Goal: Task Accomplishment & Management: Manage account settings

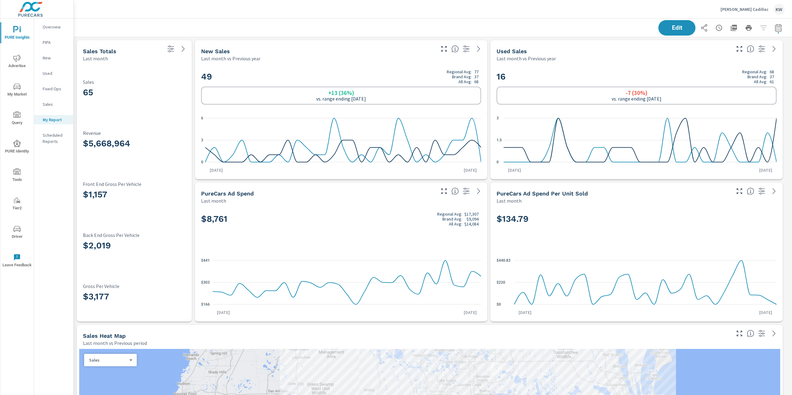
scroll to position [3004, 725]
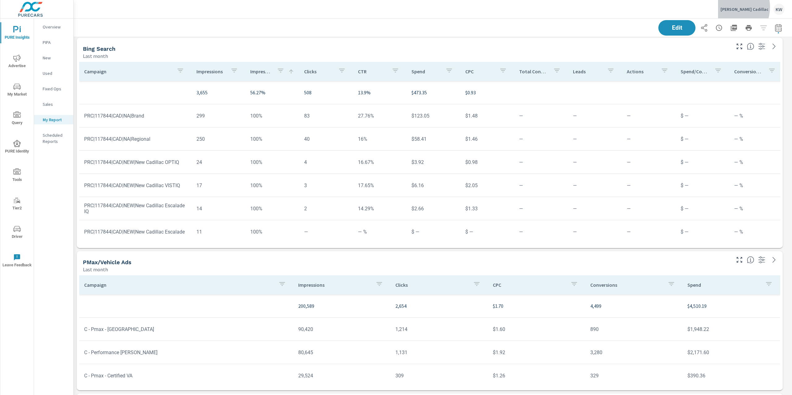
click at [747, 7] on p "Huston Cadillac" at bounding box center [744, 9] width 48 height 6
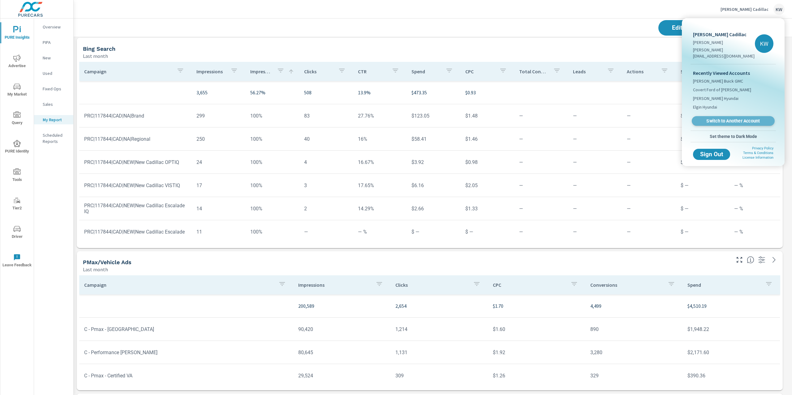
click at [719, 118] on span "Switch to Another Account" at bounding box center [733, 121] width 76 height 6
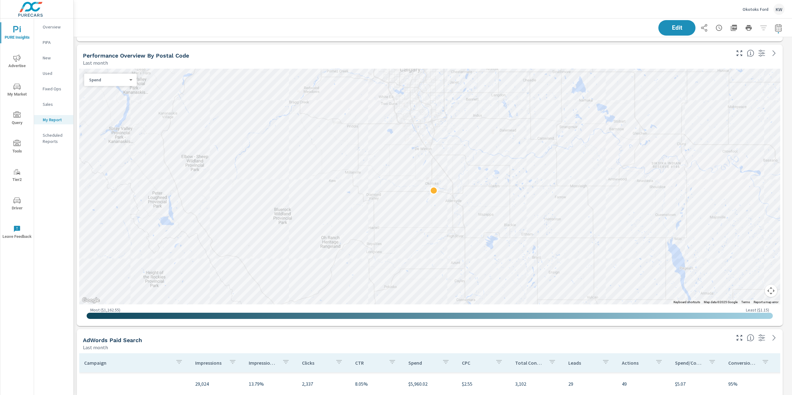
scroll to position [848, 0]
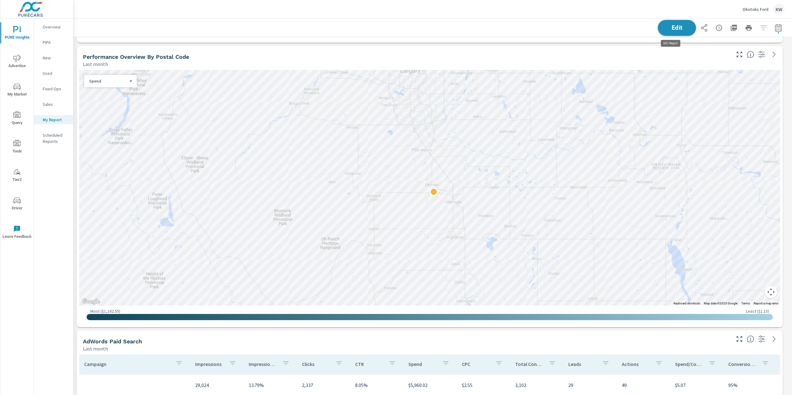
click at [676, 31] on button "Edit" at bounding box center [677, 28] width 38 height 16
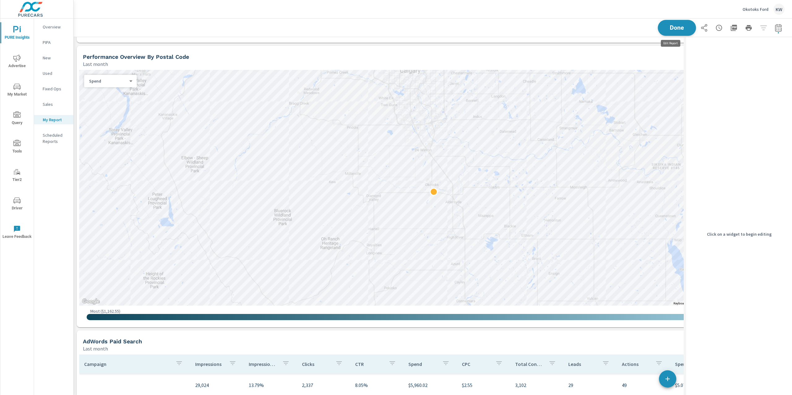
scroll to position [3, 3]
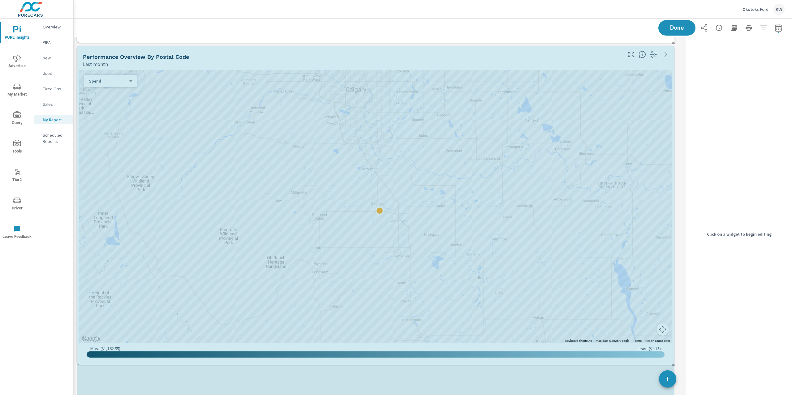
scroll to position [2079, 617]
drag, startPoint x: 673, startPoint y: 325, endPoint x: 677, endPoint y: 363, distance: 37.6
click at [677, 363] on div "Sales Totals Last month 80 Sales $3,610,938 Revenue $2,278 Front End Gross Per …" at bounding box center [433, 222] width 718 height 2067
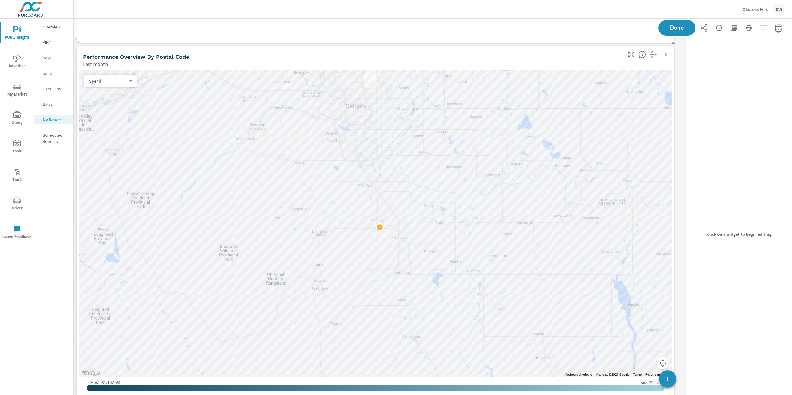
click at [130, 81] on body "PURE Insights Advertise My Market Query Tools Tier2 Driver Leave Feedback Overv…" at bounding box center [396, 197] width 792 height 395
drag, startPoint x: 119, startPoint y: 87, endPoint x: 125, endPoint y: 87, distance: 5.6
click at [120, 88] on li "Sales" at bounding box center [108, 91] width 48 height 10
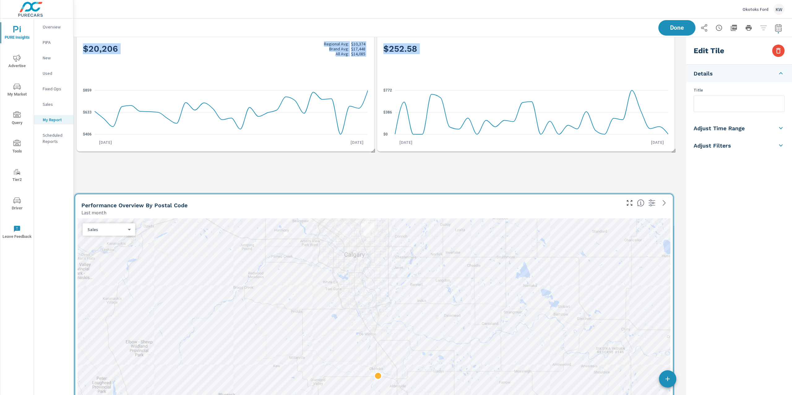
scroll to position [3, 3]
drag, startPoint x: 434, startPoint y: 357, endPoint x: 430, endPoint y: 36, distance: 321.4
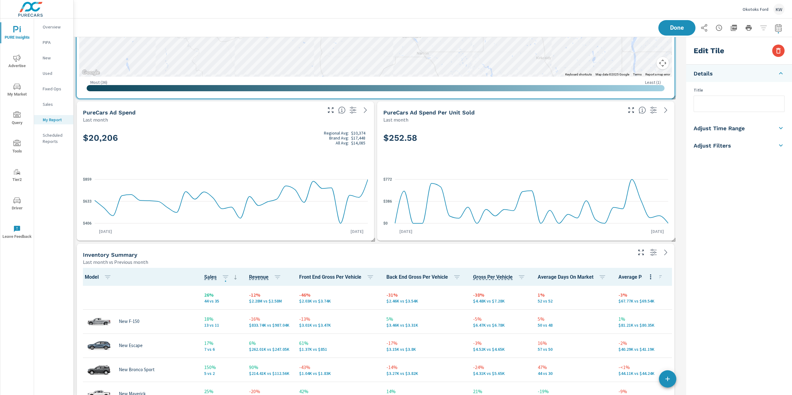
scroll to position [613, 0]
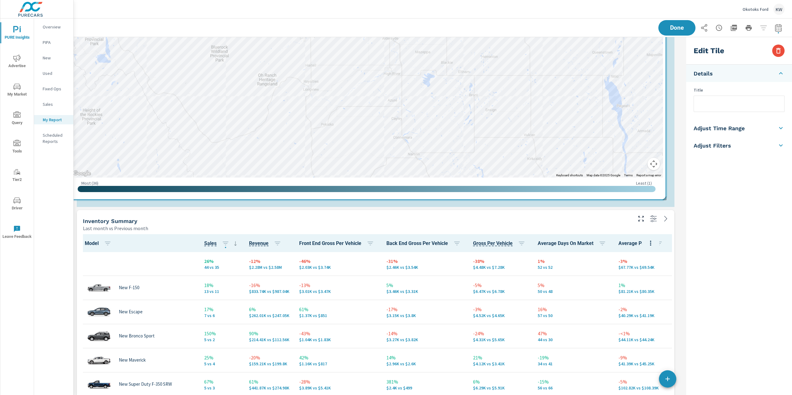
drag, startPoint x: 438, startPoint y: 62, endPoint x: 429, endPoint y: 197, distance: 135.8
click at [429, 196] on div "Most ( 36 ) Least ( 1 )" at bounding box center [366, 187] width 593 height 19
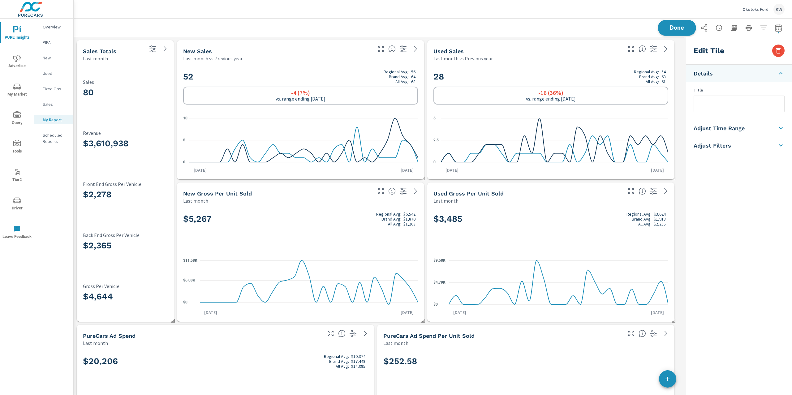
scroll to position [2079, 617]
click at [675, 26] on span "Done" at bounding box center [676, 28] width 25 height 6
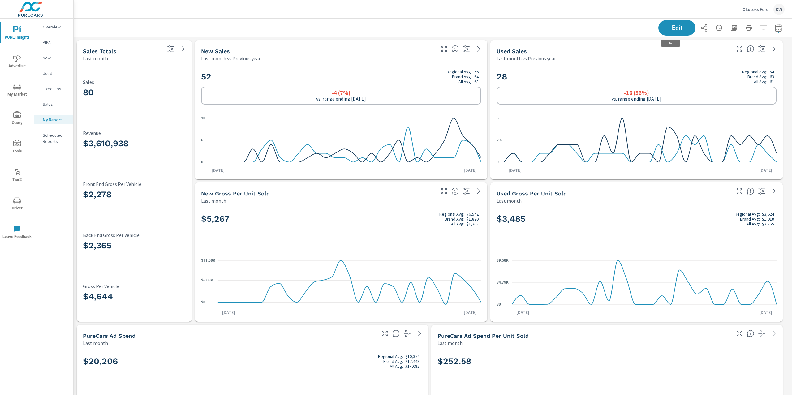
scroll to position [2079, 725]
click at [19, 62] on span "Advertise" at bounding box center [17, 61] width 30 height 15
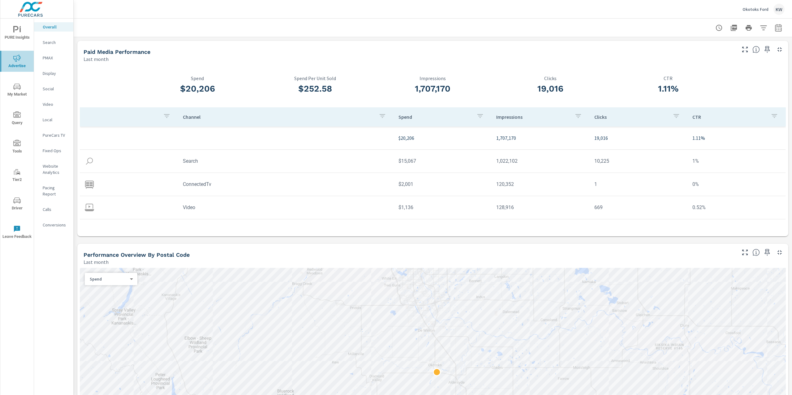
click at [7, 56] on span "Advertise" at bounding box center [17, 61] width 30 height 15
click at [53, 132] on p "PureCars TV" at bounding box center [56, 135] width 26 height 6
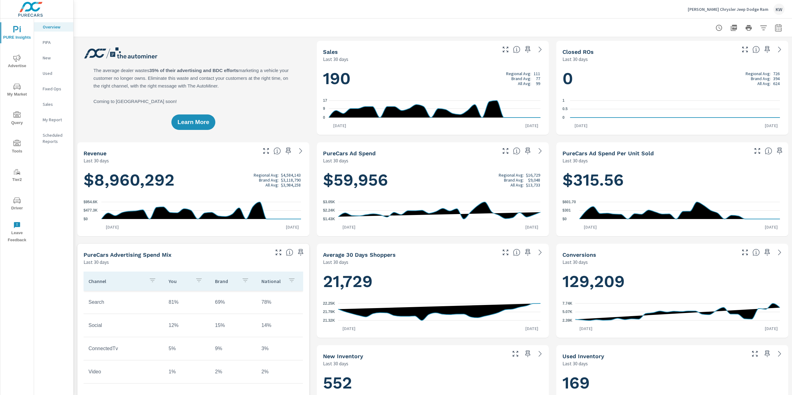
scroll to position [0, 0]
click at [724, 9] on p "Ancira Chrysler Jeep Dodge Ram" at bounding box center [728, 9] width 81 height 6
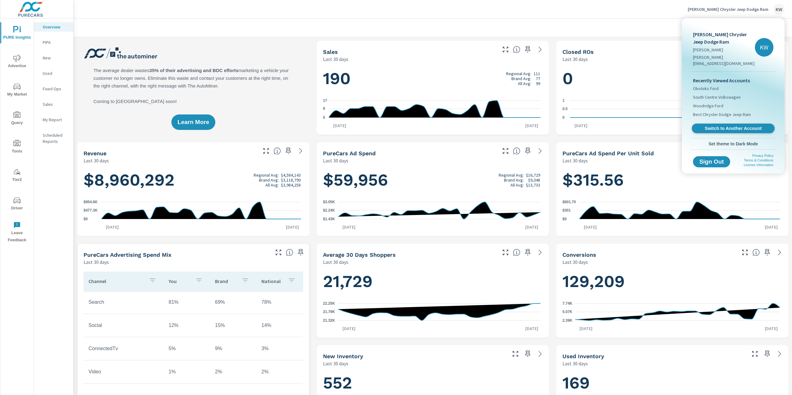
click at [725, 126] on span "Switch to Another Account" at bounding box center [733, 129] width 76 height 6
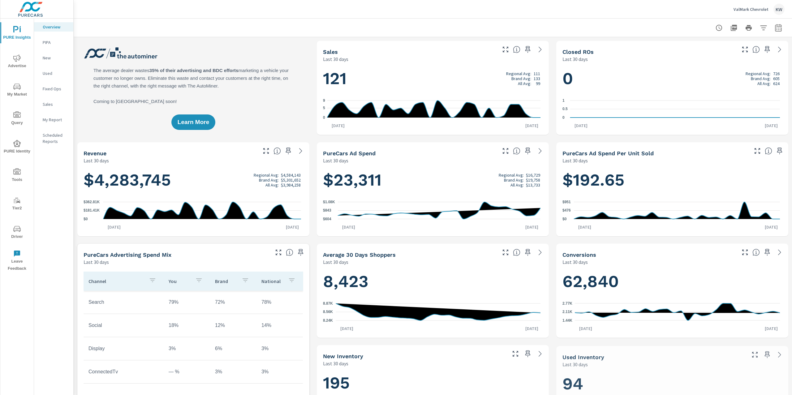
scroll to position [0, 0]
click at [775, 31] on icon "button" at bounding box center [778, 27] width 6 height 7
click at [722, 57] on select "Custom [DATE] Last week Last 7 days Last 14 days Last 30 days Last 45 days Last…" at bounding box center [723, 53] width 62 height 12
click at [692, 47] on select "Custom [DATE] Last week Last 7 days Last 14 days Last 30 days Last 45 days Last…" at bounding box center [723, 53] width 62 height 12
select select "Last month"
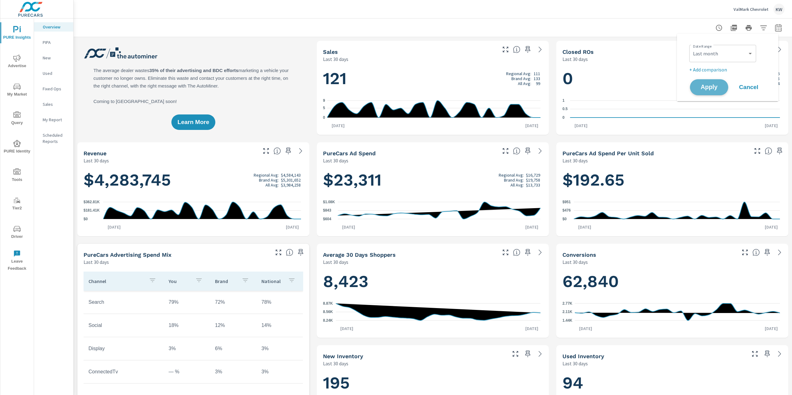
click at [706, 88] on span "Apply" at bounding box center [708, 87] width 25 height 6
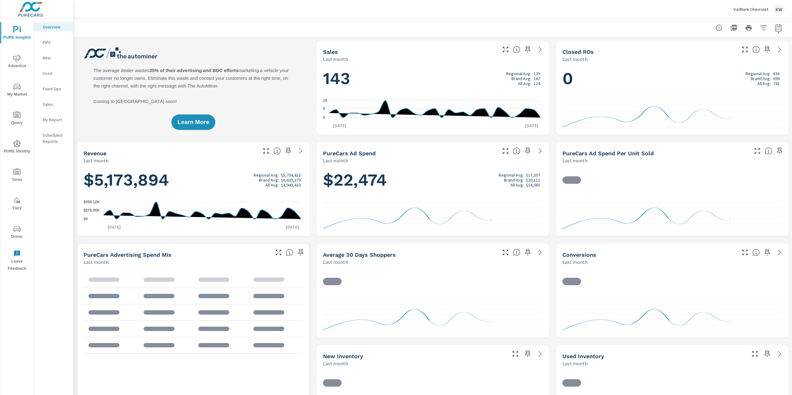
scroll to position [0, 0]
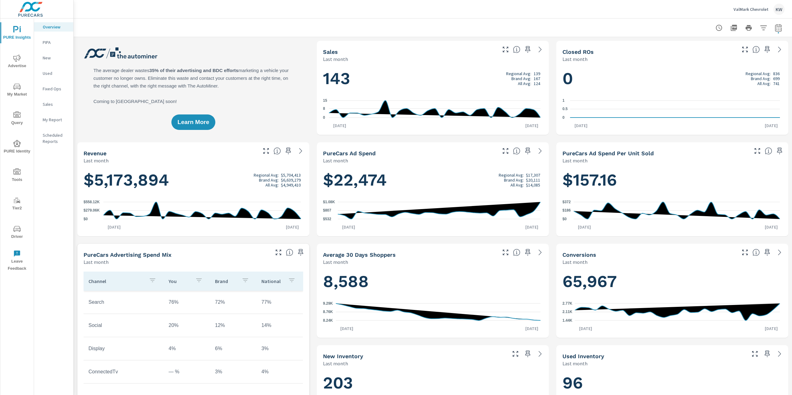
click at [53, 119] on p "My Report" at bounding box center [56, 120] width 26 height 6
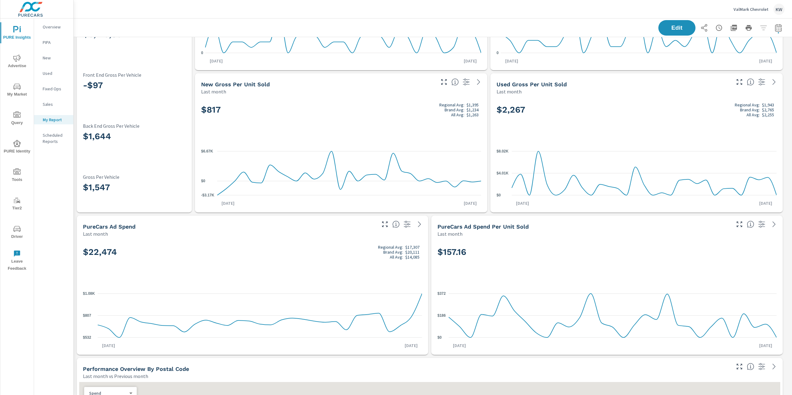
scroll to position [174, 0]
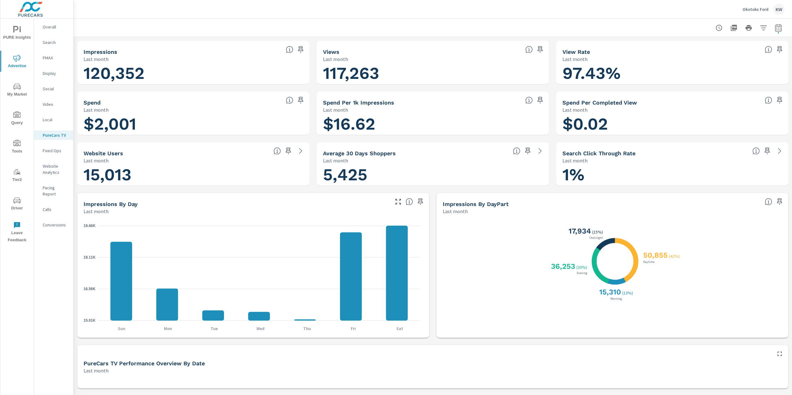
scroll to position [0, 0]
drag, startPoint x: 323, startPoint y: 124, endPoint x: 448, endPoint y: 124, distance: 125.0
click at [448, 124] on h1 "$16.62" at bounding box center [433, 124] width 220 height 21
drag, startPoint x: 554, startPoint y: 125, endPoint x: 624, endPoint y: 123, distance: 69.9
click at [624, 123] on div "$0.02" at bounding box center [672, 124] width 227 height 17
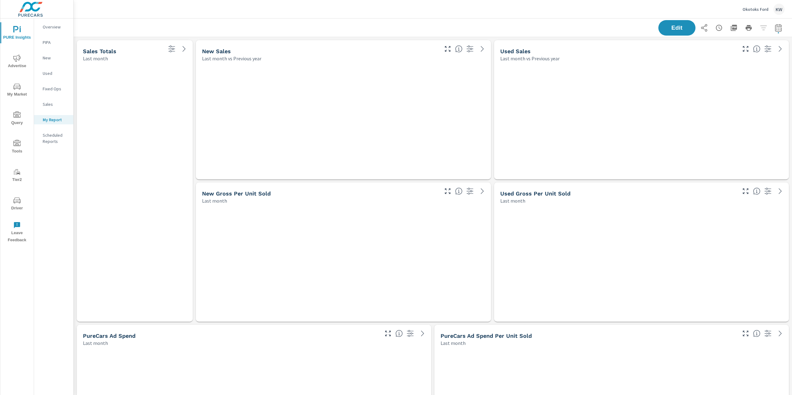
scroll to position [2079, 725]
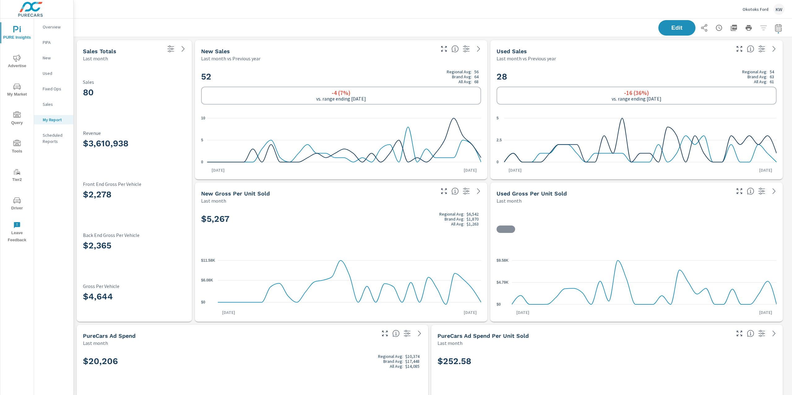
scroll to position [0, 0]
click at [20, 90] on span "My Market" at bounding box center [17, 90] width 30 height 15
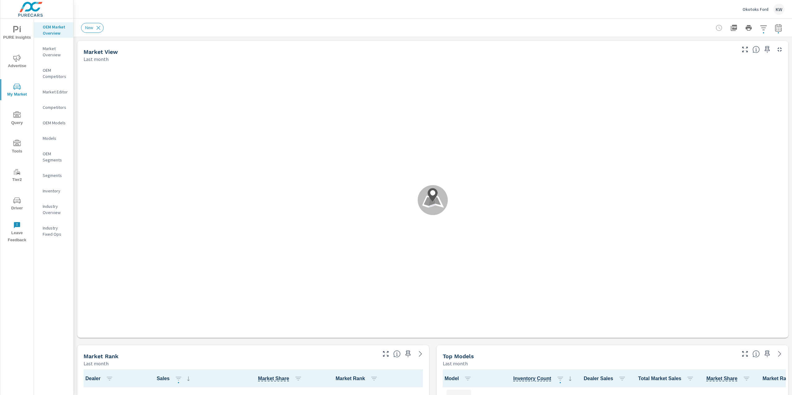
click at [55, 190] on p "Inventory" at bounding box center [56, 191] width 26 height 6
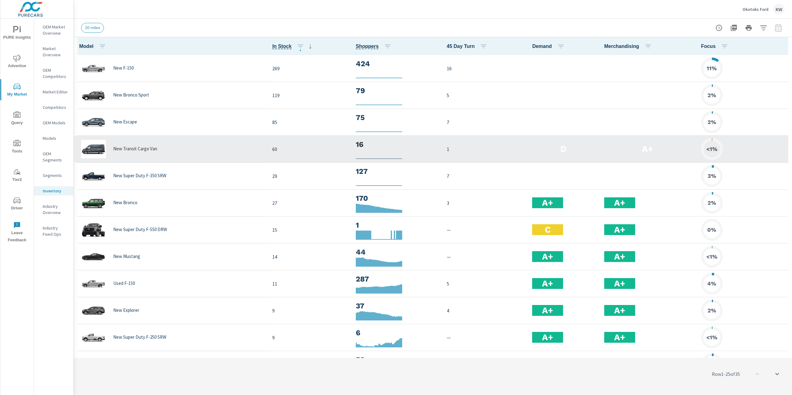
scroll to position [0, 0]
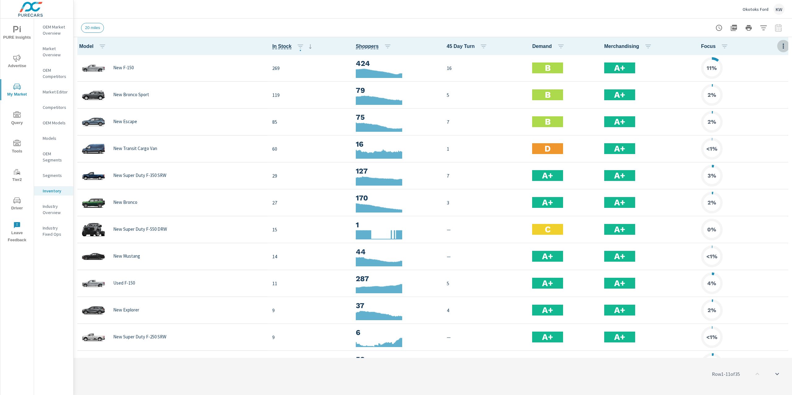
click at [780, 47] on icon "button" at bounding box center [783, 45] width 7 height 7
click at [762, 144] on span "Customize columns..." at bounding box center [763, 143] width 39 height 6
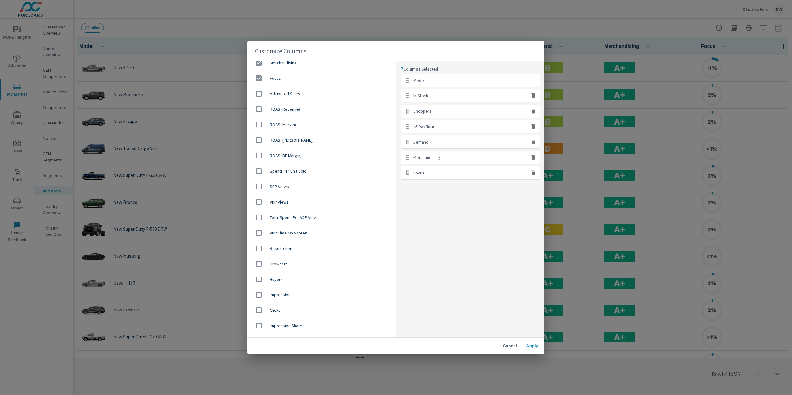
scroll to position [358, 0]
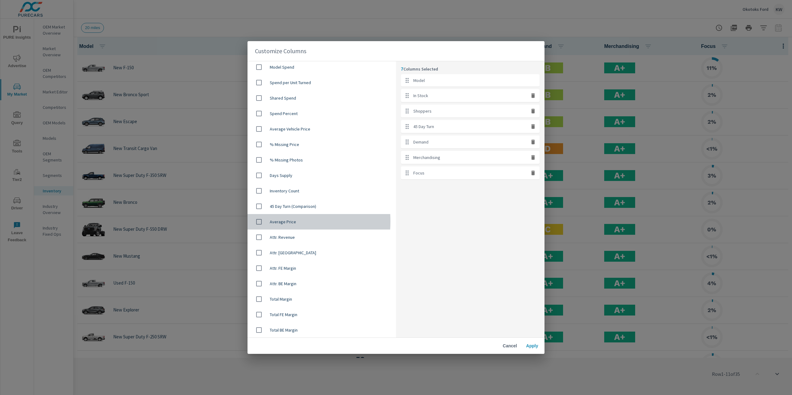
click at [260, 222] on input "checkbox" at bounding box center [258, 221] width 13 height 13
checkbox input "true"
drag, startPoint x: 408, startPoint y: 189, endPoint x: 405, endPoint y: 110, distance: 79.2
click at [405, 110] on ul "Model In Stock Shoppers 45 Day Turn Demand Merchandising Focus Average Price" at bounding box center [470, 134] width 139 height 121
click at [533, 189] on icon "button" at bounding box center [533, 188] width 4 height 5
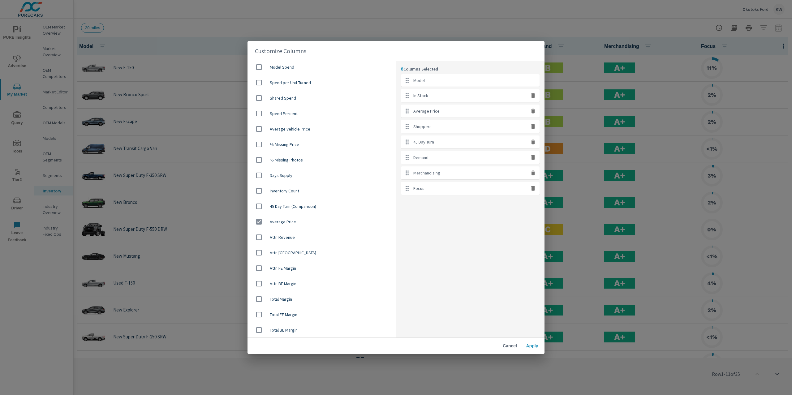
checkbox input "false"
click at [535, 343] on button "Apply" at bounding box center [532, 345] width 20 height 11
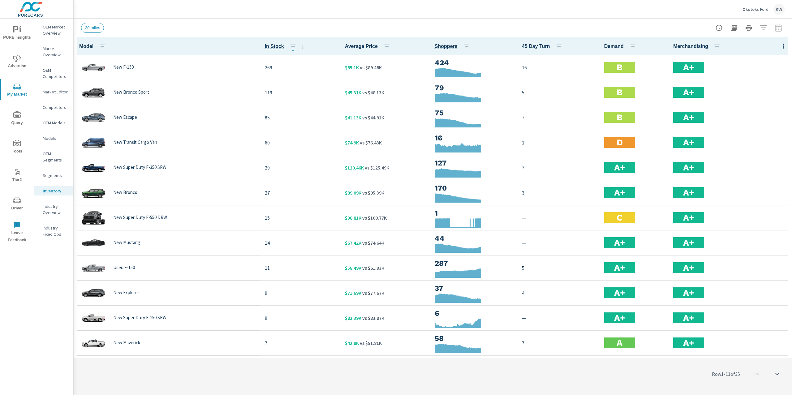
click at [14, 33] on span "PURE Insights" at bounding box center [17, 33] width 30 height 15
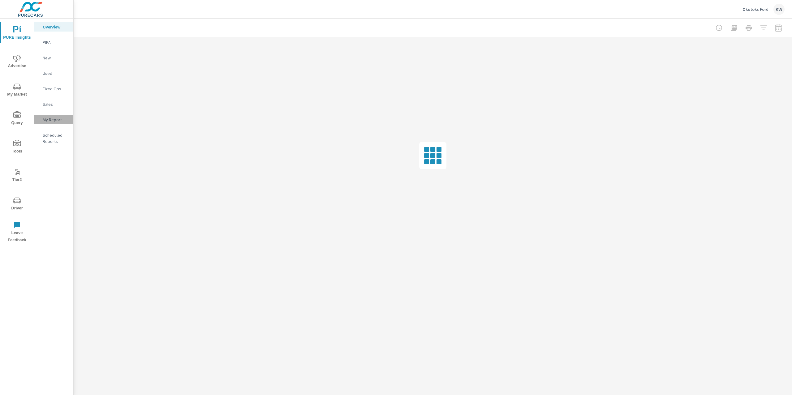
click at [54, 119] on p "My Report" at bounding box center [56, 120] width 26 height 6
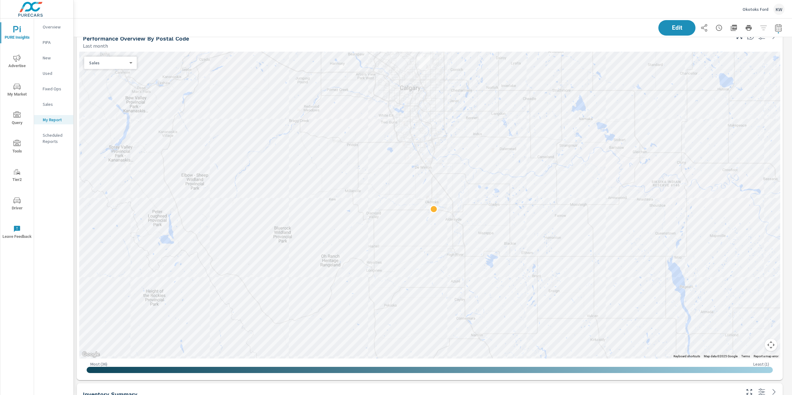
scroll to position [473, 0]
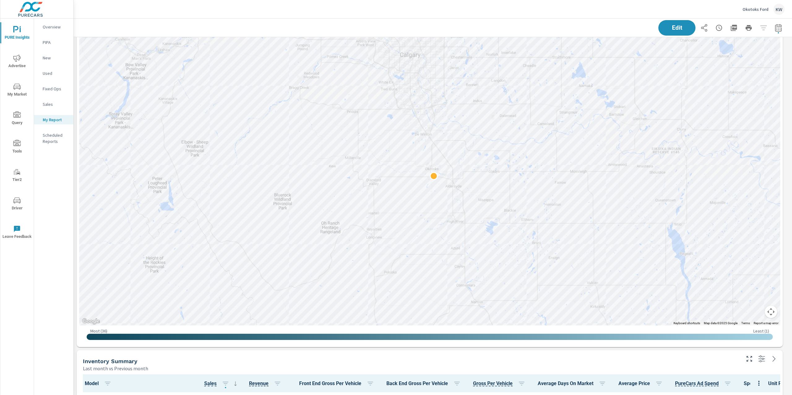
click at [768, 312] on button "Map camera controls" at bounding box center [771, 312] width 12 height 12
click at [757, 314] on button "Zoom out" at bounding box center [755, 312] width 12 height 12
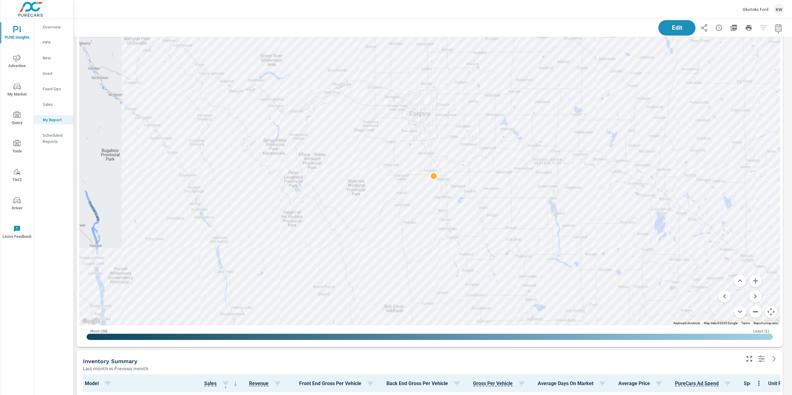
click at [757, 314] on button "Zoom out" at bounding box center [755, 312] width 12 height 12
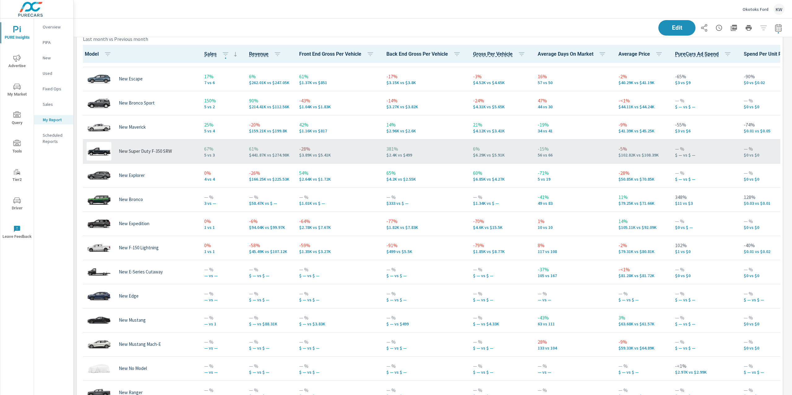
scroll to position [78, 0]
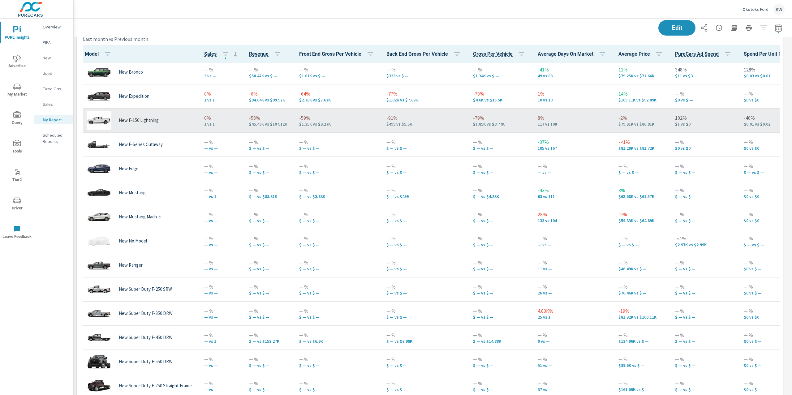
scroll to position [173, 0]
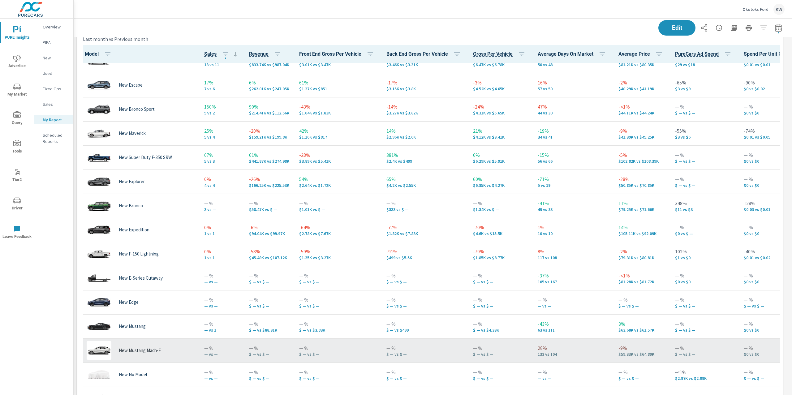
scroll to position [11, 0]
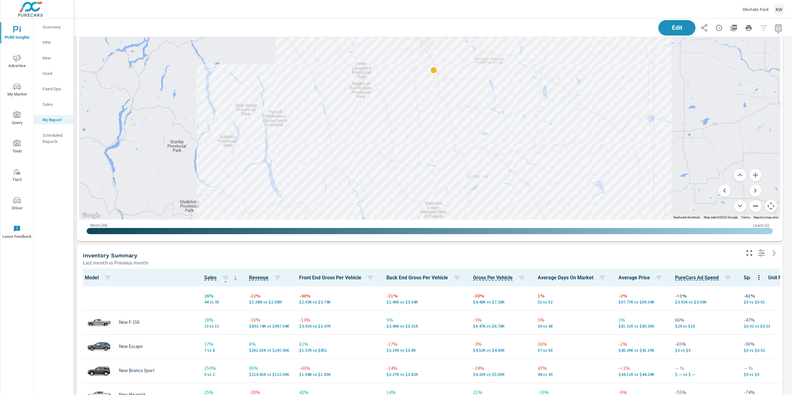
scroll to position [2079, 725]
click at [751, 9] on p "Okotoks Ford" at bounding box center [755, 9] width 26 height 6
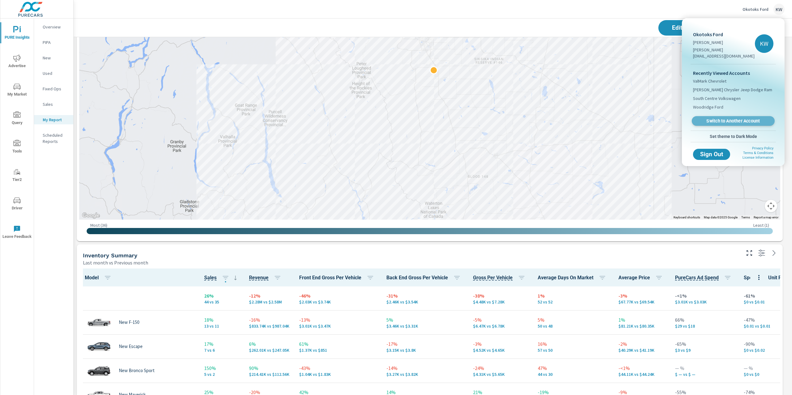
click at [730, 118] on span "Switch to Another Account" at bounding box center [733, 121] width 76 height 6
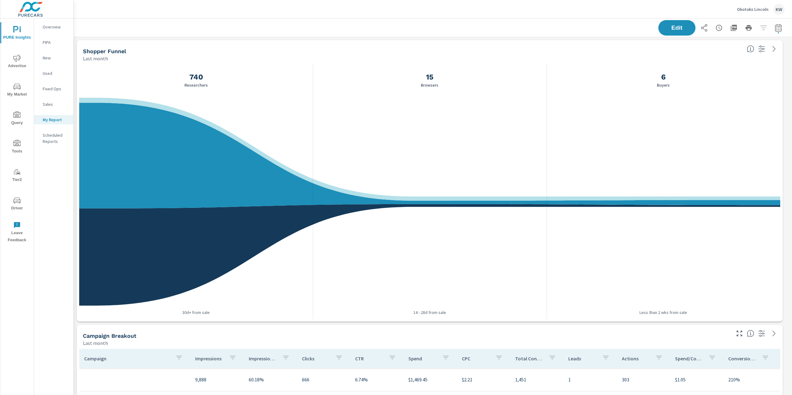
click at [23, 62] on span "Advertise" at bounding box center [17, 61] width 30 height 15
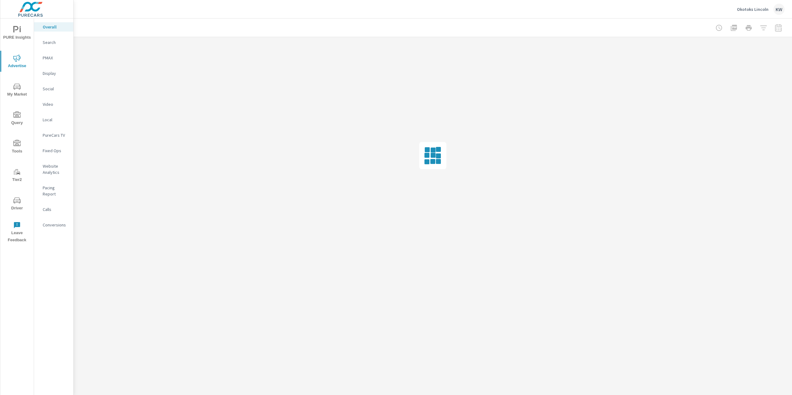
click at [56, 45] on p "Search" at bounding box center [56, 42] width 26 height 6
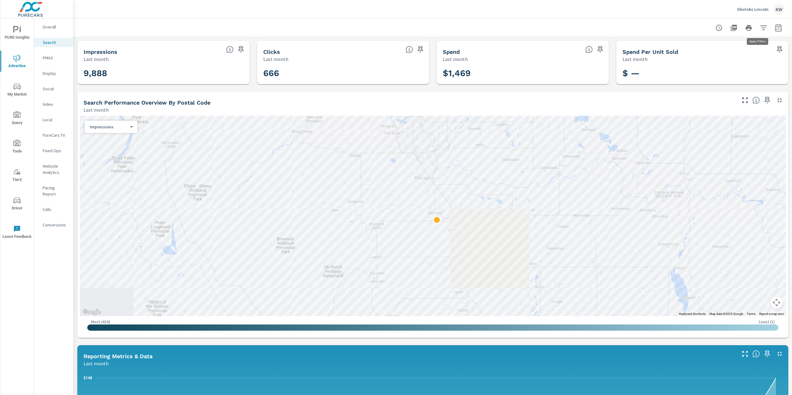
click at [760, 27] on icon "button" at bounding box center [763, 27] width 7 height 7
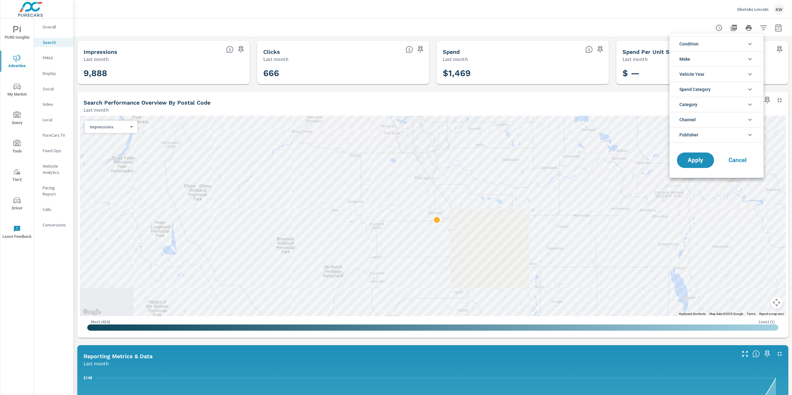
click at [751, 132] on icon "filter options" at bounding box center [749, 134] width 7 height 7
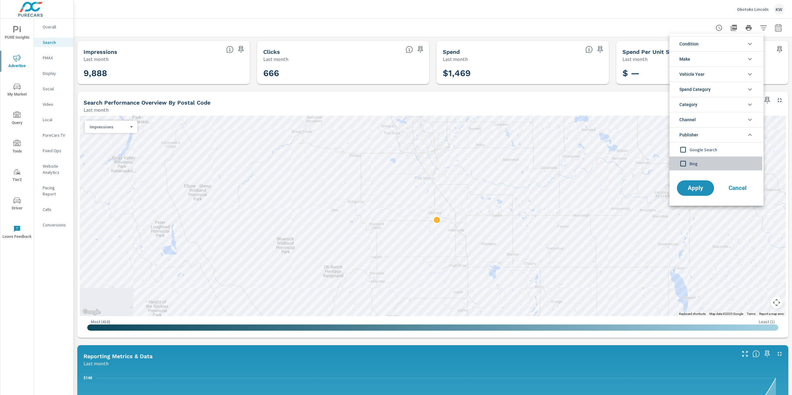
click at [685, 165] on input "filter options" at bounding box center [683, 163] width 13 height 13
click at [690, 187] on span "Apply" at bounding box center [695, 188] width 25 height 6
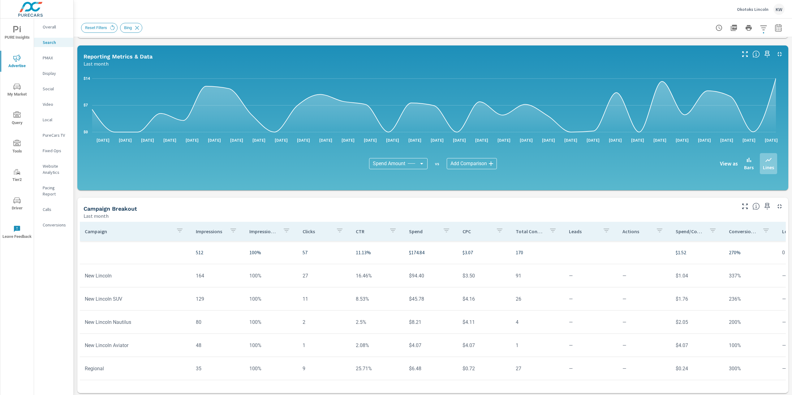
scroll to position [301, 0]
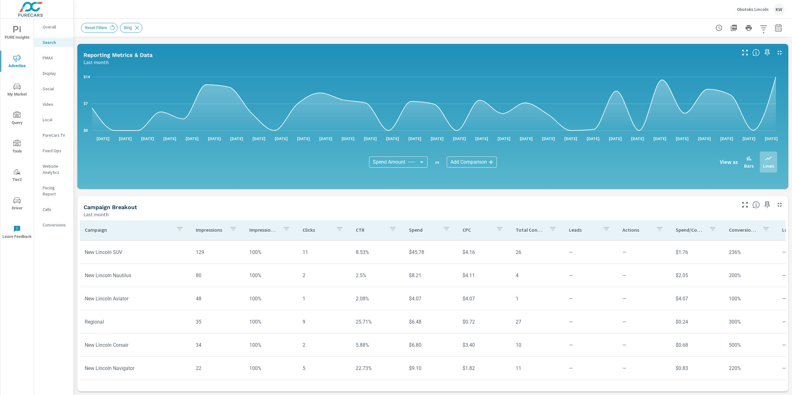
scroll to position [1, 0]
click at [763, 206] on icon "button" at bounding box center [766, 204] width 7 height 7
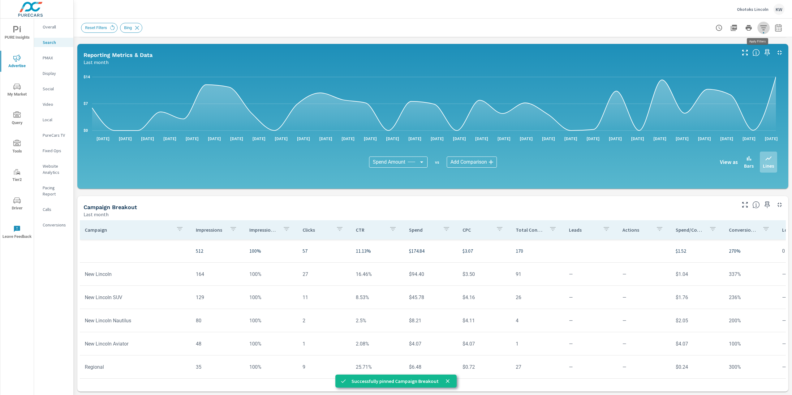
click at [760, 28] on icon "button" at bounding box center [763, 27] width 6 height 5
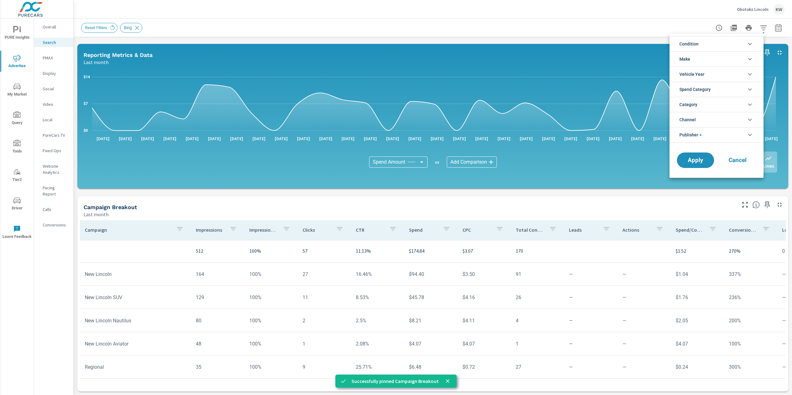
scroll to position [14, 0]
click at [750, 139] on icon "filter options" at bounding box center [749, 134] width 7 height 7
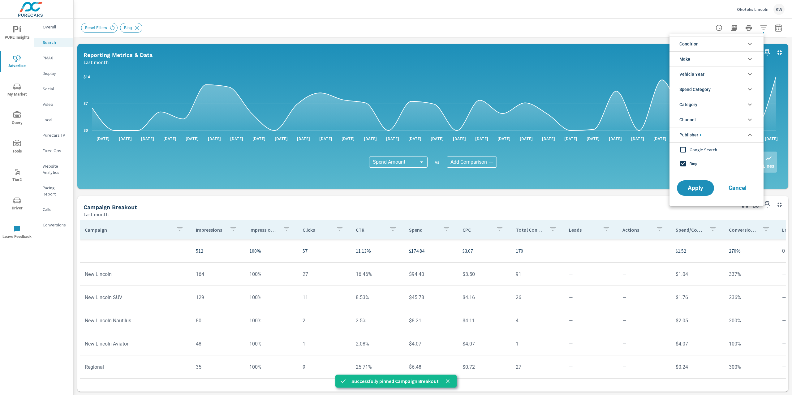
scroll to position [0, 0]
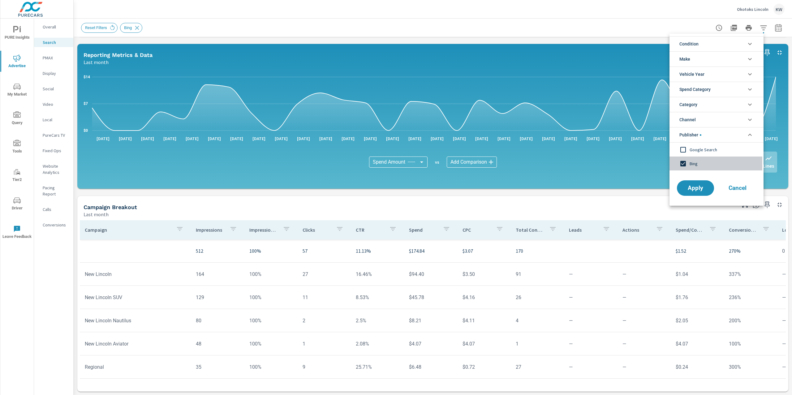
click at [683, 166] on input "filter options" at bounding box center [683, 163] width 13 height 13
click at [684, 151] on input "filter options" at bounding box center [683, 149] width 13 height 13
click at [691, 189] on span "Apply" at bounding box center [695, 188] width 25 height 6
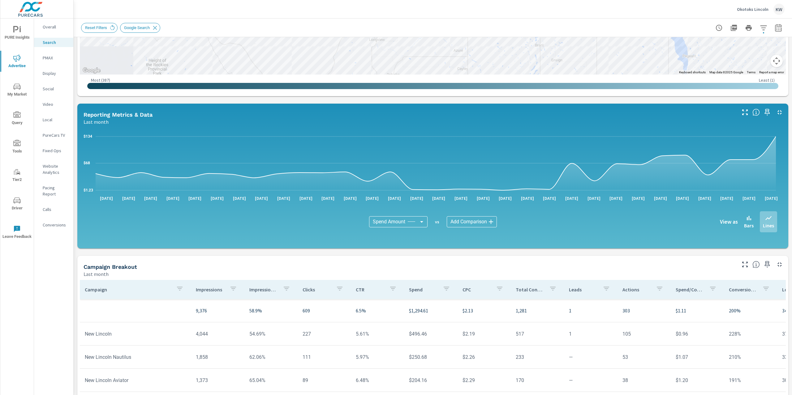
scroll to position [301, 0]
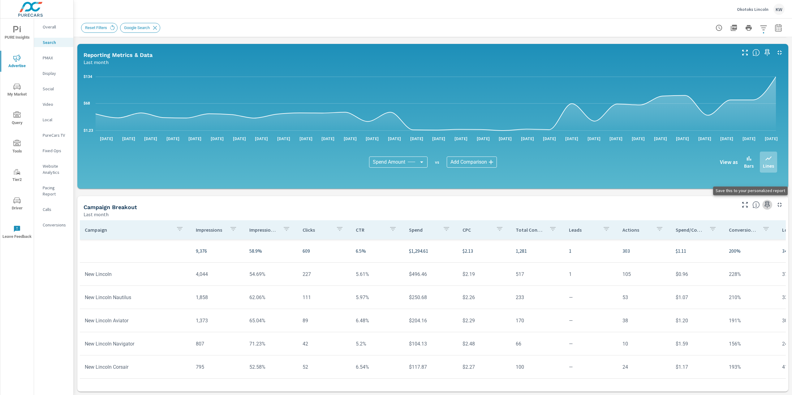
click at [763, 207] on icon "button" at bounding box center [766, 204] width 7 height 7
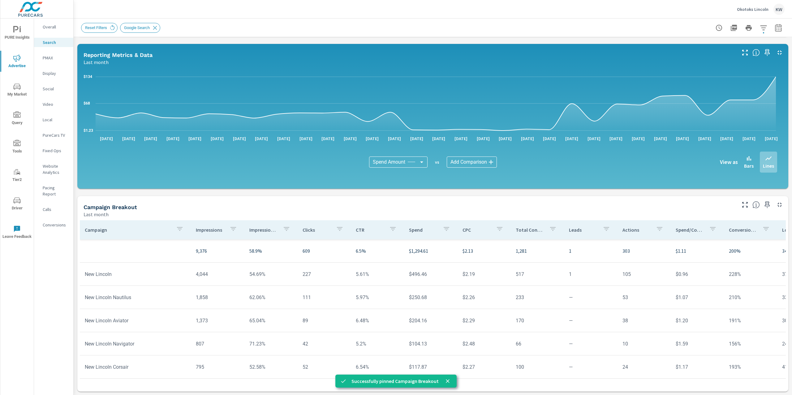
click at [18, 33] on icon "nav menu" at bounding box center [16, 29] width 7 height 7
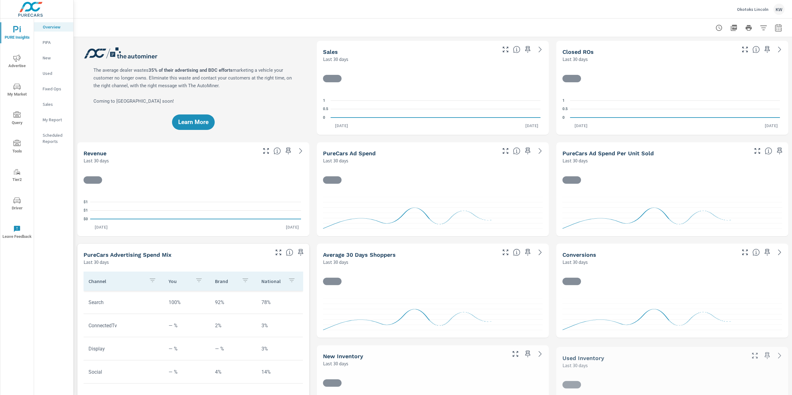
click at [58, 120] on p "My Report" at bounding box center [56, 120] width 26 height 6
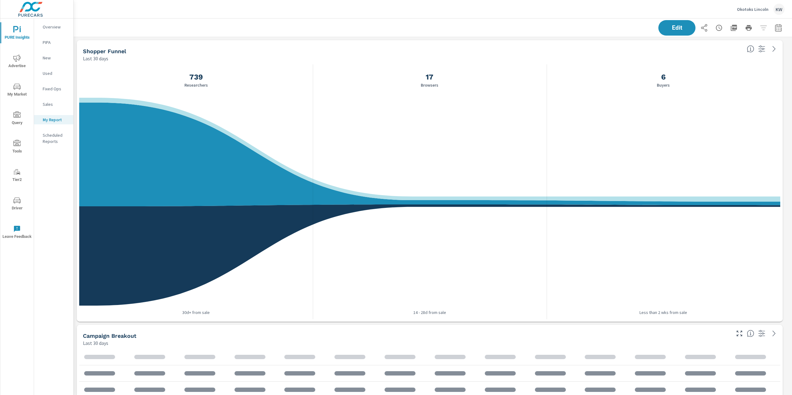
scroll to position [1155, 725]
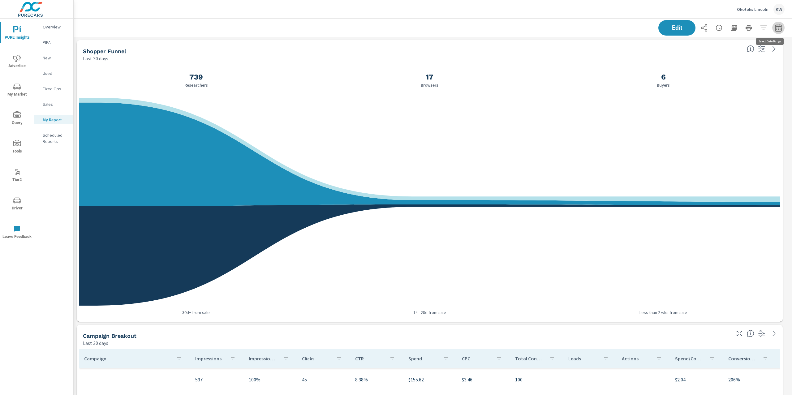
click at [775, 30] on icon "button" at bounding box center [778, 27] width 7 height 7
click at [746, 58] on select "Custom [DATE] Last week Last 7 days Last 14 days Last 30 days Last 45 days Last…" at bounding box center [723, 53] width 62 height 12
click at [692, 47] on select "Custom [DATE] Last week Last 7 days Last 14 days Last 30 days Last 45 days Last…" at bounding box center [723, 53] width 62 height 12
select select "Last month"
drag, startPoint x: 712, startPoint y: 88, endPoint x: 717, endPoint y: 89, distance: 5.7
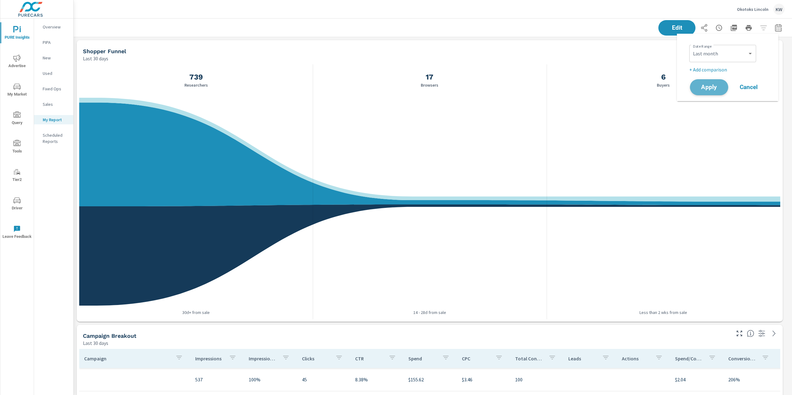
click at [717, 89] on span "Apply" at bounding box center [708, 87] width 25 height 6
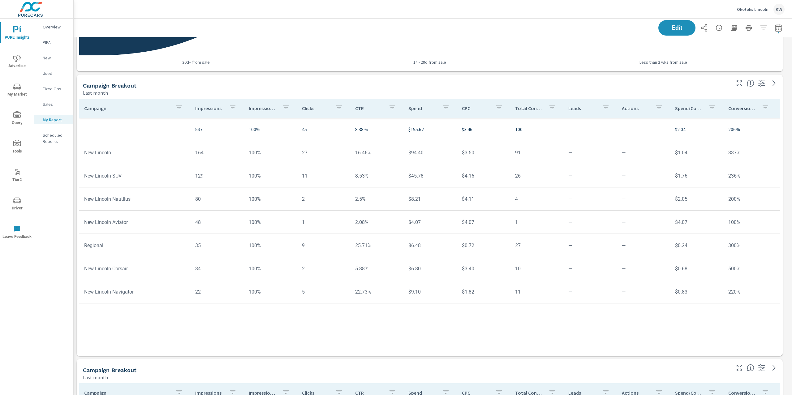
scroll to position [248, 0]
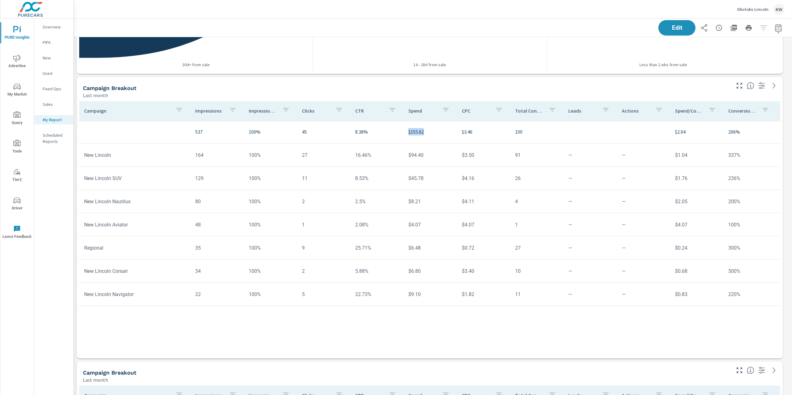
drag, startPoint x: 399, startPoint y: 136, endPoint x: 432, endPoint y: 135, distance: 33.7
click at [432, 135] on tr "537 100% 45 8.38% $155.62 $3.46 100 $2.04 206% 0 0" at bounding box center [481, 131] width 804 height 23
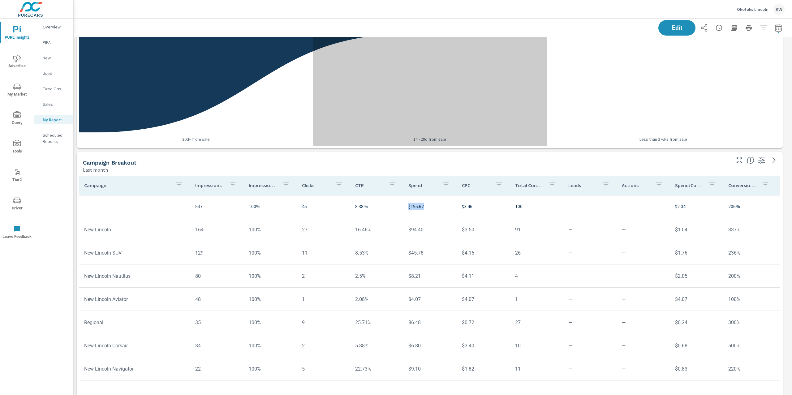
scroll to position [175, 0]
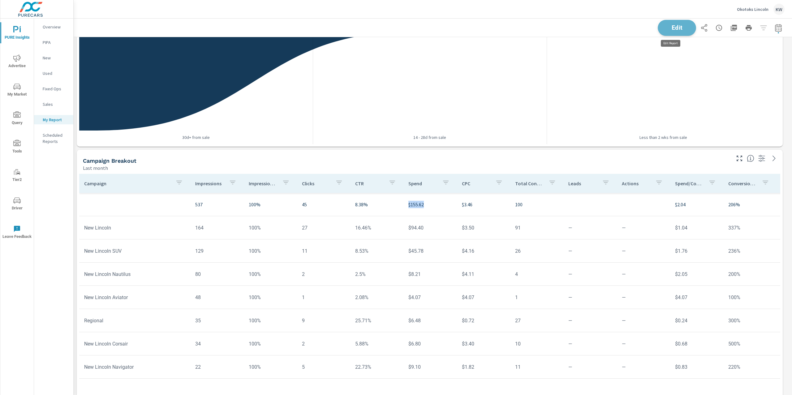
click at [668, 29] on span "Edit" at bounding box center [676, 28] width 25 height 6
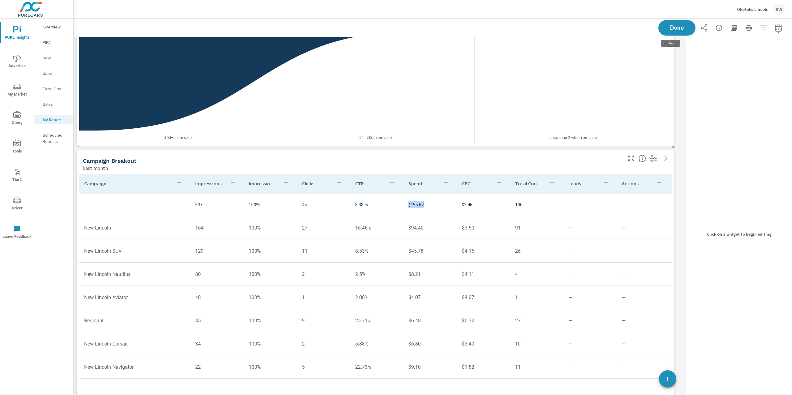
scroll to position [1155, 617]
click at [463, 165] on div "Last month" at bounding box center [352, 167] width 538 height 7
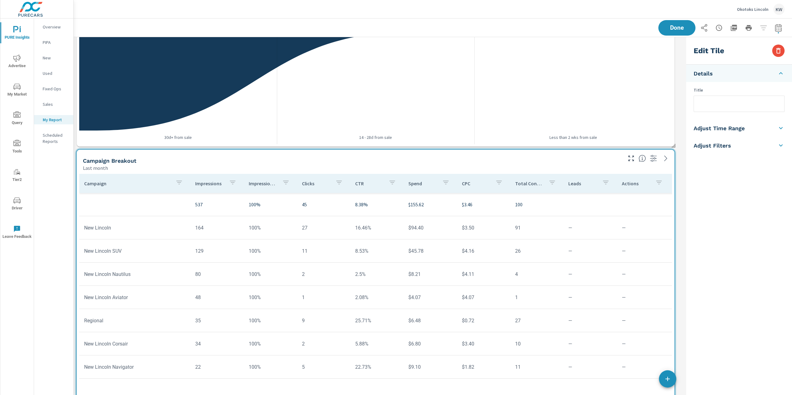
click at [712, 105] on input "text" at bounding box center [739, 104] width 90 height 16
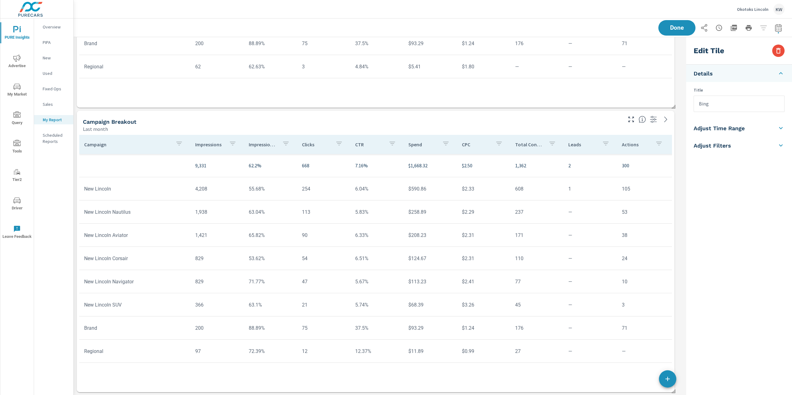
scroll to position [784, 0]
type input "Bing"
click at [529, 131] on div "Last month" at bounding box center [352, 128] width 538 height 7
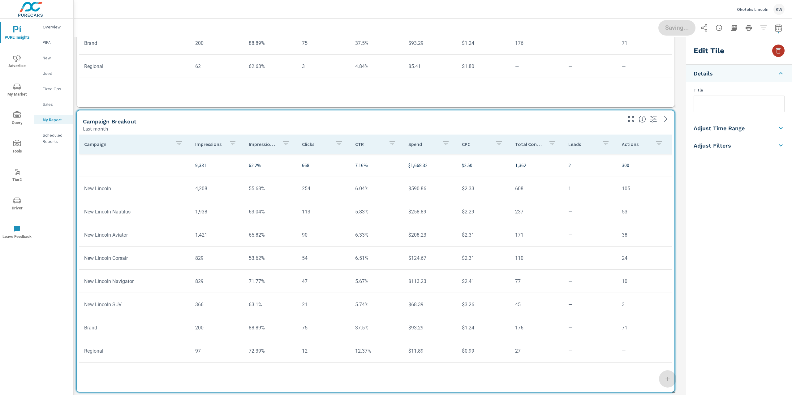
click at [781, 50] on icon "button" at bounding box center [778, 50] width 7 height 7
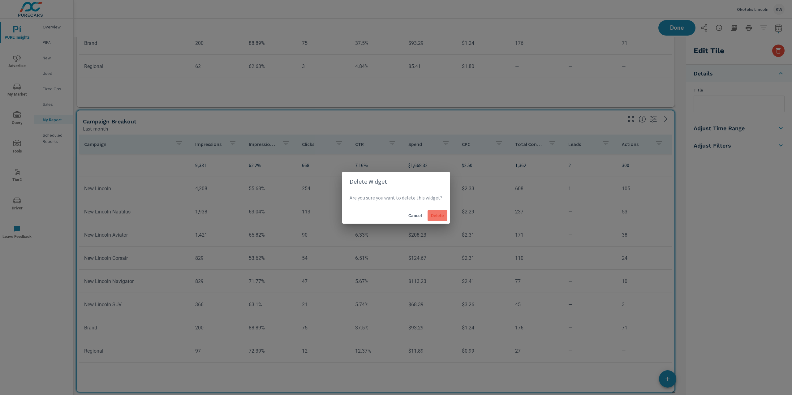
click at [444, 217] on button "Delete" at bounding box center [438, 215] width 20 height 11
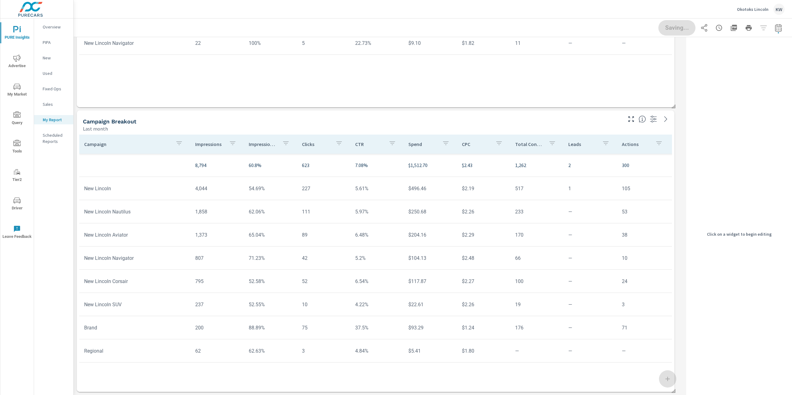
scroll to position [499, 0]
click at [591, 127] on div "Last month" at bounding box center [352, 128] width 538 height 7
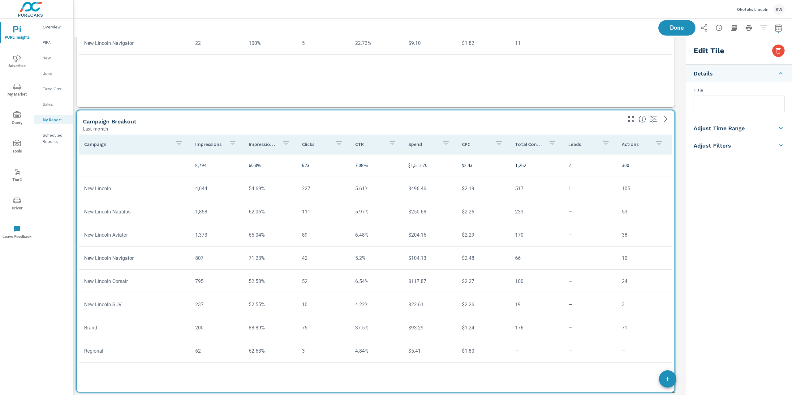
drag, startPoint x: 700, startPoint y: 107, endPoint x: 737, endPoint y: 109, distance: 37.2
click at [702, 107] on input "text" at bounding box center [739, 104] width 90 height 16
type input "AdWords"
click at [672, 28] on div "Done" at bounding box center [721, 27] width 126 height 15
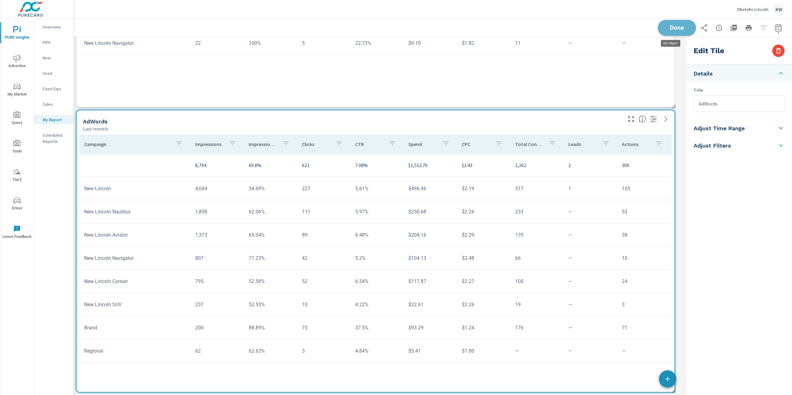
click at [669, 30] on span "Done" at bounding box center [676, 28] width 25 height 6
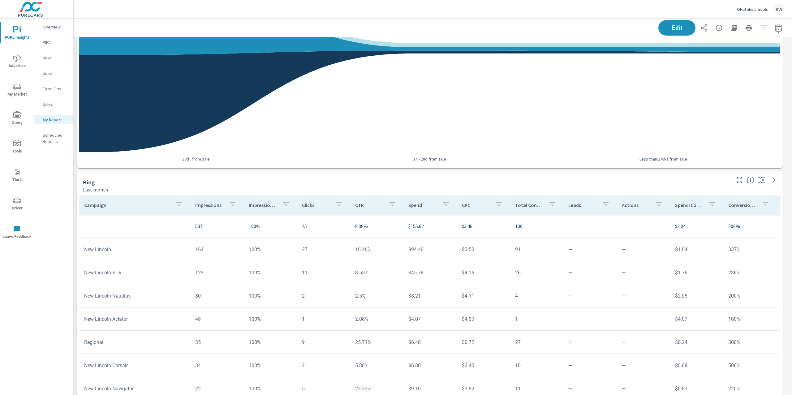
scroll to position [0, 0]
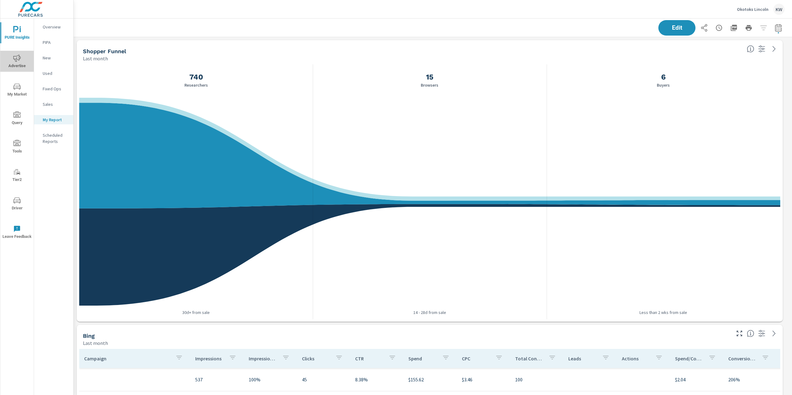
click at [22, 60] on span "Advertise" at bounding box center [17, 61] width 30 height 15
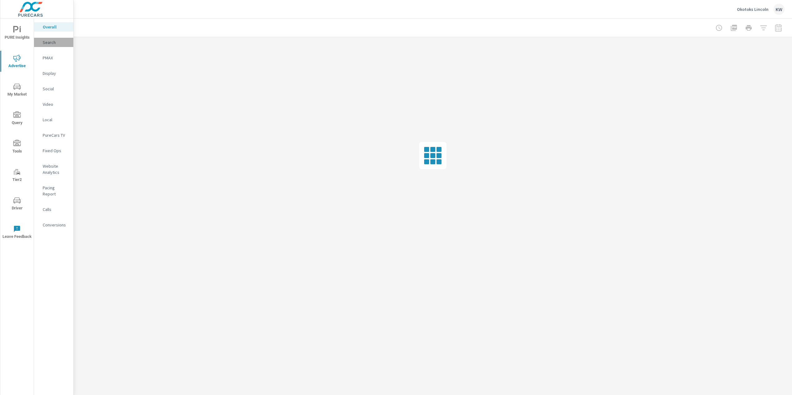
click at [52, 43] on p "Search" at bounding box center [56, 42] width 26 height 6
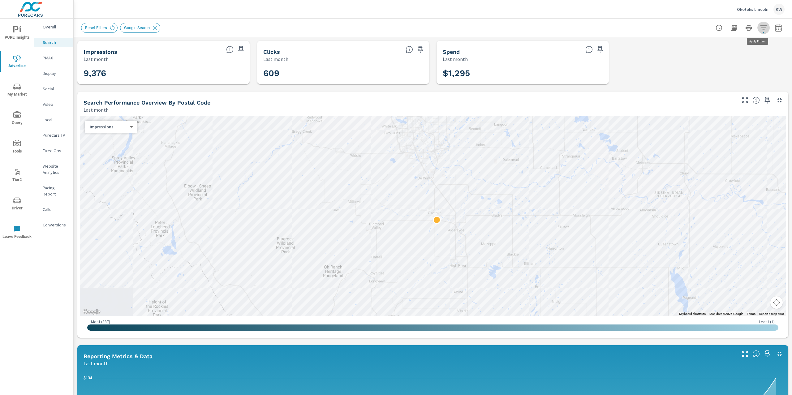
click at [760, 30] on icon "button" at bounding box center [763, 27] width 7 height 7
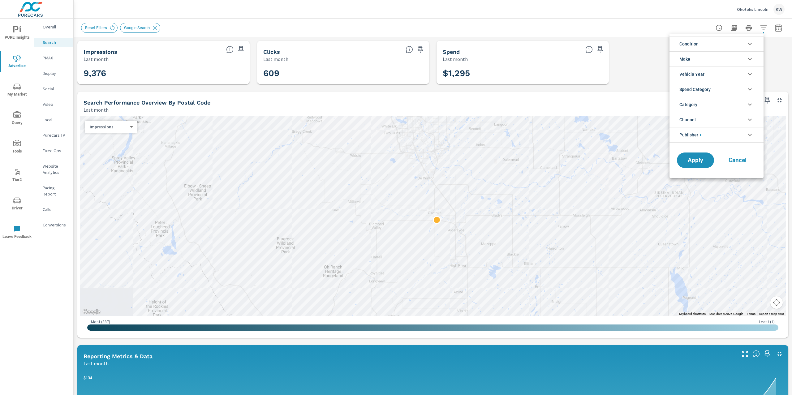
click at [745, 133] on li "Publisher" at bounding box center [716, 134] width 94 height 15
click at [681, 149] on input "filter options" at bounding box center [683, 149] width 13 height 13
click at [695, 191] on span "Apply" at bounding box center [695, 188] width 25 height 6
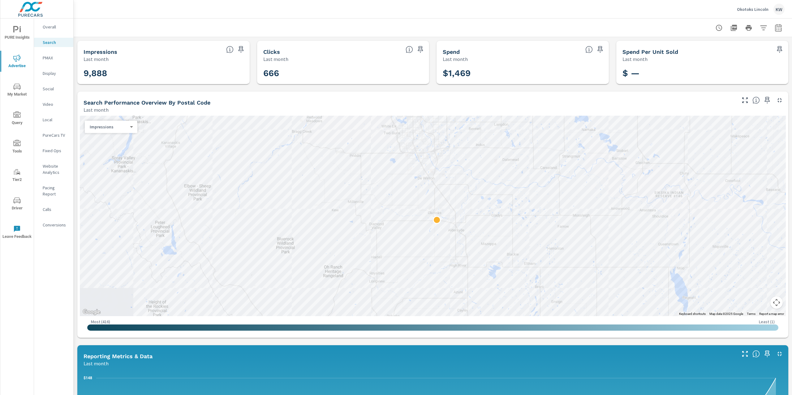
click at [54, 31] on div "Overall" at bounding box center [53, 26] width 39 height 9
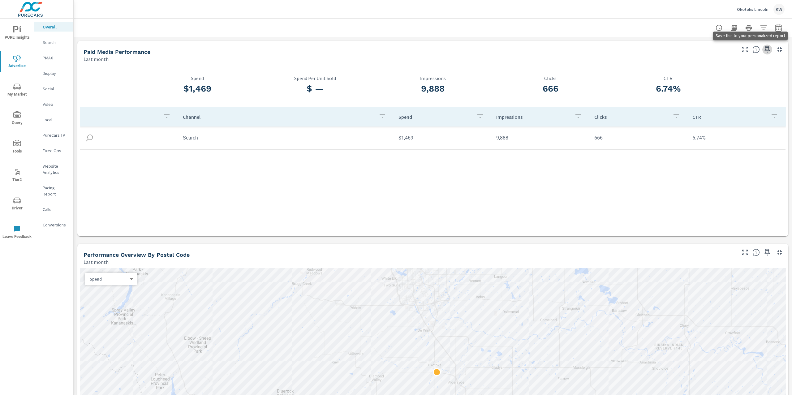
click at [763, 50] on icon "button" at bounding box center [766, 49] width 7 height 7
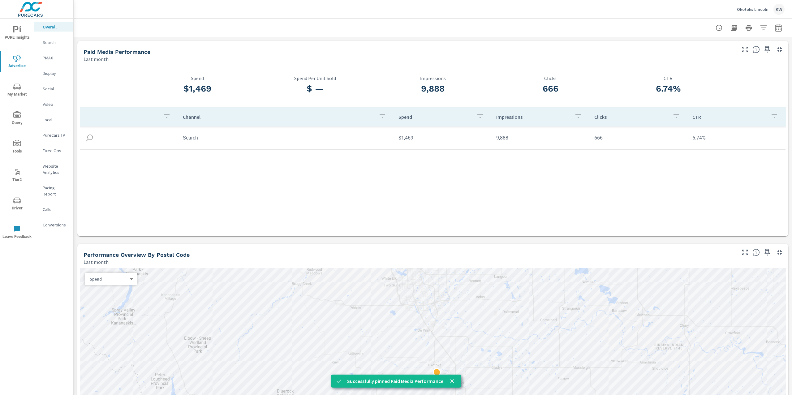
click at [15, 34] on span "PURE Insights" at bounding box center [17, 33] width 30 height 15
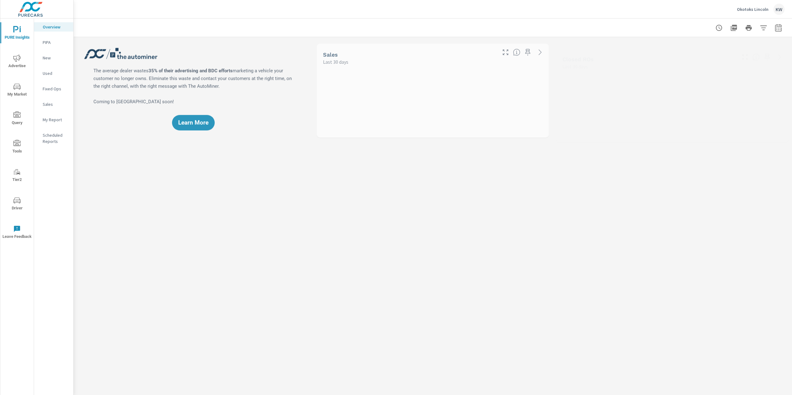
click at [53, 120] on p "My Report" at bounding box center [56, 120] width 26 height 6
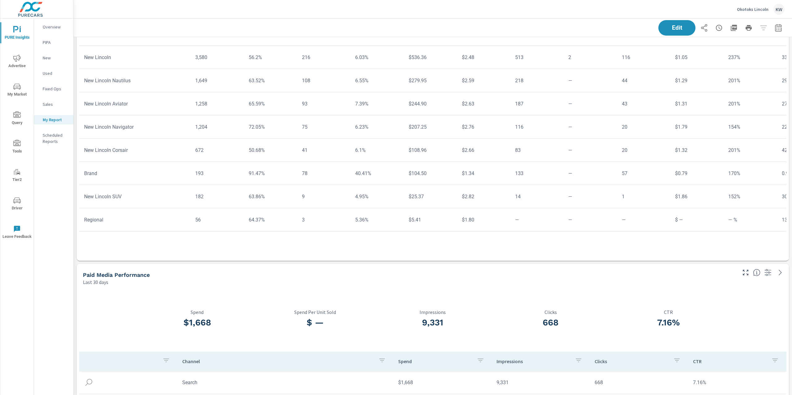
scroll to position [635, 0]
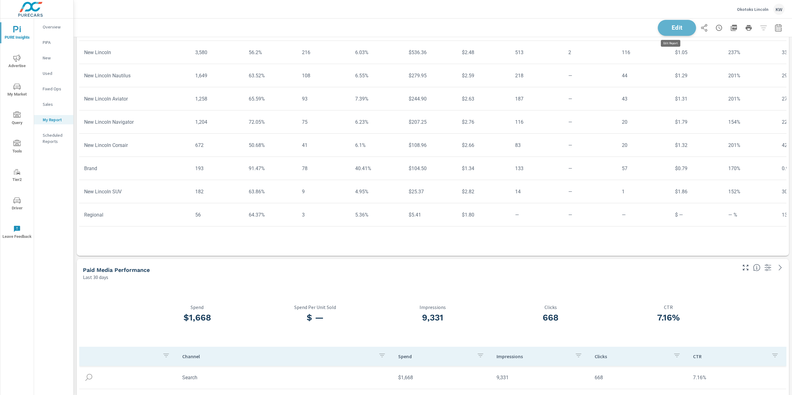
click at [676, 27] on span "Edit" at bounding box center [676, 28] width 25 height 6
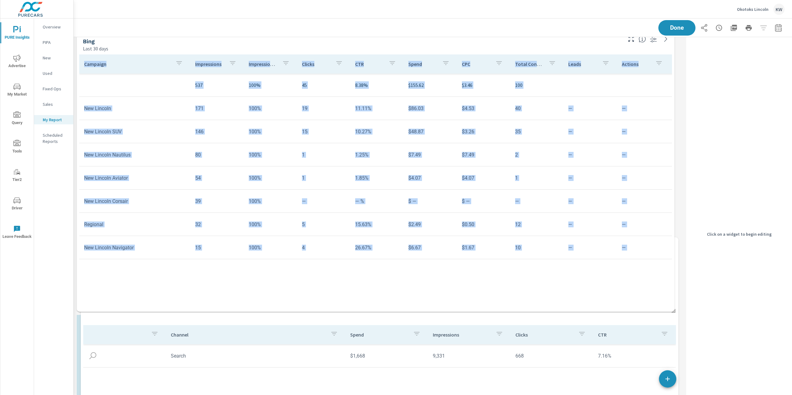
scroll to position [0, 0]
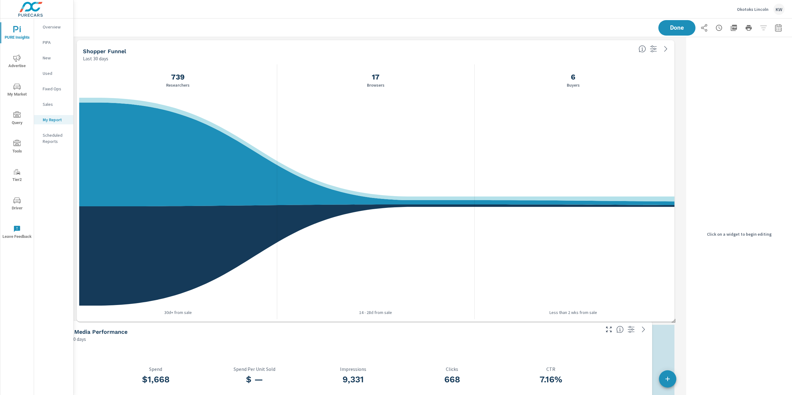
drag, startPoint x: 517, startPoint y: 278, endPoint x: 495, endPoint y: 340, distance: 65.8
click at [495, 340] on div "Last 30 days" at bounding box center [330, 338] width 538 height 7
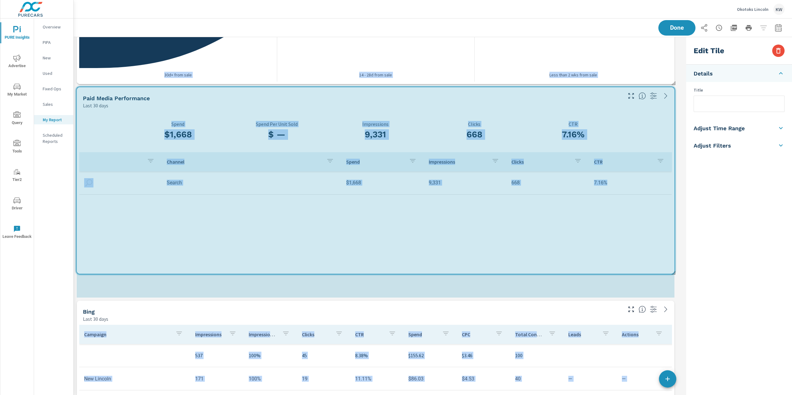
scroll to position [1083, 617]
drag, startPoint x: 674, startPoint y: 366, endPoint x: 676, endPoint y: 294, distance: 71.8
click at [677, 295] on div "Shopper Funnel Last 30 days 739 Researchers 17 Browsers 6 Buyers 30d+ from sale…" at bounding box center [379, 335] width 610 height 1070
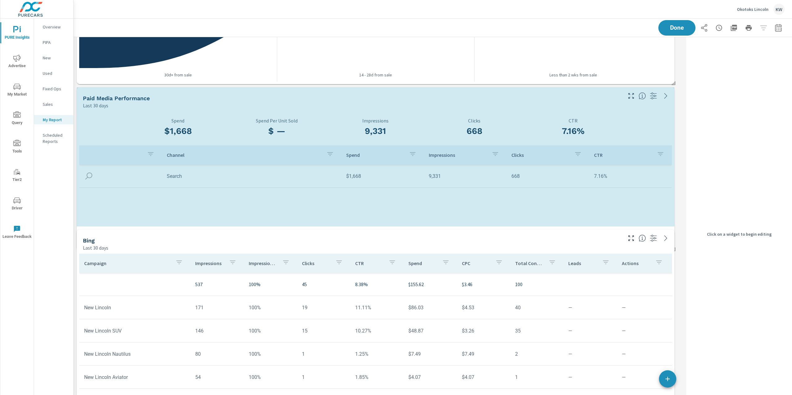
scroll to position [3, 3]
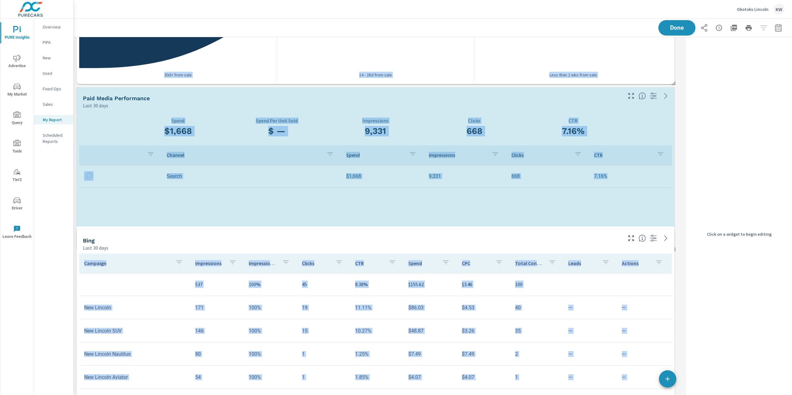
drag, startPoint x: 673, startPoint y: 296, endPoint x: 674, endPoint y: 251, distance: 45.8
click at [675, 251] on div "Shopper Funnel Last 30 days 739 Researchers 17 Browsers 6 Buyers 30d+ from sale…" at bounding box center [379, 299] width 610 height 999
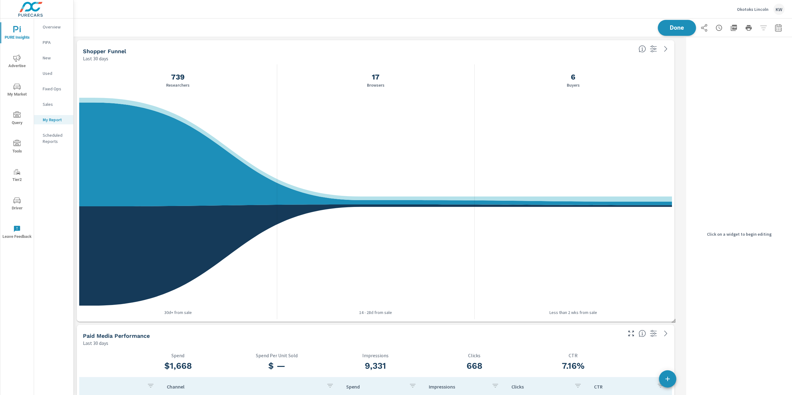
scroll to position [1012, 617]
click at [665, 29] on span "Done" at bounding box center [676, 28] width 25 height 6
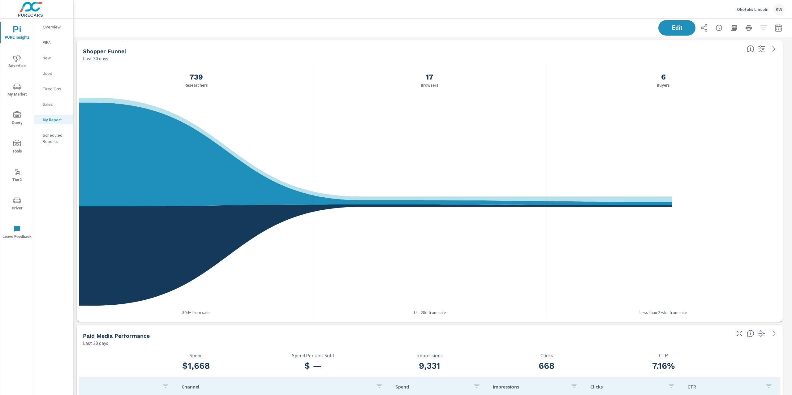
scroll to position [1012, 725]
click at [678, 28] on span "Edit" at bounding box center [676, 28] width 25 height 6
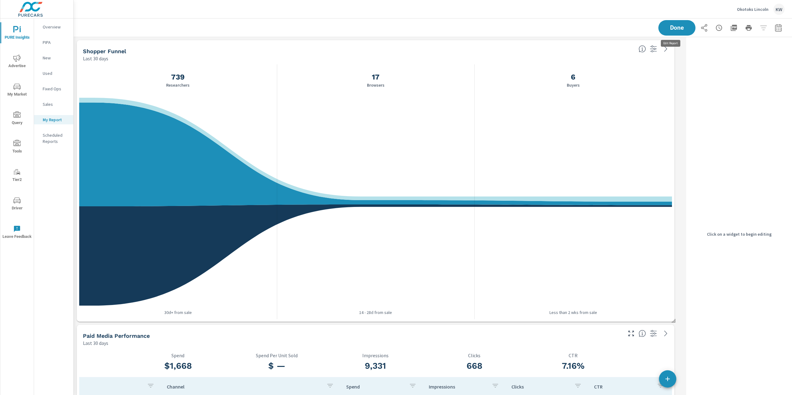
scroll to position [1012, 617]
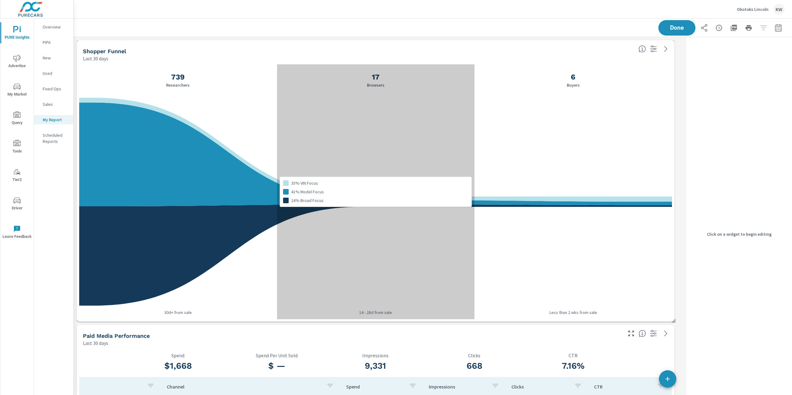
click at [438, 96] on div "35% VIN Focus 41% Model Focus 24% Broad Focus" at bounding box center [376, 191] width 198 height 255
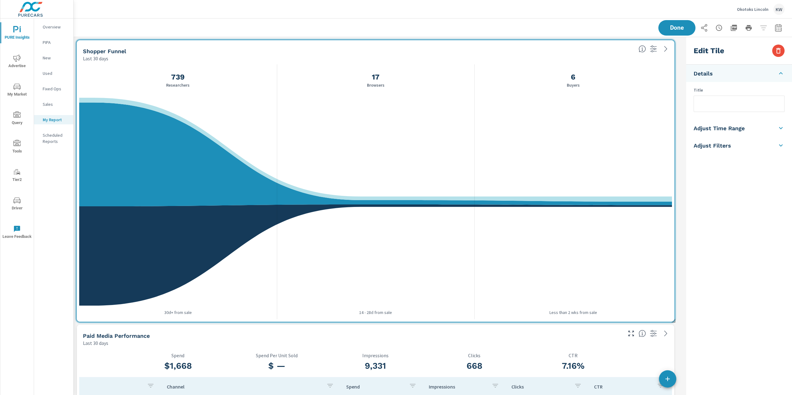
click at [738, 128] on h5 "Adjust Time Range" at bounding box center [719, 128] width 51 height 7
drag, startPoint x: 732, startPoint y: 110, endPoint x: 733, endPoint y: 115, distance: 5.0
click at [732, 110] on input "checkbox" at bounding box center [724, 110] width 35 height 12
checkbox input "true"
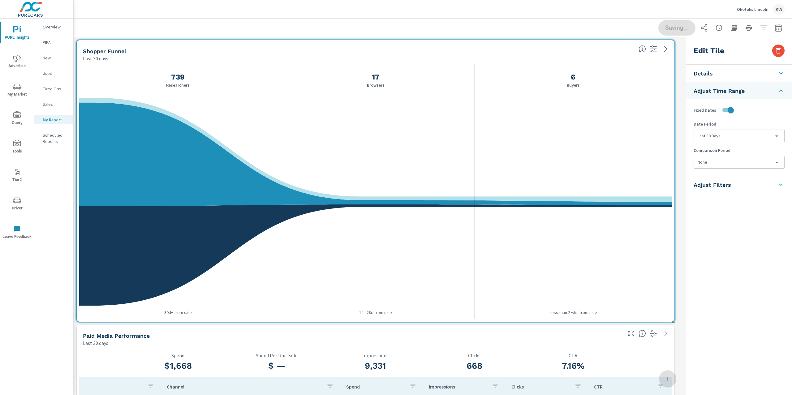
click at [722, 162] on body "PURE Insights Advertise My Market Query Tools Tier2 Driver Leave Feedback Overv…" at bounding box center [396, 197] width 792 height 395
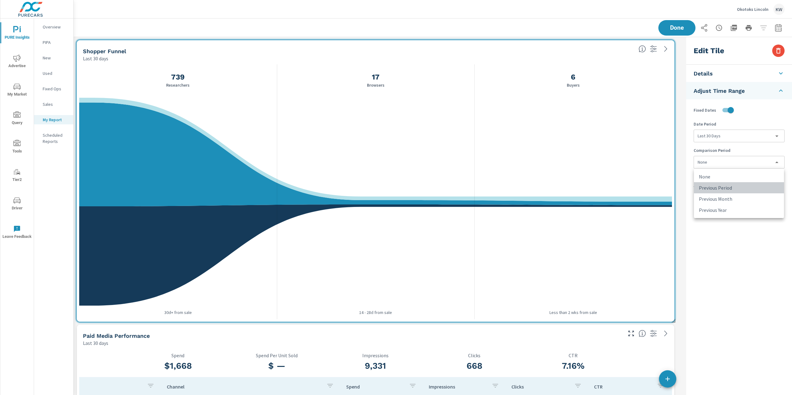
click at [755, 190] on li "Previous Period" at bounding box center [739, 187] width 90 height 11
type input "currentPeriodStart"
click at [676, 27] on span "Done" at bounding box center [676, 28] width 25 height 6
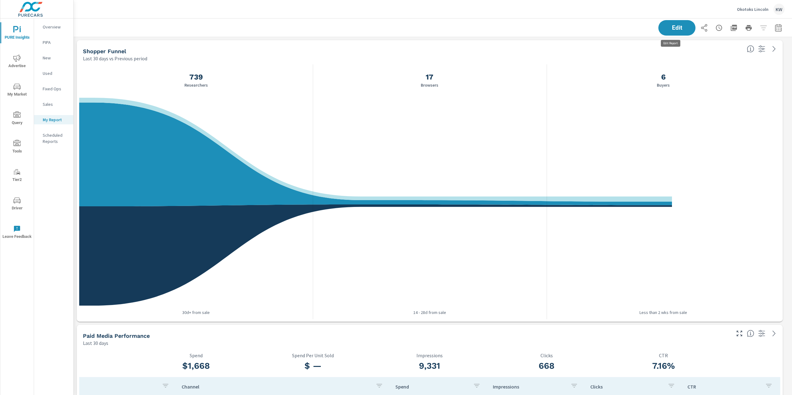
scroll to position [1012, 725]
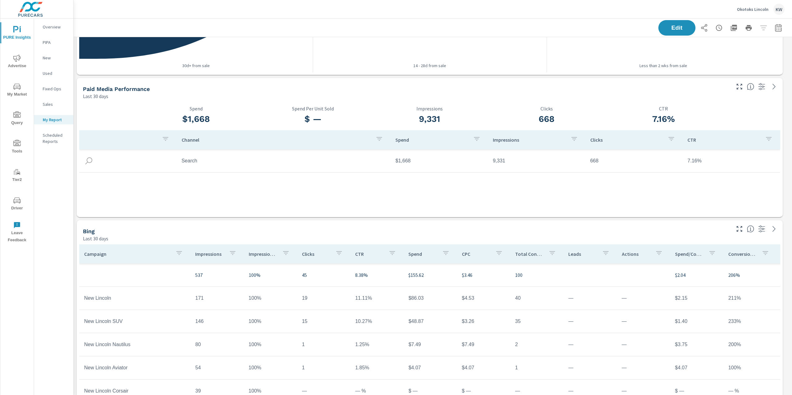
scroll to position [226, 0]
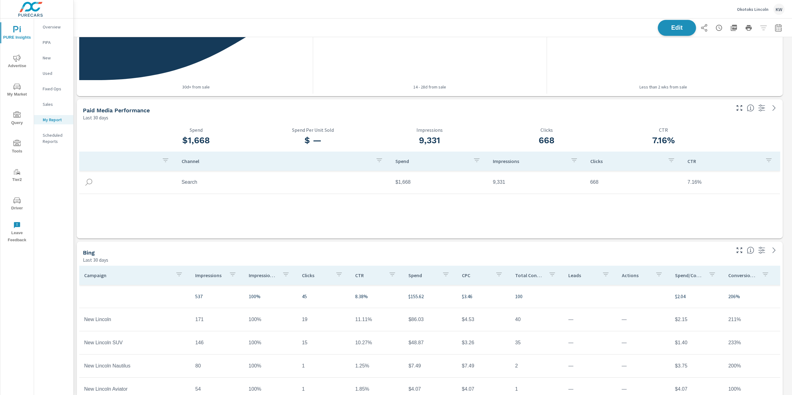
click at [665, 25] on span "Edit" at bounding box center [676, 28] width 25 height 6
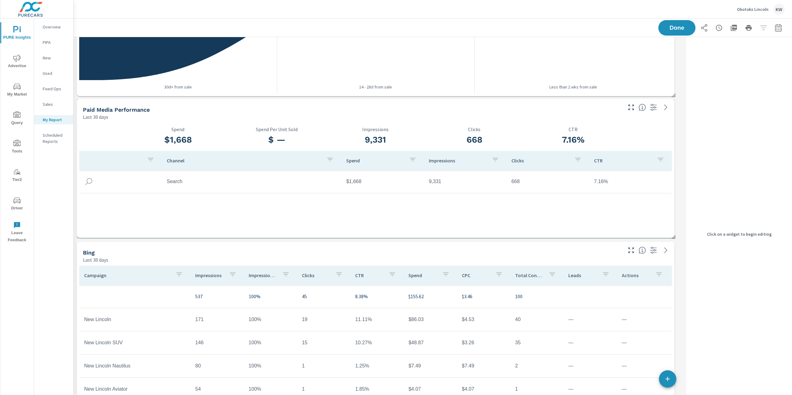
click at [603, 138] on h3 "7.16%" at bounding box center [573, 140] width 99 height 11
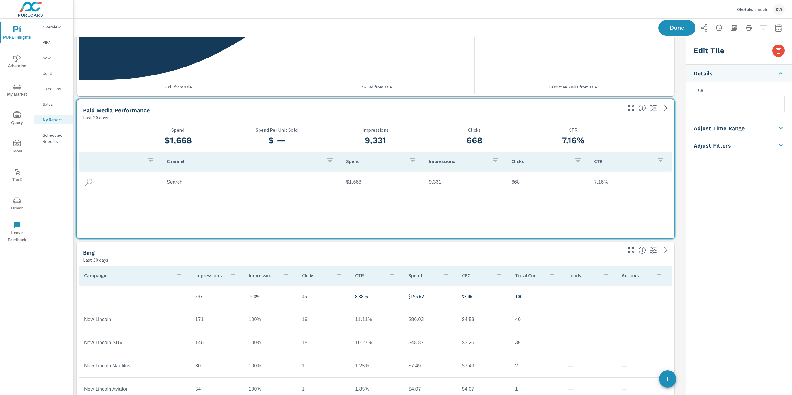
click at [777, 132] on icon at bounding box center [780, 127] width 7 height 7
click at [731, 111] on input "checkbox" at bounding box center [724, 110] width 35 height 12
checkbox input "true"
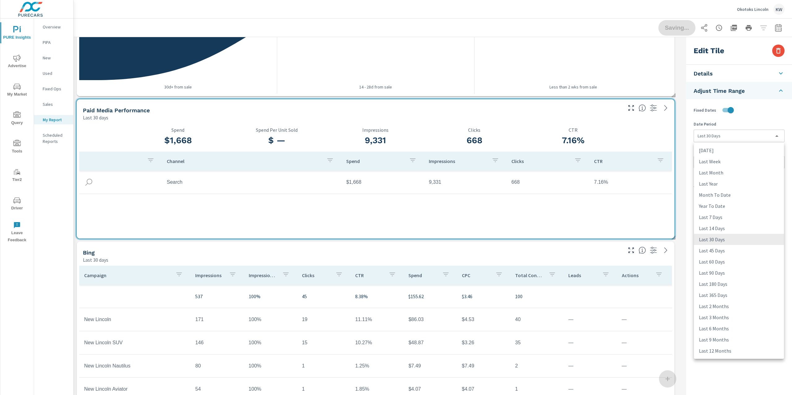
click at [734, 135] on body "PURE Insights Advertise My Market Query Tools Tier2 Driver Leave Feedback Overv…" at bounding box center [396, 197] width 792 height 395
click at [721, 172] on li "Last Month" at bounding box center [739, 172] width 90 height 11
type input "lastMonth"
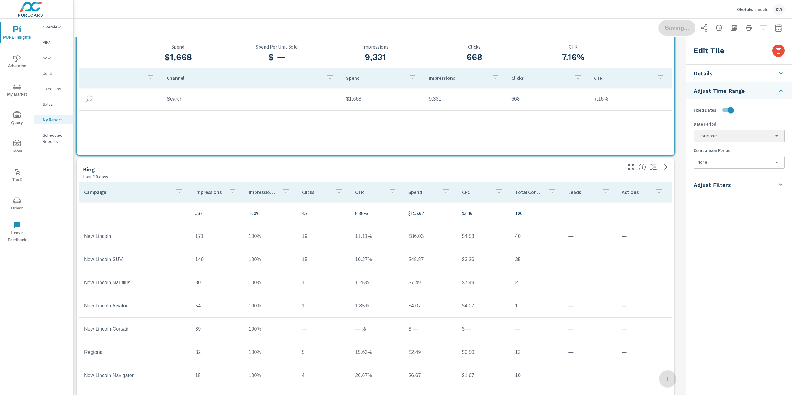
scroll to position [388, 0]
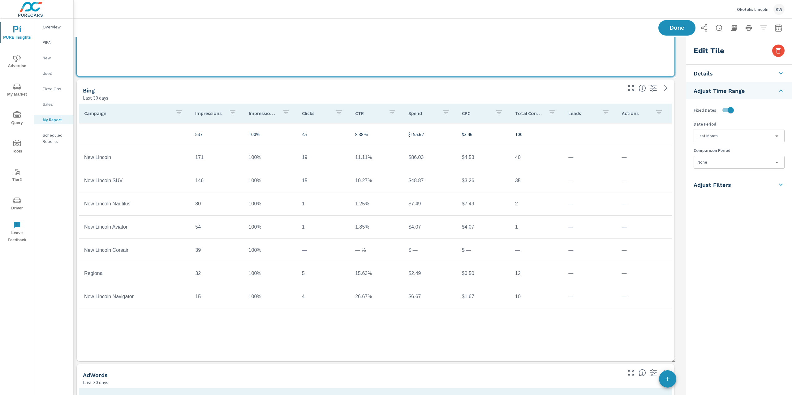
click at [619, 104] on th "Actions" at bounding box center [643, 113] width 53 height 19
type input "Bing"
checkbox input "false"
type input "last30Days"
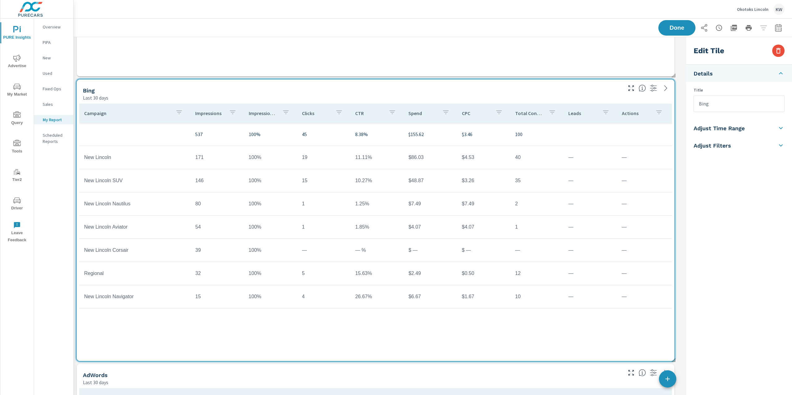
click at [742, 132] on h5 "Adjust Time Range" at bounding box center [719, 128] width 51 height 7
drag, startPoint x: 731, startPoint y: 107, endPoint x: 737, endPoint y: 117, distance: 11.4
click at [732, 108] on input "checkbox" at bounding box center [724, 110] width 35 height 12
checkbox input "true"
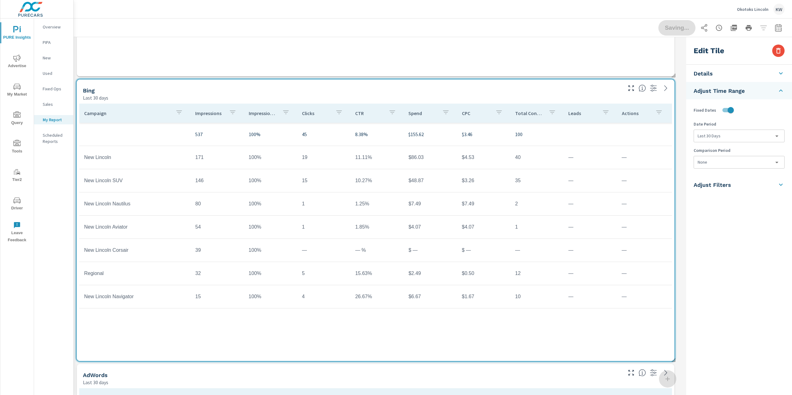
click at [738, 138] on body "PURE Insights Advertise My Market Query Tools Tier2 Driver Leave Feedback Overv…" at bounding box center [396, 197] width 792 height 395
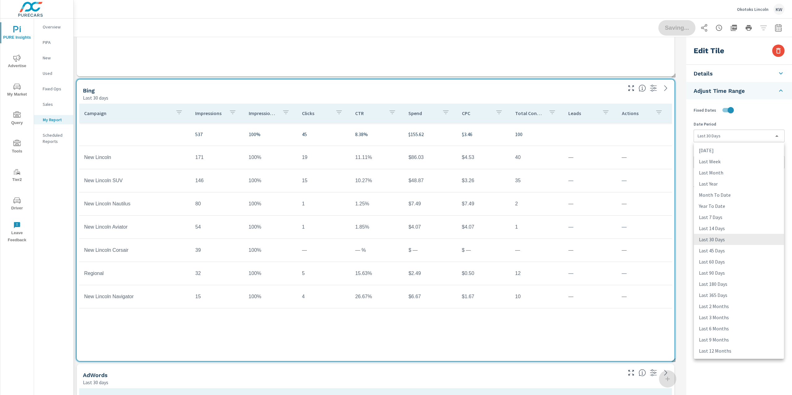
click at [733, 172] on li "Last Month" at bounding box center [739, 172] width 90 height 11
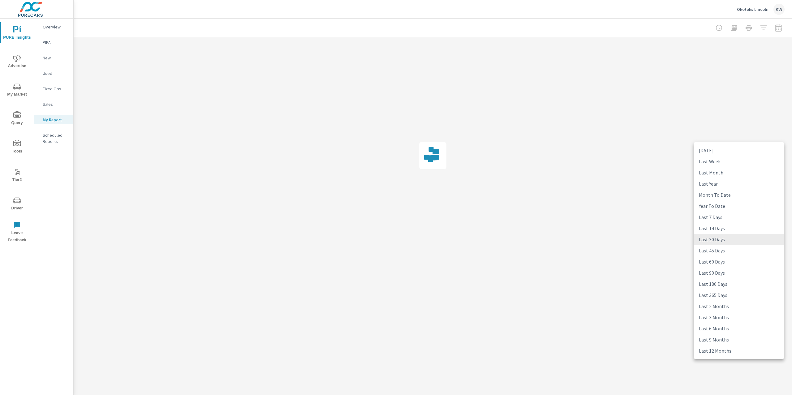
scroll to position [0, 0]
type input "lastMonth"
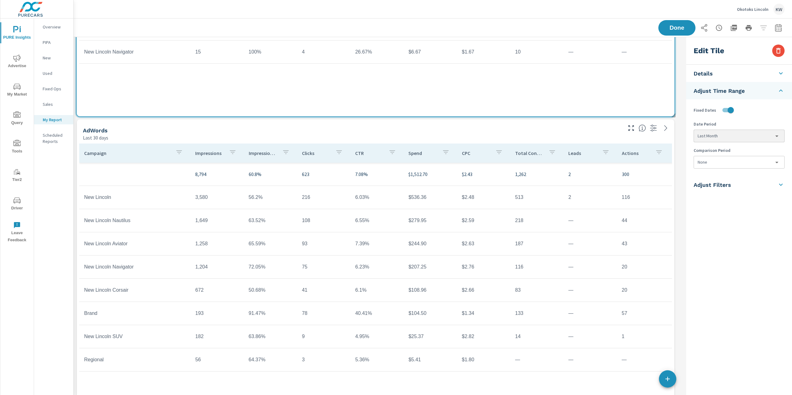
scroll to position [635, 0]
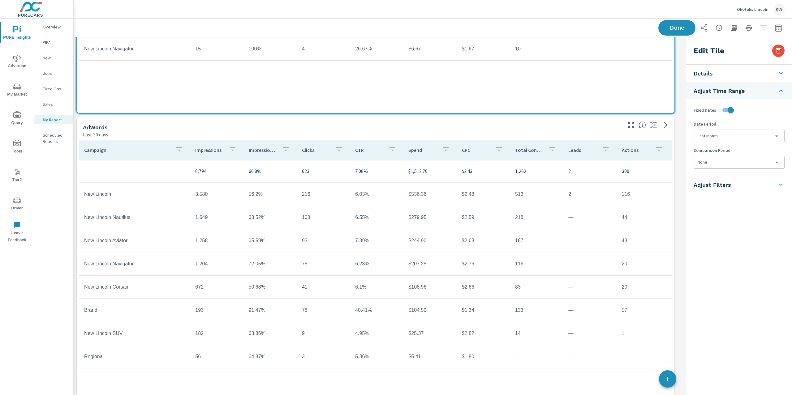
click at [602, 132] on div "Last 30 days" at bounding box center [352, 134] width 538 height 7
type input "AdWords"
checkbox input "false"
type input "last30Days"
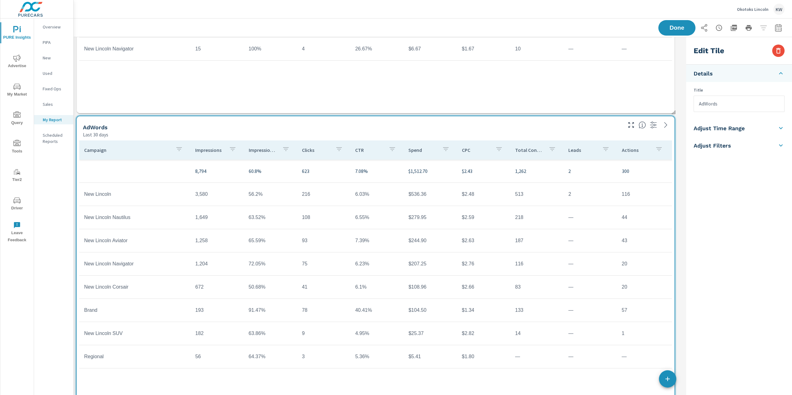
click at [738, 131] on h5 "Adjust Time Range" at bounding box center [719, 128] width 51 height 7
click at [731, 108] on input "checkbox" at bounding box center [724, 110] width 35 height 12
checkbox input "true"
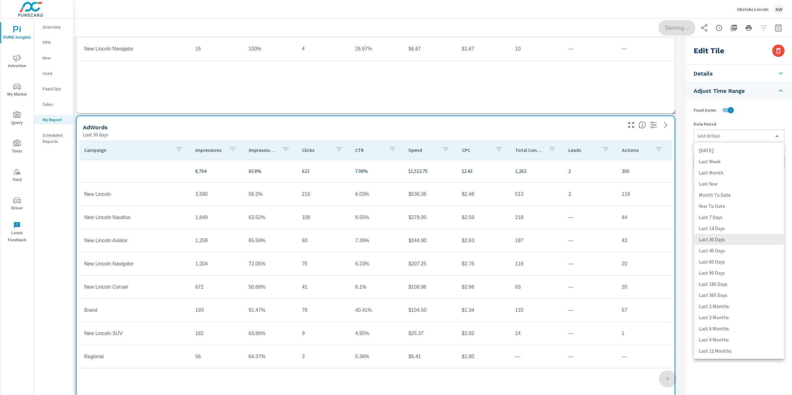
click at [740, 140] on body "PURE Insights Advertise My Market Query Tools Tier2 Driver Leave Feedback Overv…" at bounding box center [396, 197] width 792 height 395
click at [733, 172] on li "Last Month" at bounding box center [739, 172] width 90 height 11
type input "lastMonth"
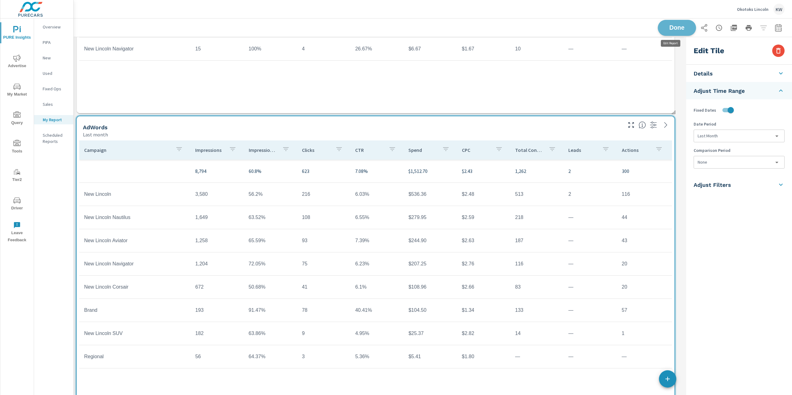
scroll to position [1012, 617]
click at [674, 29] on span "Done" at bounding box center [676, 28] width 25 height 6
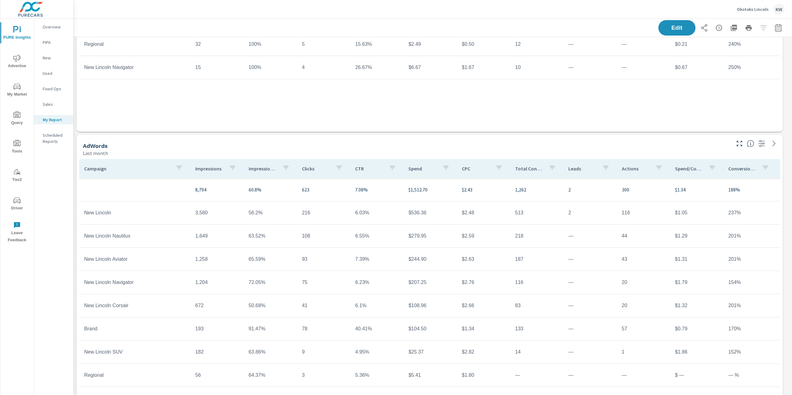
scroll to position [615, 0]
click at [263, 174] on div "Impression Share" at bounding box center [270, 170] width 43 height 14
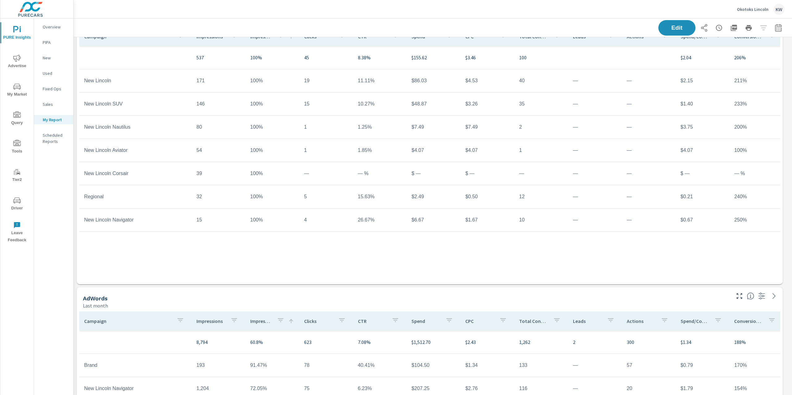
scroll to position [489, 0]
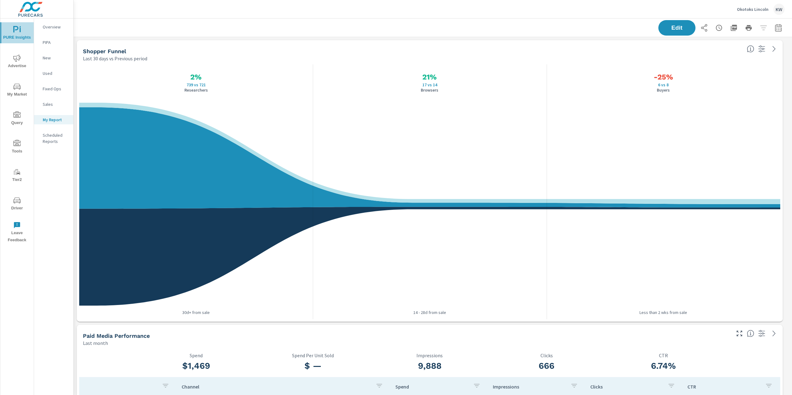
click at [13, 30] on icon "nav menu" at bounding box center [16, 29] width 7 height 7
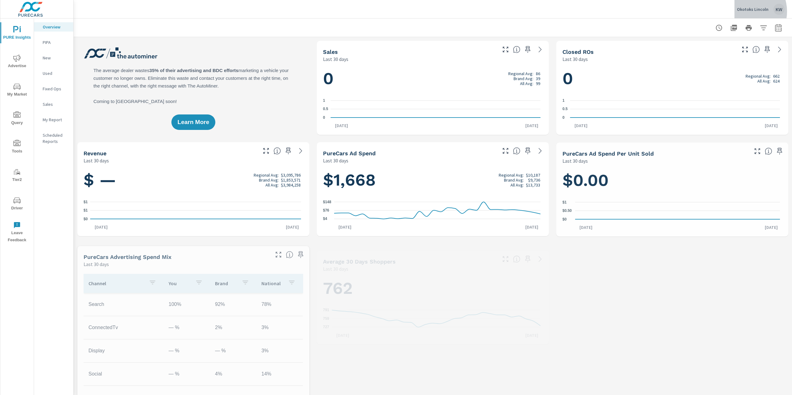
click at [746, 11] on p "Okotoks Lincoln" at bounding box center [753, 9] width 32 height 6
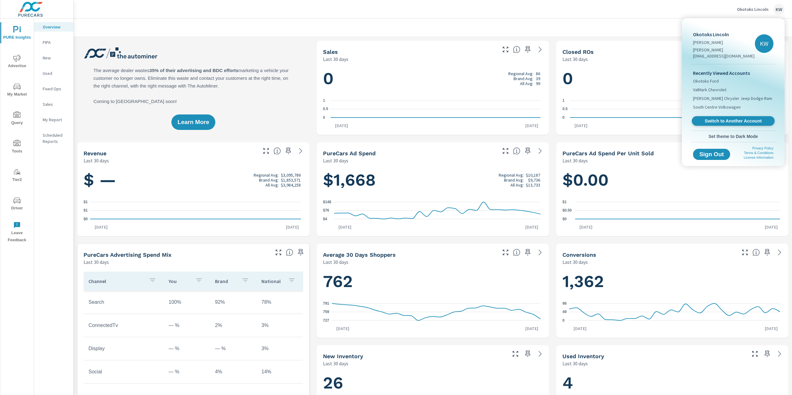
scroll to position [0, 0]
click at [731, 118] on span "Switch to Another Account" at bounding box center [733, 121] width 76 height 6
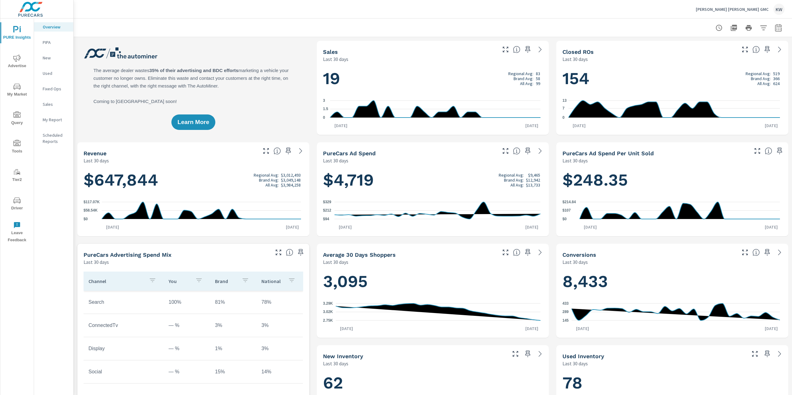
scroll to position [0, 0]
drag, startPoint x: 768, startPoint y: 33, endPoint x: 771, endPoint y: 31, distance: 4.0
click at [769, 32] on div at bounding box center [749, 28] width 72 height 12
click at [776, 28] on icon "button" at bounding box center [778, 29] width 4 height 2
click at [724, 57] on select "Custom [DATE] Last week Last 7 days Last 14 days Last 30 days Last 45 days Last…" at bounding box center [723, 53] width 62 height 12
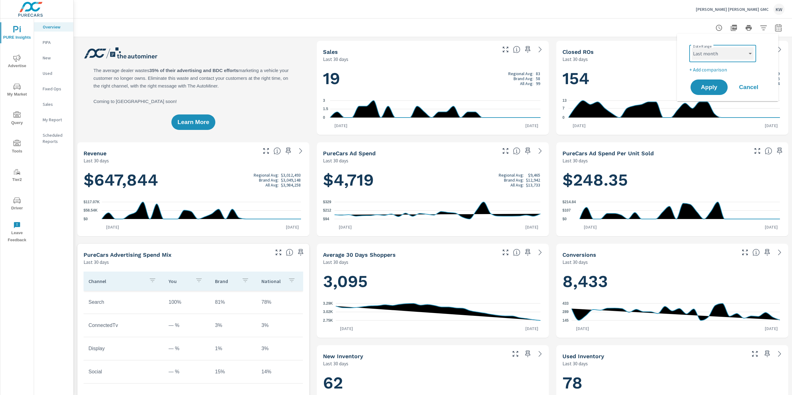
click at [692, 47] on select "Custom [DATE] Last week Last 7 days Last 14 days Last 30 days Last 45 days Last…" at bounding box center [723, 53] width 62 height 12
select select "Last month"
click at [707, 87] on span "Apply" at bounding box center [708, 87] width 25 height 6
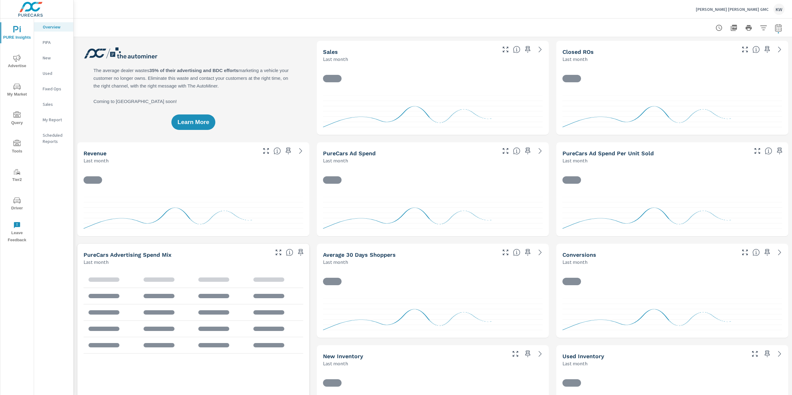
scroll to position [0, 0]
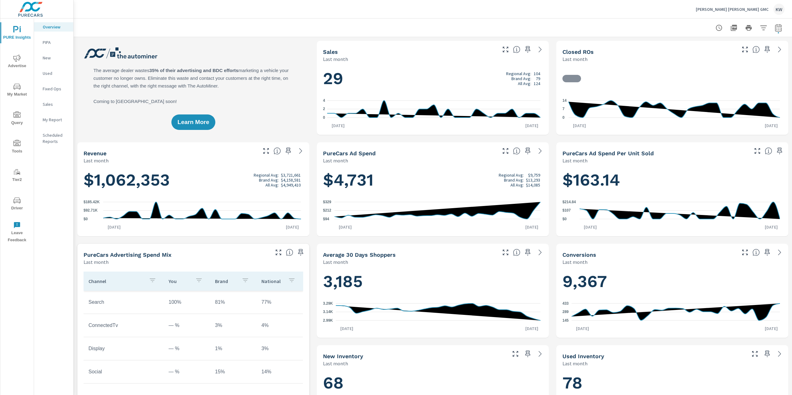
click at [54, 119] on p "My Report" at bounding box center [56, 120] width 26 height 6
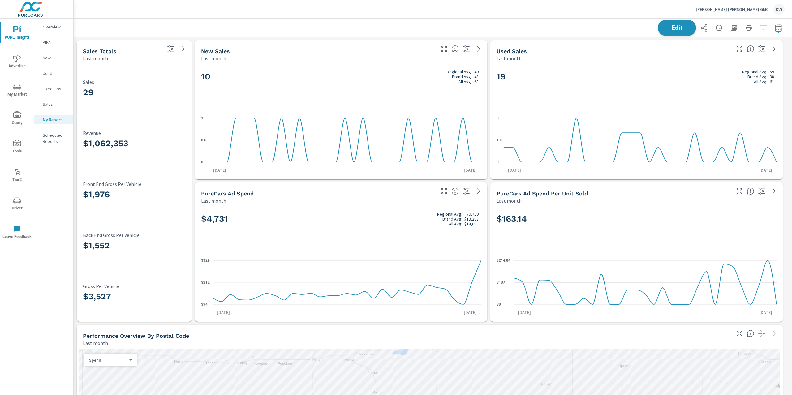
scroll to position [3716, 725]
click at [674, 30] on span "Edit" at bounding box center [676, 28] width 25 height 6
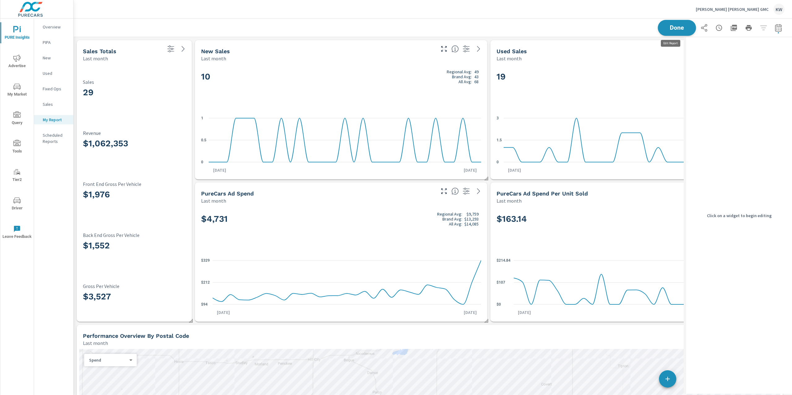
scroll to position [3, 3]
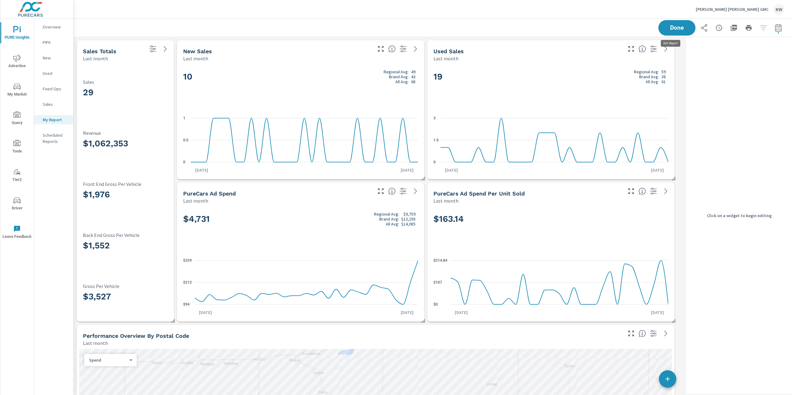
scroll to position [3716, 617]
drag, startPoint x: 384, startPoint y: 92, endPoint x: 473, endPoint y: 93, distance: 89.1
click at [384, 92] on div "10 Regional Avg: 49 Brand Avg: 43 All Avg: 68" at bounding box center [300, 87] width 235 height 38
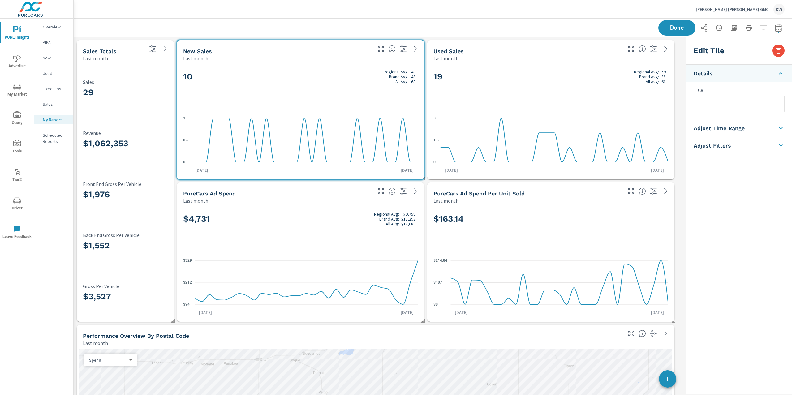
click at [758, 131] on li "Adjust Time Range" at bounding box center [739, 127] width 106 height 17
click at [737, 162] on body "PURE Insights Advertise My Market Query Tools Tier2 Driver Leave Feedback Overv…" at bounding box center [396, 197] width 792 height 395
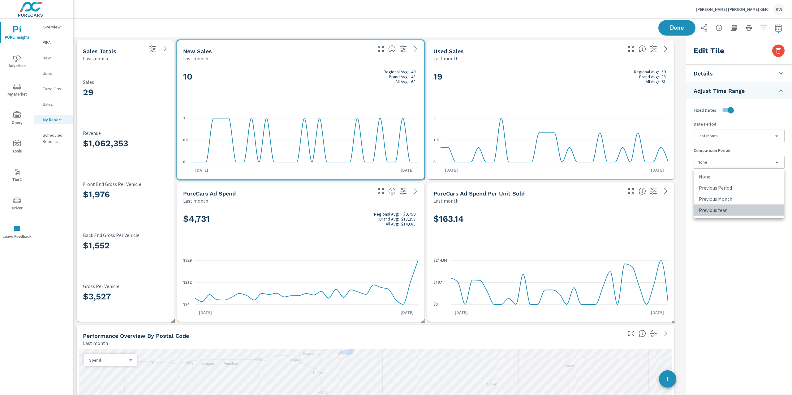
click at [728, 209] on li "Previous Year" at bounding box center [739, 209] width 90 height 11
type input "lastYear"
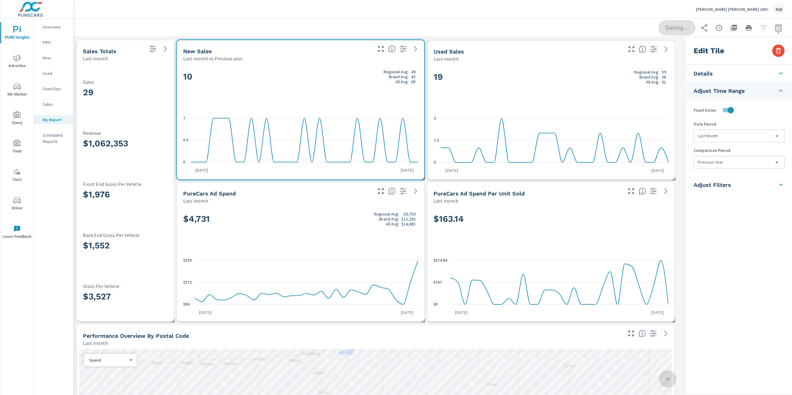
drag, startPoint x: 616, startPoint y: 97, endPoint x: 622, endPoint y: 97, distance: 6.0
click at [616, 97] on div "19 Regional Avg: 59 Brand Avg: 38 All Avg: 61" at bounding box center [551, 87] width 235 height 38
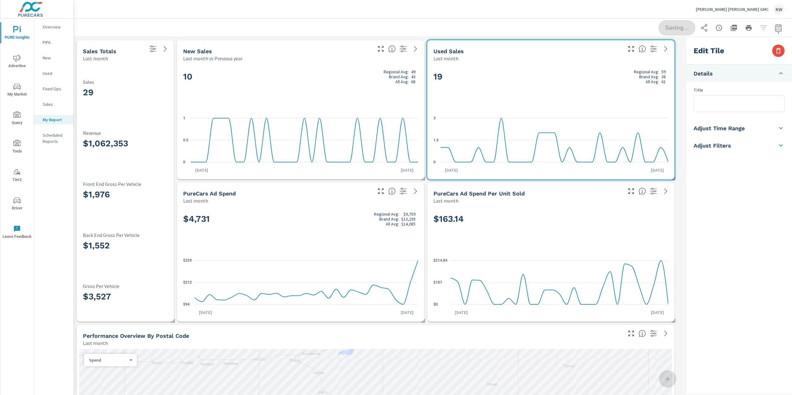
click at [736, 129] on h5 "Adjust Time Range" at bounding box center [719, 128] width 51 height 7
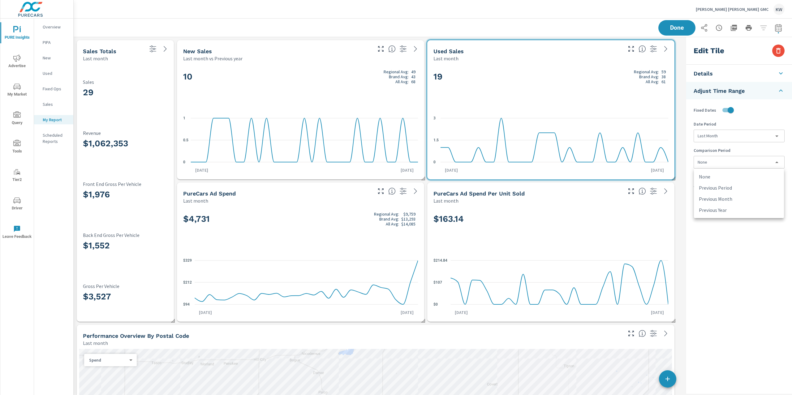
click at [738, 162] on body "PURE Insights Advertise My Market Query Tools Tier2 Driver Leave Feedback Overv…" at bounding box center [396, 197] width 792 height 395
click at [733, 209] on li "Previous Year" at bounding box center [739, 209] width 90 height 11
type input "lastYear"
click at [684, 29] on button "Done" at bounding box center [677, 28] width 38 height 16
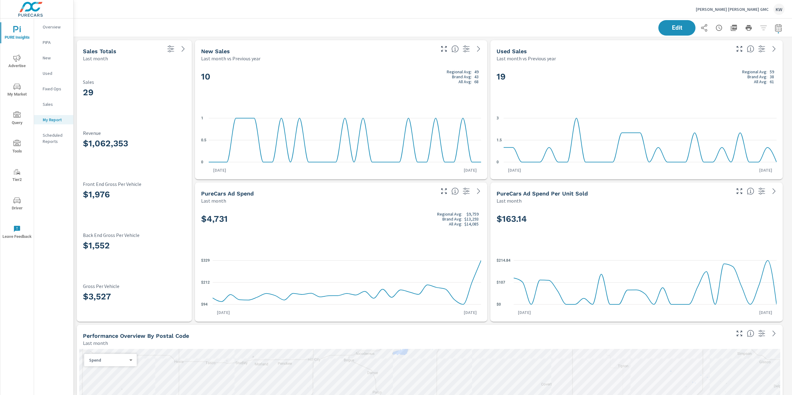
scroll to position [3716, 725]
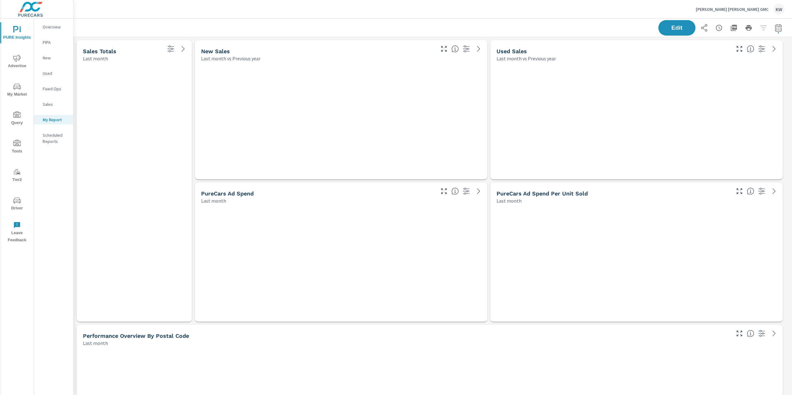
scroll to position [3716, 725]
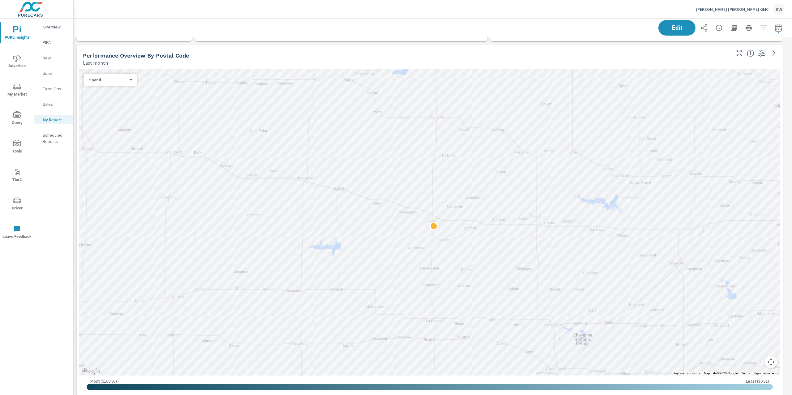
scroll to position [286, 0]
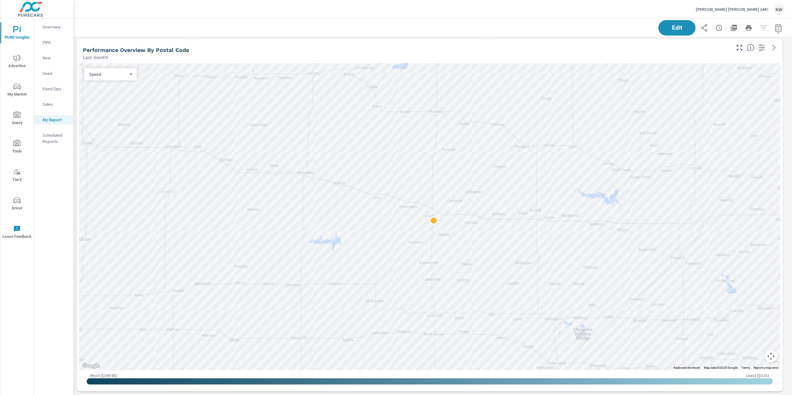
click at [129, 74] on body "PURE Insights Advertise My Market Query Tools Tier2 Driver Leave Feedback Overv…" at bounding box center [396, 197] width 792 height 395
click at [118, 88] on li "Sales" at bounding box center [108, 84] width 48 height 10
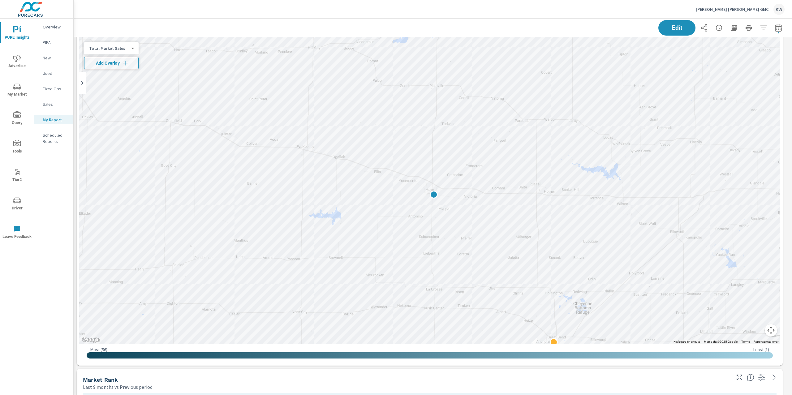
scroll to position [2086, 0]
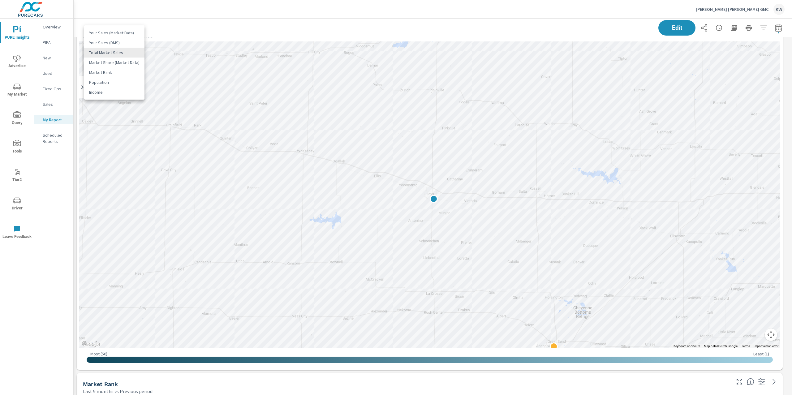
click at [127, 53] on body "PURE Insights Advertise My Market Query Tools Tier2 Driver Leave Feedback Overv…" at bounding box center [396, 197] width 792 height 395
click at [105, 42] on li "Your Sales (DMS)" at bounding box center [114, 43] width 60 height 10
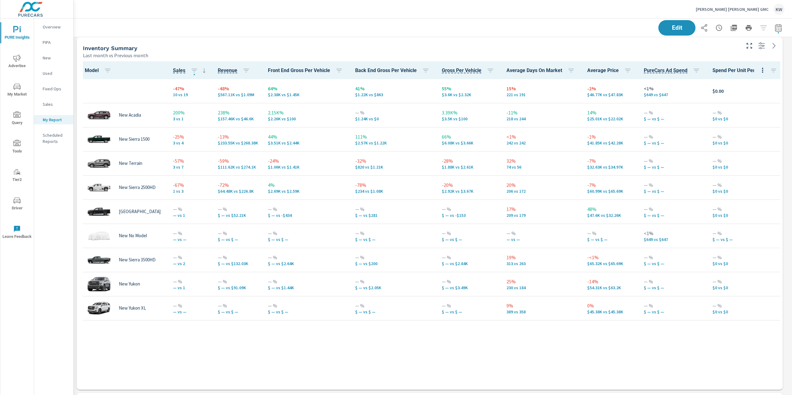
scroll to position [617, 0]
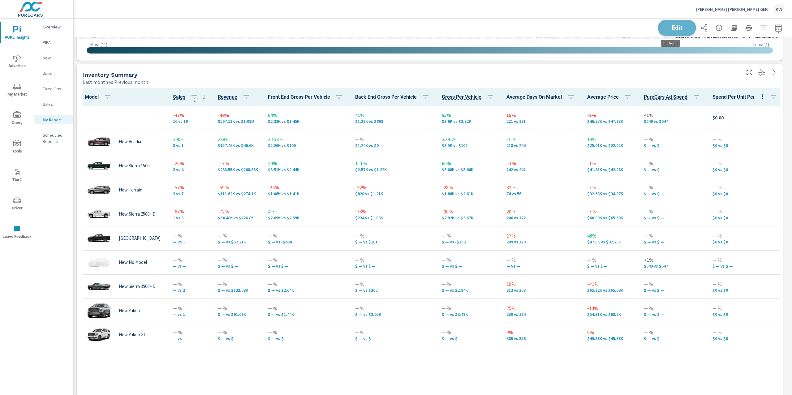
click at [681, 31] on button "Edit" at bounding box center [677, 28] width 38 height 16
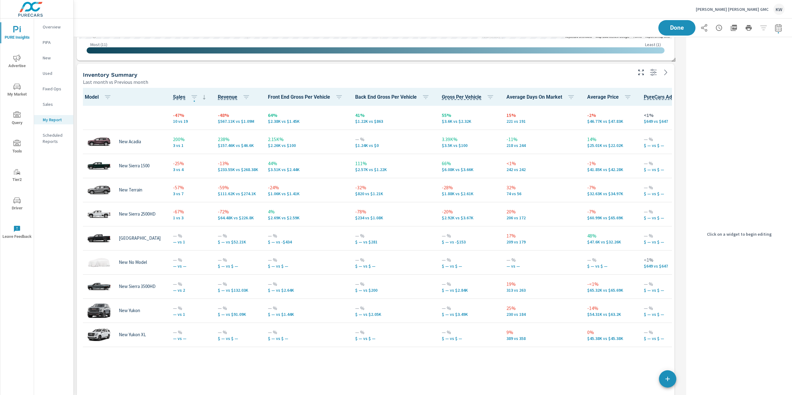
scroll to position [3, 3]
click at [618, 73] on div "Inventory Summary" at bounding box center [357, 74] width 548 height 7
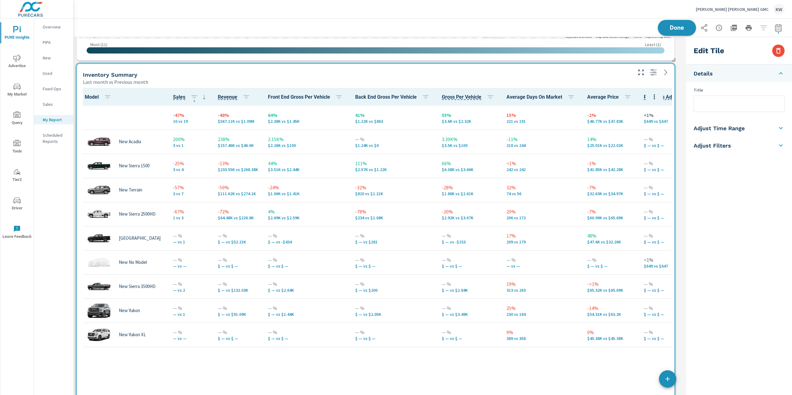
scroll to position [3716, 617]
click at [675, 32] on button "Done" at bounding box center [677, 28] width 38 height 16
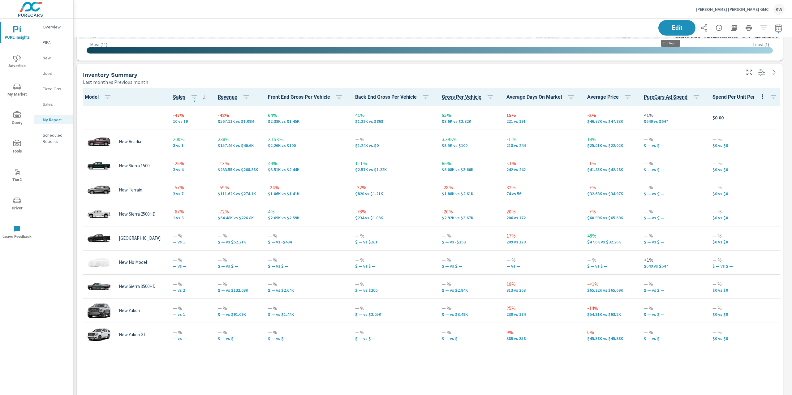
scroll to position [3716, 725]
click at [49, 27] on p "Overview" at bounding box center [56, 27] width 26 height 6
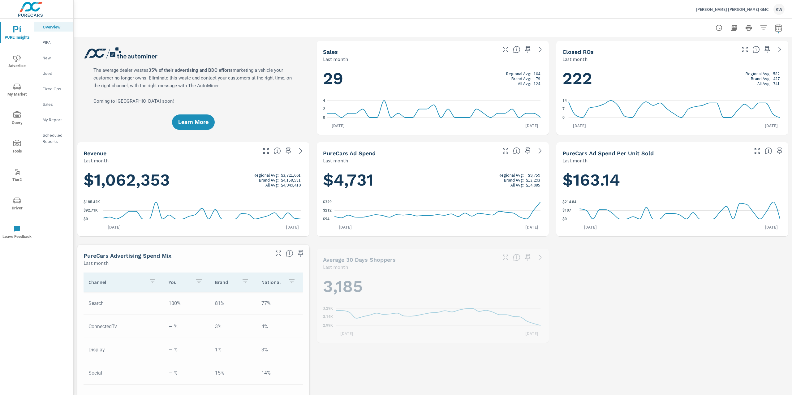
scroll to position [0, 0]
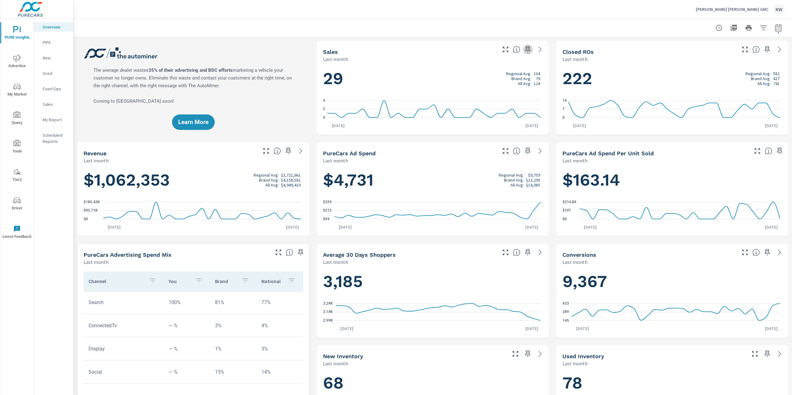
click at [524, 50] on icon "button" at bounding box center [527, 49] width 7 height 7
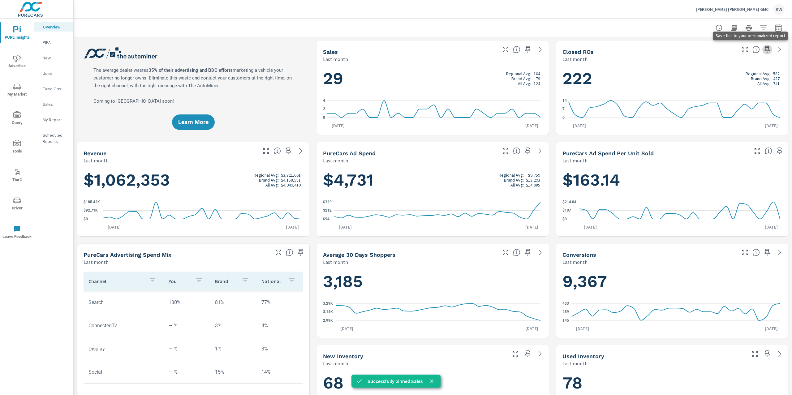
click at [765, 51] on icon "button" at bounding box center [767, 49] width 5 height 7
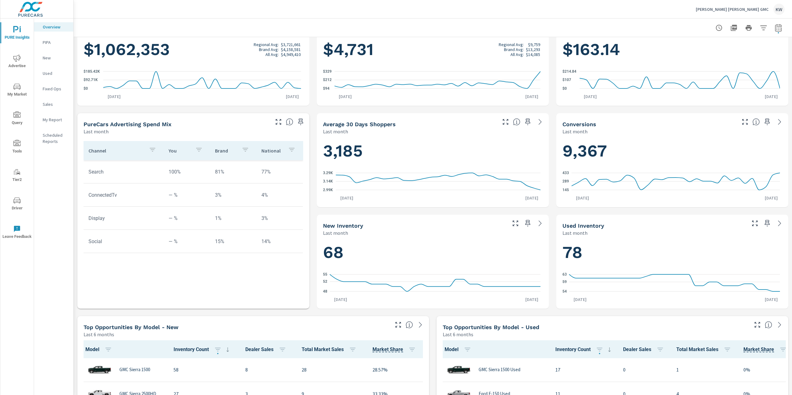
scroll to position [131, 0]
click at [763, 120] on icon "button" at bounding box center [766, 120] width 7 height 7
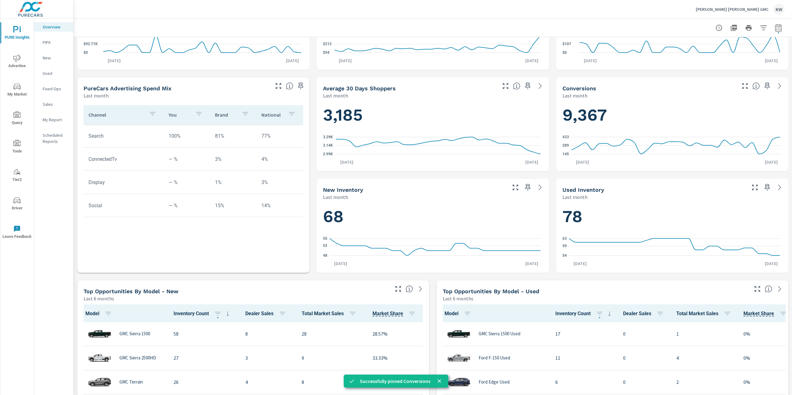
scroll to position [169, 0]
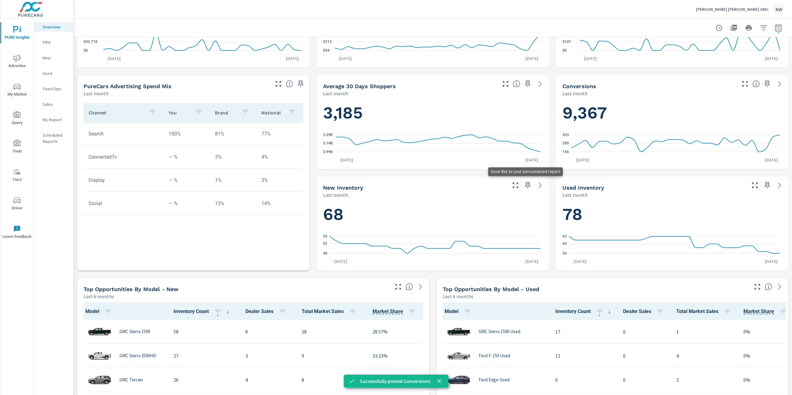
click at [525, 187] on icon "button" at bounding box center [527, 185] width 5 height 7
click at [763, 186] on icon "button" at bounding box center [766, 185] width 7 height 7
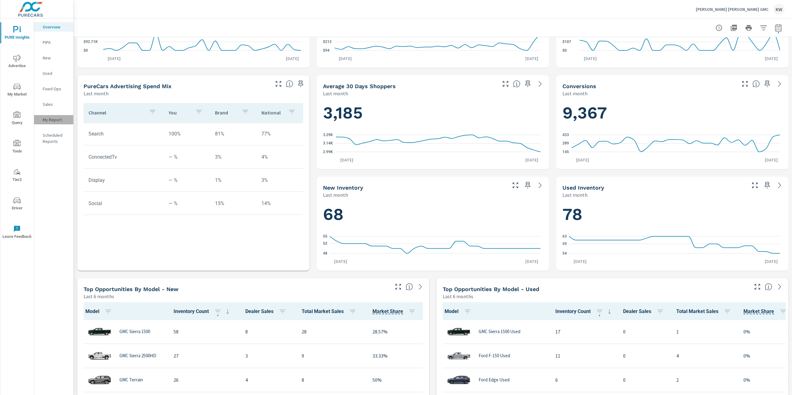
click at [52, 120] on p "My Report" at bounding box center [56, 120] width 26 height 6
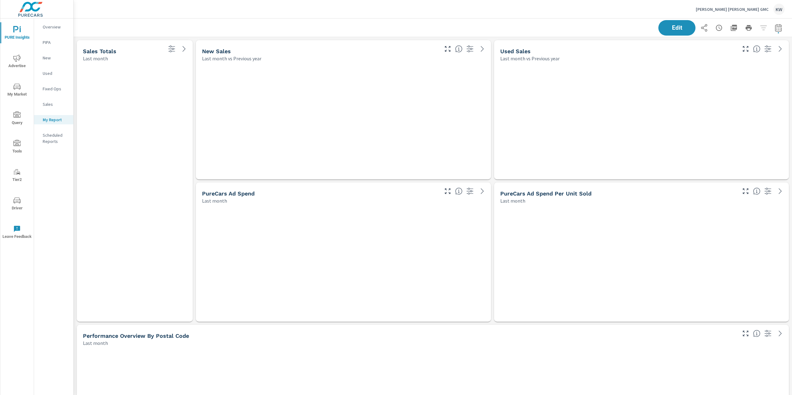
scroll to position [4001, 725]
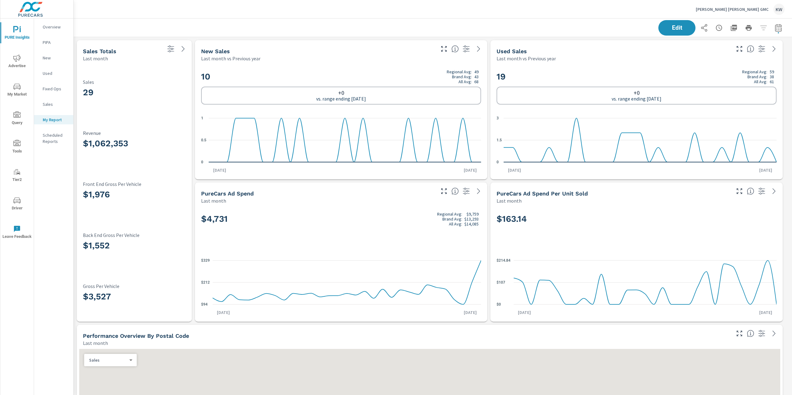
scroll to position [0, 0]
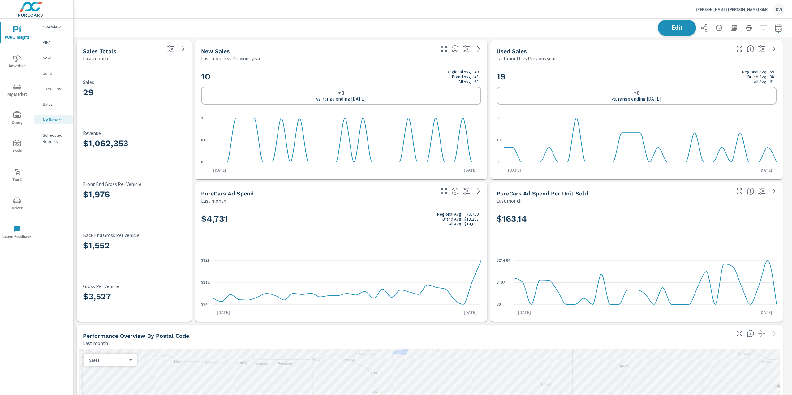
click at [669, 34] on button "Edit" at bounding box center [677, 28] width 38 height 16
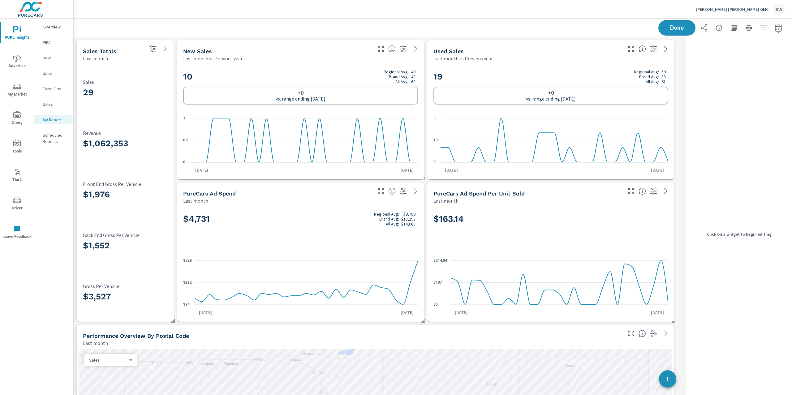
scroll to position [4001, 617]
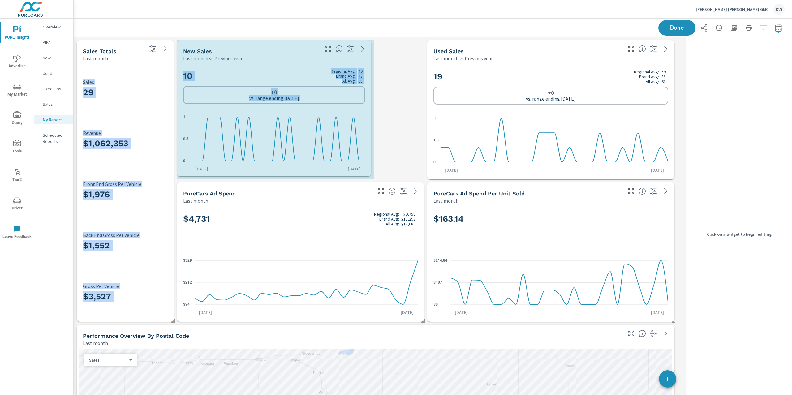
drag, startPoint x: 422, startPoint y: 178, endPoint x: 381, endPoint y: 175, distance: 41.5
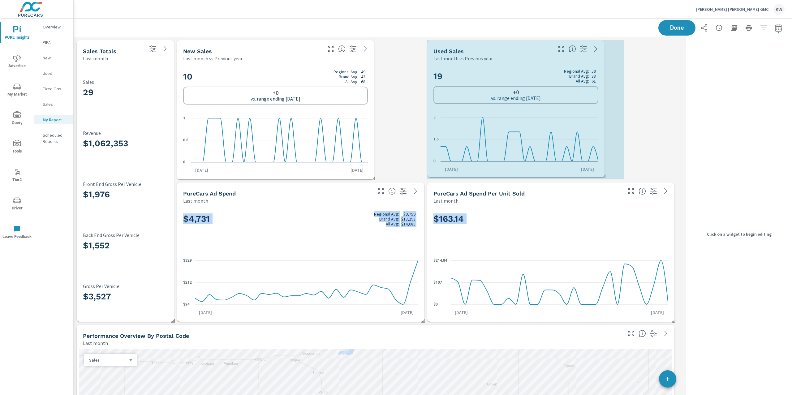
drag, startPoint x: 673, startPoint y: 178, endPoint x: 598, endPoint y: 176, distance: 75.2
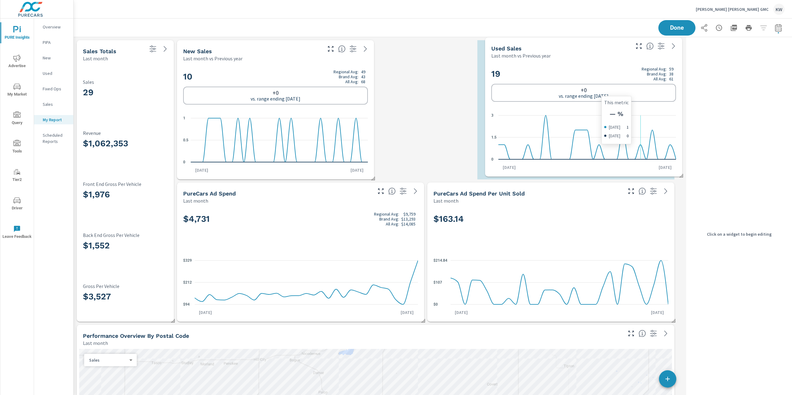
drag, startPoint x: 578, startPoint y: 131, endPoint x: 606, endPoint y: 133, distance: 28.2
click at [626, 132] on icon "0 1.5 3" at bounding box center [583, 137] width 185 height 54
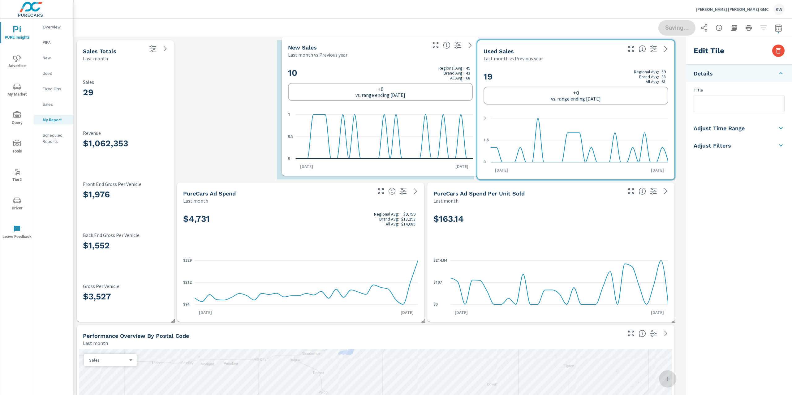
drag, startPoint x: 358, startPoint y: 99, endPoint x: 452, endPoint y: 96, distance: 94.1
click at [452, 96] on div "+0 vs. range ending Aug 31" at bounding box center [380, 92] width 185 height 18
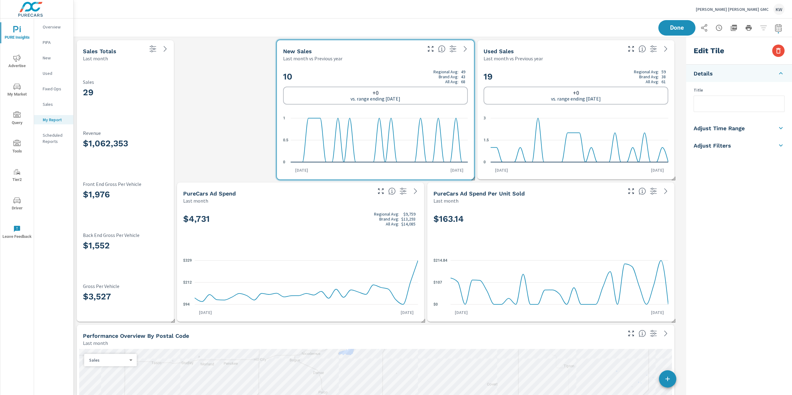
click at [151, 72] on div "29 Sales" at bounding box center [125, 90] width 85 height 44
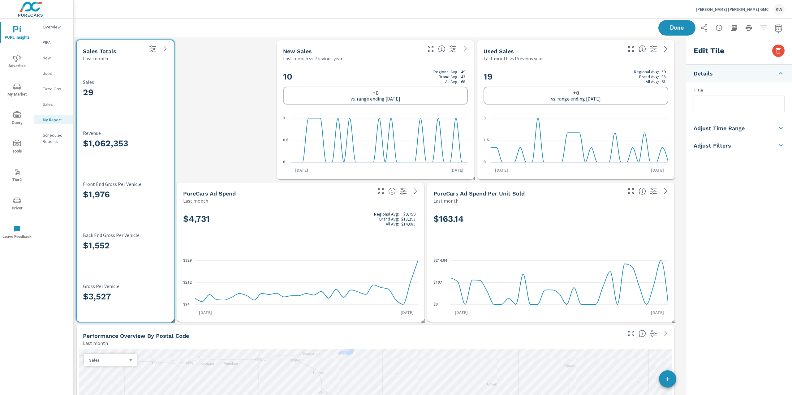
checkbox input "false"
type input "last30Days"
click at [782, 52] on button "button" at bounding box center [778, 51] width 12 height 12
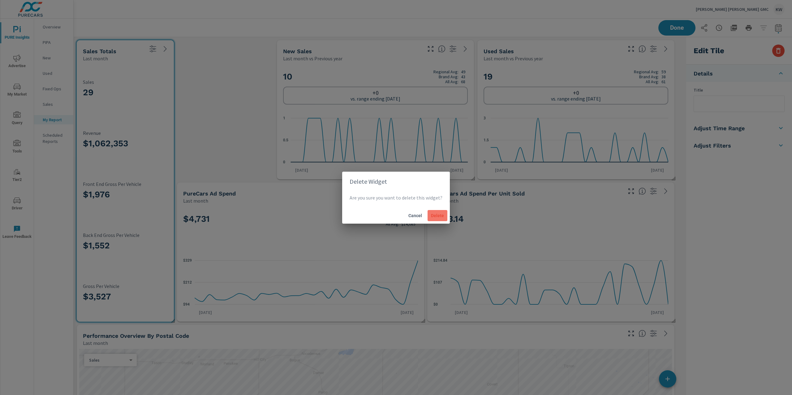
click at [430, 218] on span "Delete" at bounding box center [437, 216] width 15 height 6
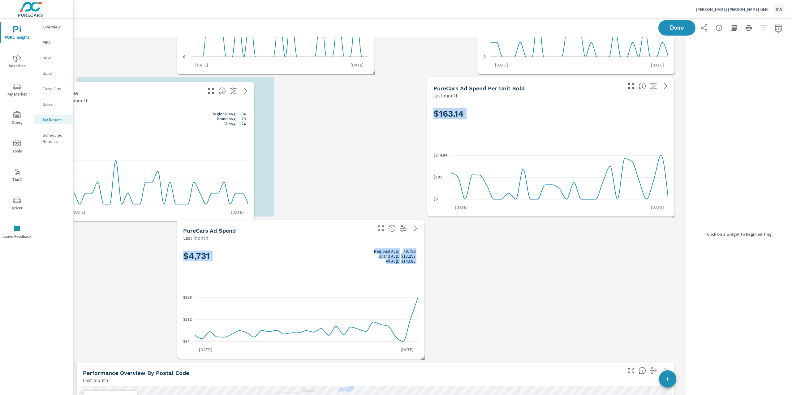
scroll to position [0, 0]
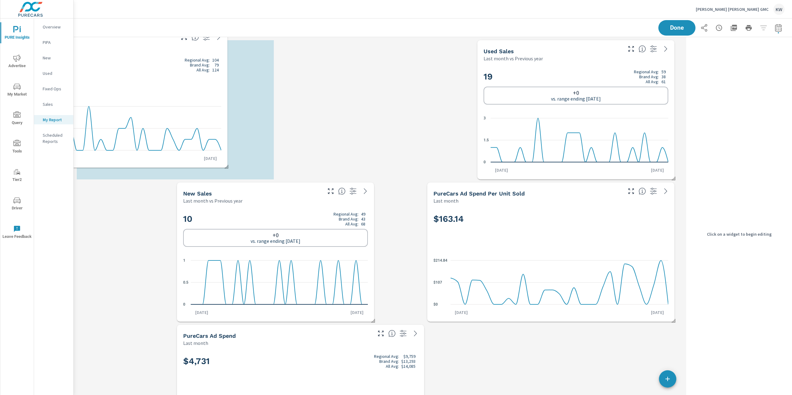
drag, startPoint x: 166, startPoint y: 233, endPoint x: 136, endPoint y: 72, distance: 163.6
click at [120, 58] on div "29 Regional Avg: 104 Brand Avg: 79 All Avg: 124" at bounding box center [129, 75] width 185 height 38
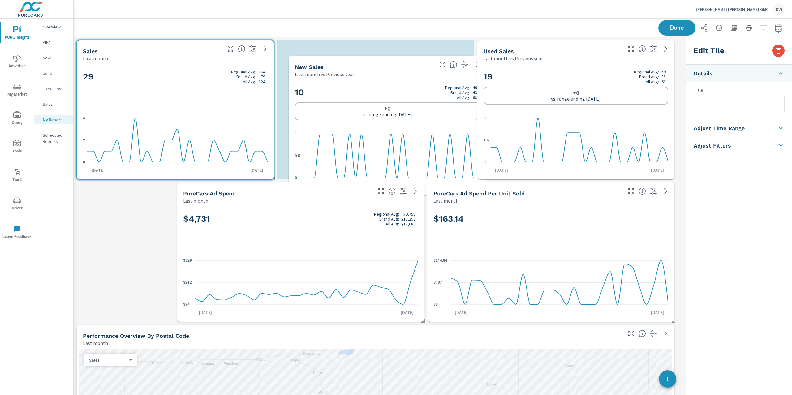
scroll to position [3, 3]
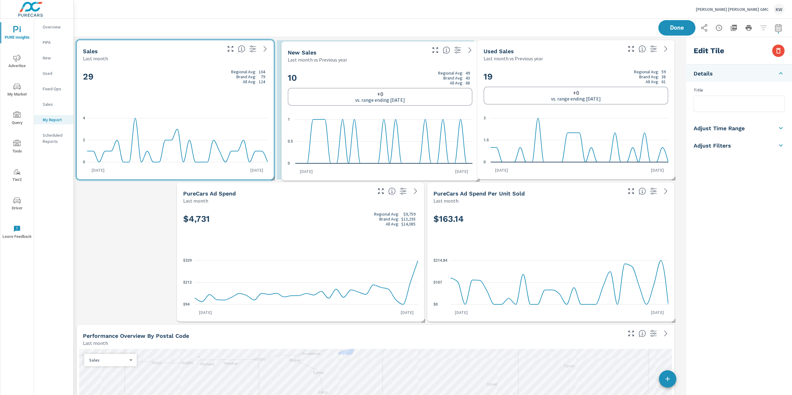
drag, startPoint x: 262, startPoint y: 202, endPoint x: 367, endPoint y: 61, distance: 175.6
click at [367, 61] on div "Last month vs Previous year" at bounding box center [357, 59] width 138 height 7
checkbox input "true"
type input "lastMonth"
type input "lastYear"
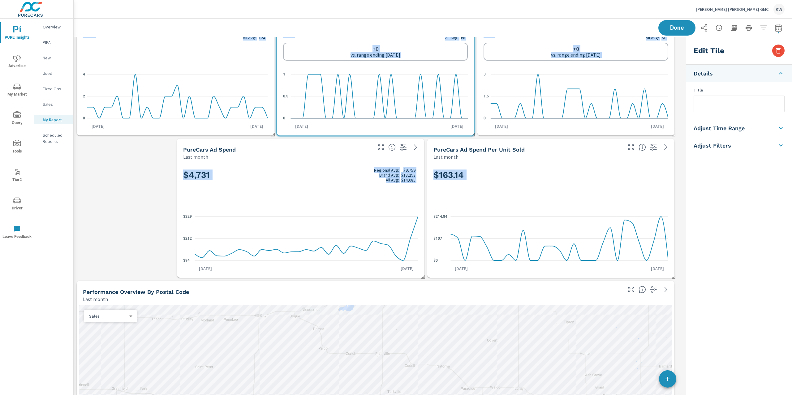
scroll to position [0, 0]
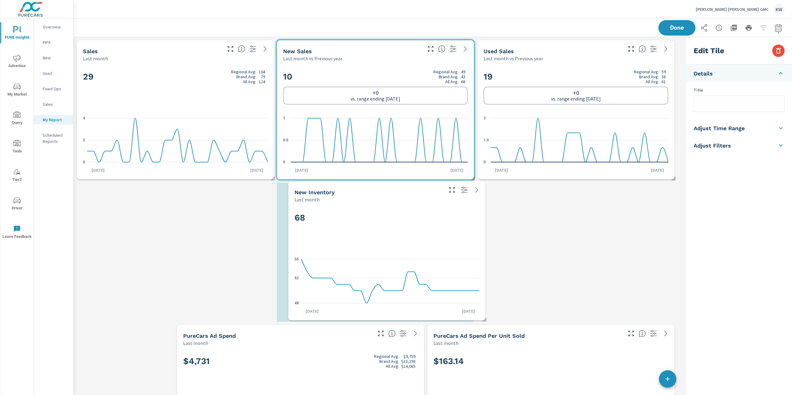
drag, startPoint x: 145, startPoint y: 215, endPoint x: 359, endPoint y: 239, distance: 215.3
click at [357, 237] on div "68" at bounding box center [387, 228] width 185 height 38
checkbox input "false"
type input "last30Days"
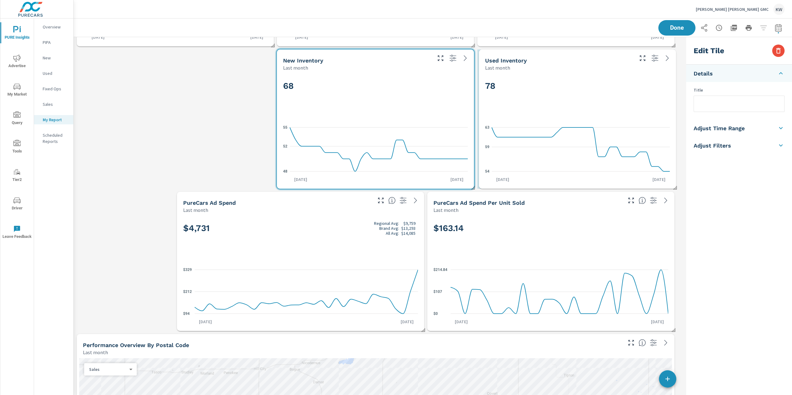
drag, startPoint x: 400, startPoint y: 332, endPoint x: 602, endPoint y: 74, distance: 327.4
click at [602, 74] on div "78 54 59 63 Aug 1st Aug 31st" at bounding box center [577, 130] width 192 height 113
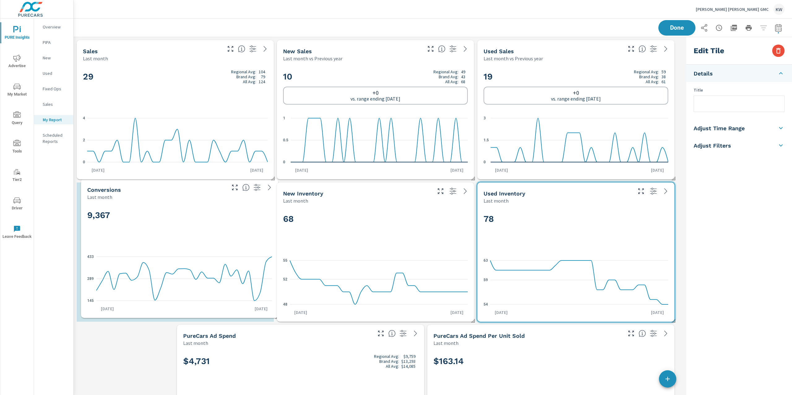
drag, startPoint x: 526, startPoint y: 287, endPoint x: 140, endPoint y: 227, distance: 390.7
click at [140, 227] on div "9,367" at bounding box center [179, 226] width 185 height 38
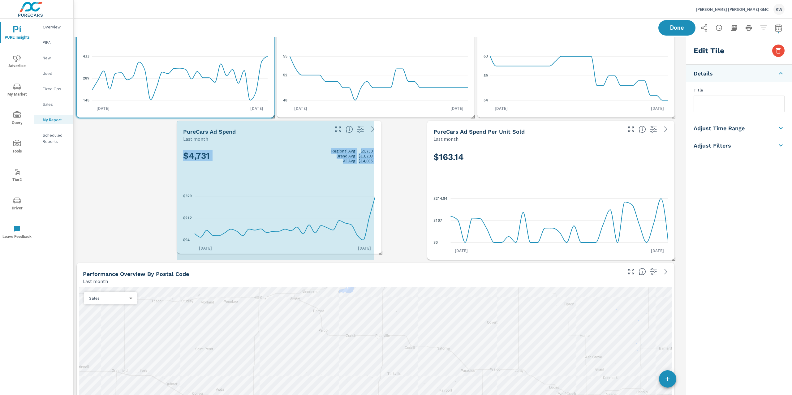
drag, startPoint x: 422, startPoint y: 258, endPoint x: 378, endPoint y: 252, distance: 44.3
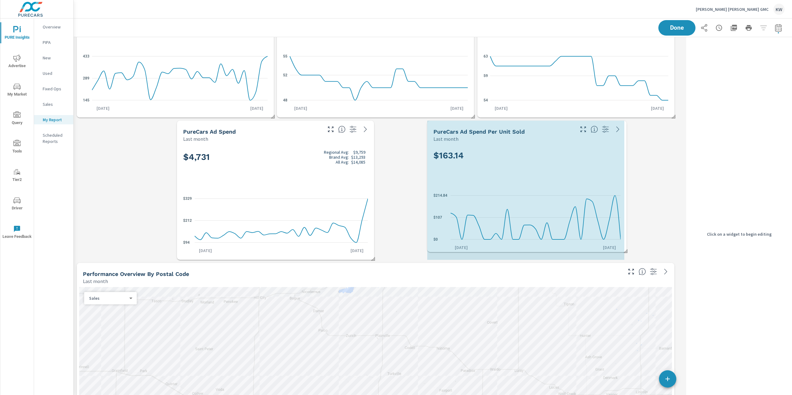
drag, startPoint x: 673, startPoint y: 260, endPoint x: 616, endPoint y: 251, distance: 57.6
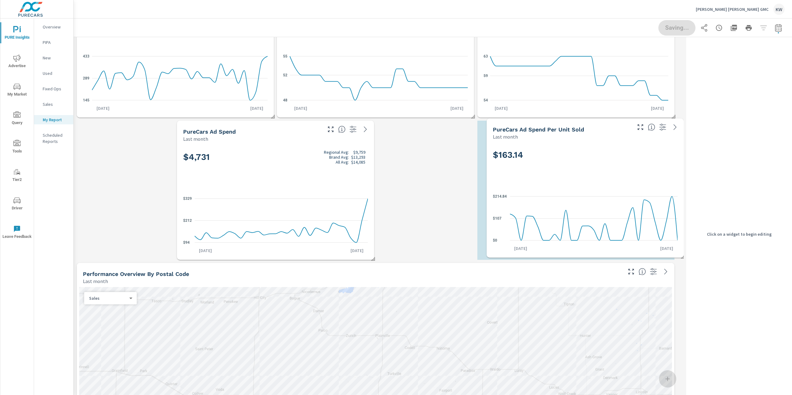
drag, startPoint x: 636, startPoint y: 196, endPoint x: 620, endPoint y: 202, distance: 17.1
click at [641, 199] on icon "$0 $107 $214.84" at bounding box center [585, 218] width 185 height 54
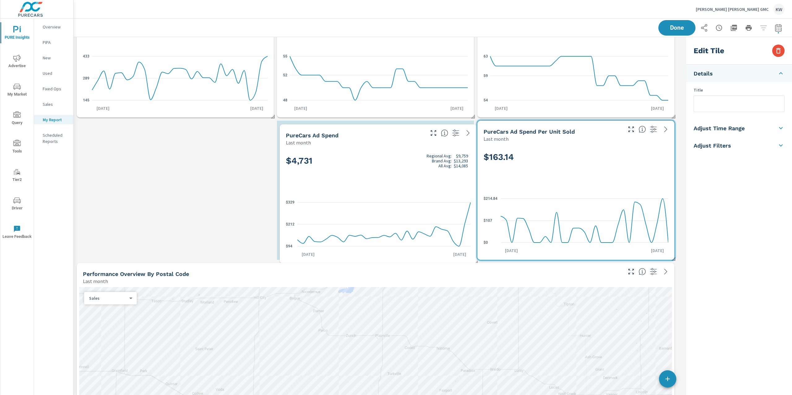
drag, startPoint x: 350, startPoint y: 170, endPoint x: 452, endPoint y: 173, distance: 102.8
click at [452, 173] on div "$4,731 Regional Avg: $9,759 Brand Avg: $13,293 All Avg: $14,085" at bounding box center [378, 171] width 185 height 38
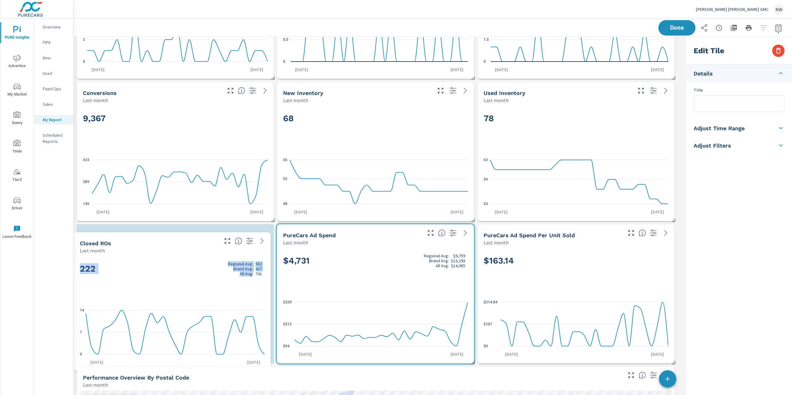
drag, startPoint x: 411, startPoint y: 198, endPoint x: 213, endPoint y: 300, distance: 223.3
click at [213, 300] on div "222 Regional Avg: 582 Brand Avg: 427 All Avg: 741 0 7 14 Aug 1st Aug 31st" at bounding box center [172, 312] width 192 height 113
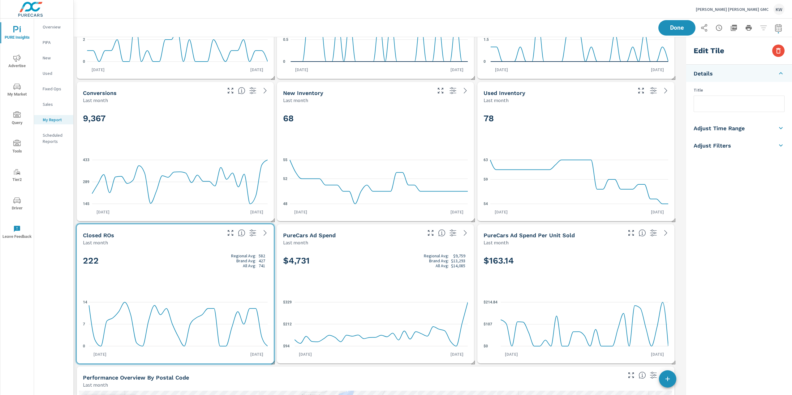
click at [746, 126] on li "Adjust Time Range" at bounding box center [739, 127] width 106 height 17
drag, startPoint x: 731, startPoint y: 110, endPoint x: 730, endPoint y: 116, distance: 5.6
click at [731, 112] on input "checkbox" at bounding box center [724, 110] width 35 height 12
checkbox input "true"
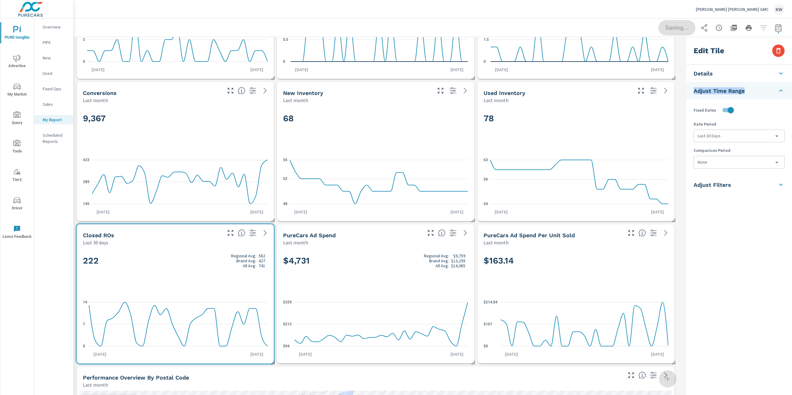
click at [740, 138] on body "PURE Insights Advertise My Market Query Tools Tier2 Driver Leave Feedback Overv…" at bounding box center [396, 197] width 792 height 395
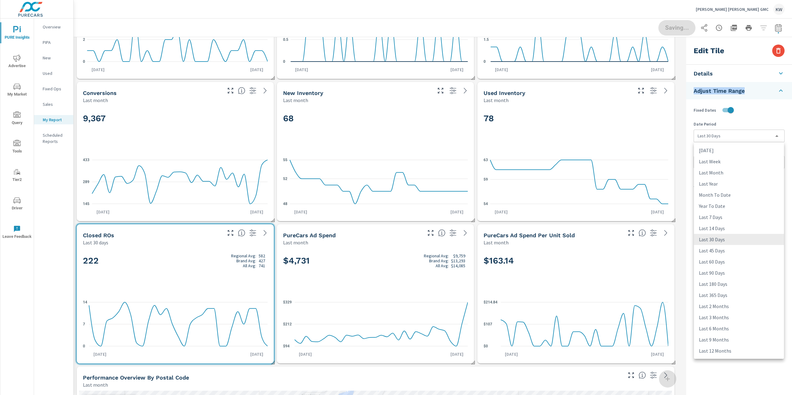
click at [731, 174] on li "Last Month" at bounding box center [739, 172] width 90 height 11
type input "lastMonth"
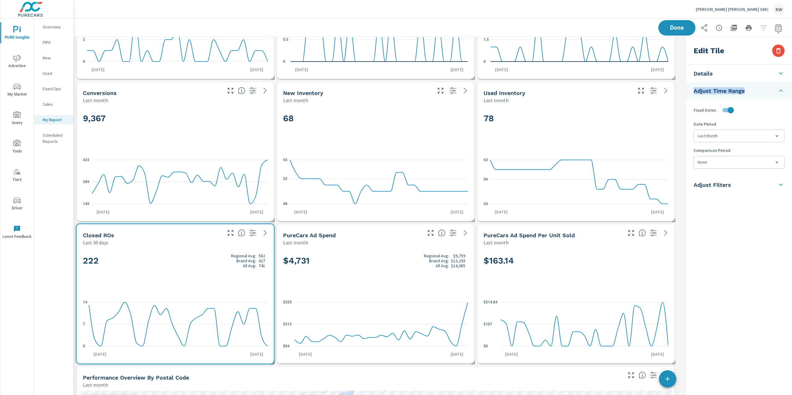
click at [731, 161] on body "PURE Insights Advertise My Market Query Tools Tier2 Driver Leave Feedback Overv…" at bounding box center [396, 197] width 792 height 395
click at [733, 200] on li "Previous Month" at bounding box center [739, 198] width 90 height 11
type input "lastMonth"
click at [195, 110] on div "9,367 145 289 433 Aug 1st Aug 31st" at bounding box center [175, 162] width 192 height 113
checkbox input "false"
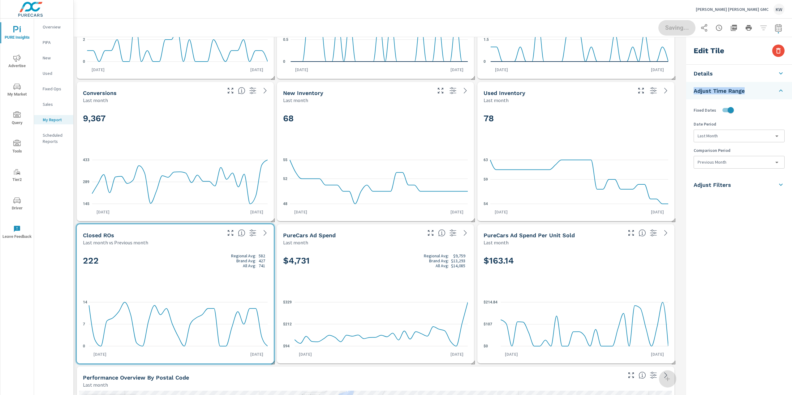
type input "last30Days"
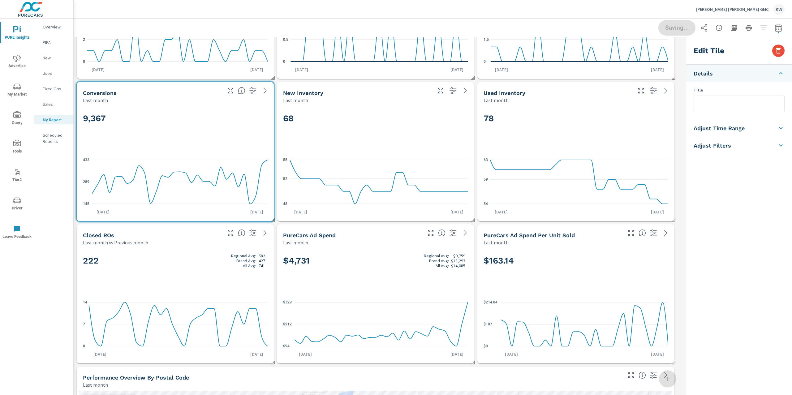
click at [742, 128] on h5 "Adjust Time Range" at bounding box center [719, 128] width 51 height 7
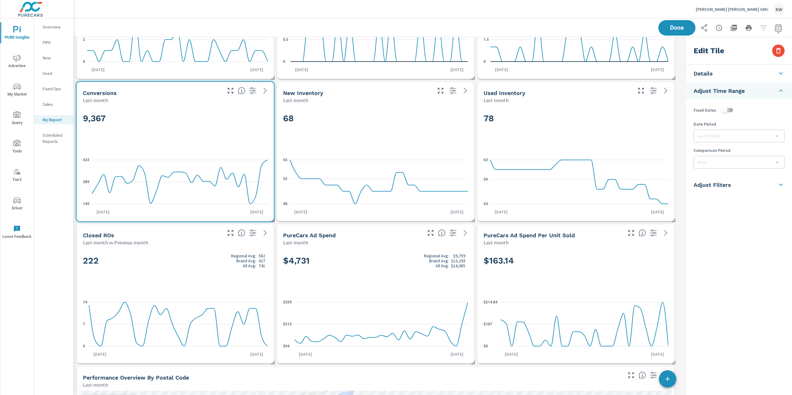
drag, startPoint x: 729, startPoint y: 112, endPoint x: 733, endPoint y: 116, distance: 4.8
click at [730, 113] on input "checkbox" at bounding box center [724, 110] width 35 height 12
checkbox input "true"
click at [754, 139] on body "PURE Insights Advertise My Market Query Tools Tier2 Driver Leave Feedback Overv…" at bounding box center [396, 197] width 792 height 395
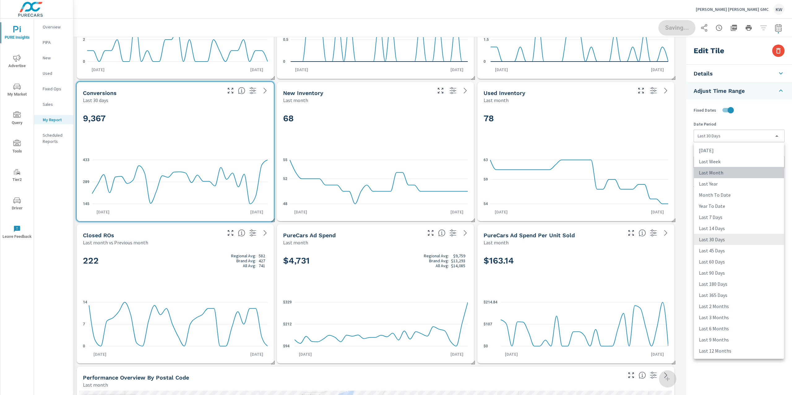
click at [734, 172] on li "Last Month" at bounding box center [739, 172] width 90 height 11
type input "lastMonth"
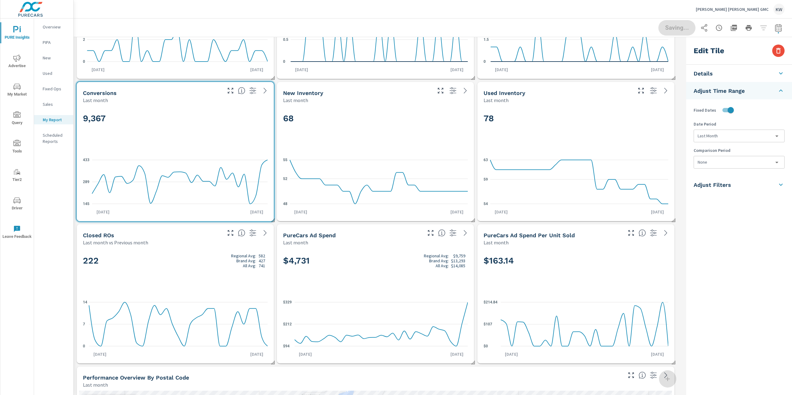
click at [728, 165] on body "PURE Insights Advertise My Market Query Tools Tier2 Driver Leave Feedback Overv…" at bounding box center [396, 197] width 792 height 395
click at [725, 200] on li "Previous Month" at bounding box center [739, 198] width 90 height 11
type input "lastMonth"
drag, startPoint x: 309, startPoint y: 116, endPoint x: 312, endPoint y: 118, distance: 3.5
click at [310, 117] on h2 "68" at bounding box center [375, 118] width 185 height 11
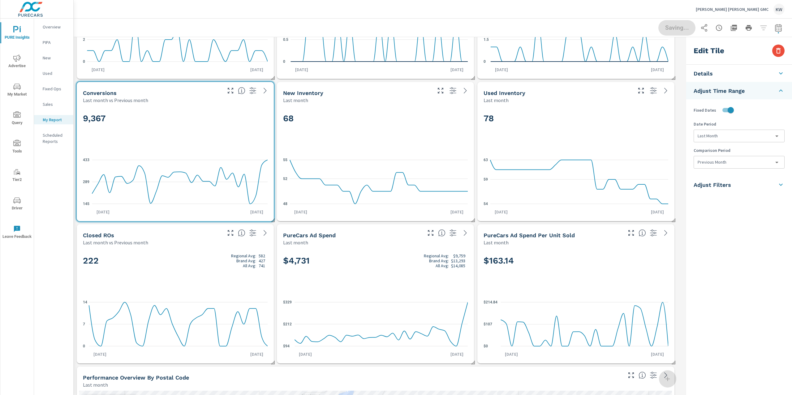
checkbox input "false"
type input "last30Days"
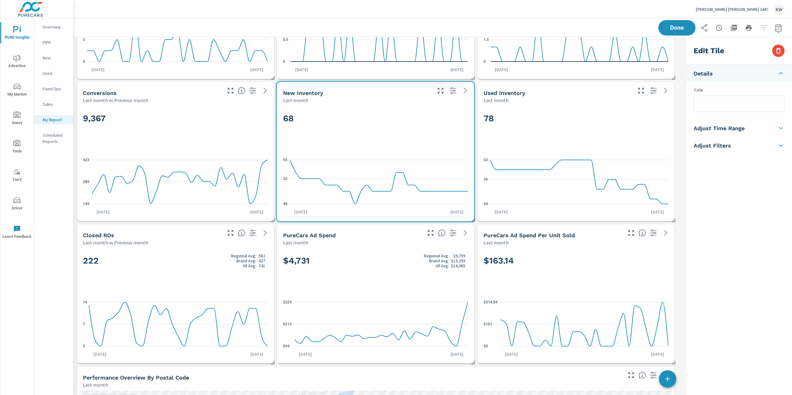
drag, startPoint x: 729, startPoint y: 129, endPoint x: 728, endPoint y: 132, distance: 3.4
click at [728, 131] on h5 "Adjust Time Range" at bounding box center [719, 128] width 51 height 7
drag, startPoint x: 731, startPoint y: 111, endPoint x: 732, endPoint y: 115, distance: 4.0
click at [731, 112] on input "checkbox" at bounding box center [724, 110] width 35 height 12
checkbox input "true"
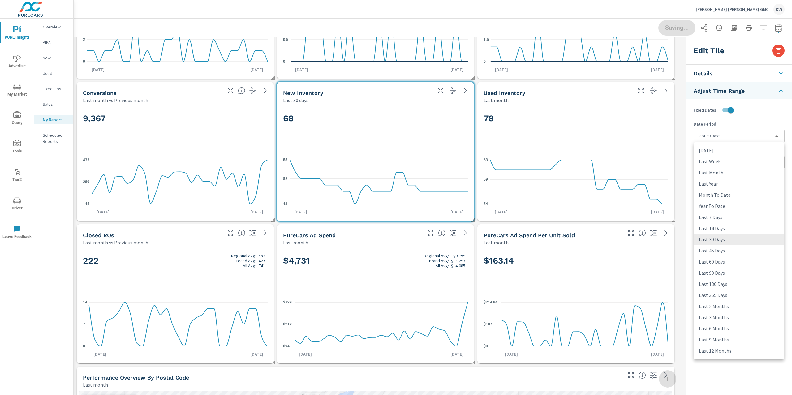
click at [729, 132] on body "PURE Insights Advertise My Market Query Tools Tier2 Driver Leave Feedback Overv…" at bounding box center [396, 197] width 792 height 395
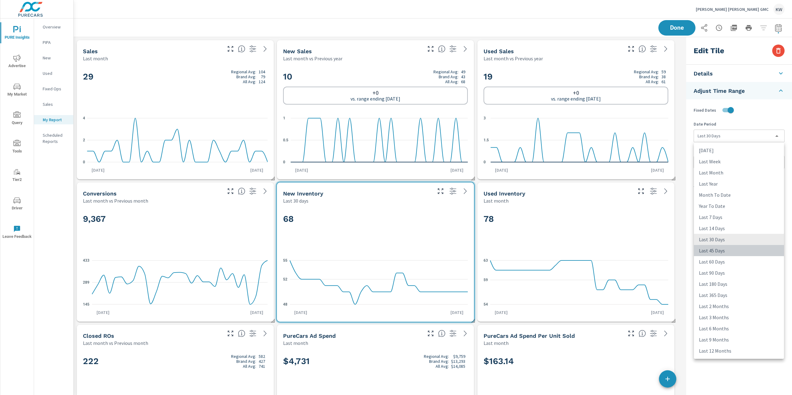
click at [719, 249] on li "Last 45 Days" at bounding box center [739, 250] width 90 height 11
type input "last45Days"
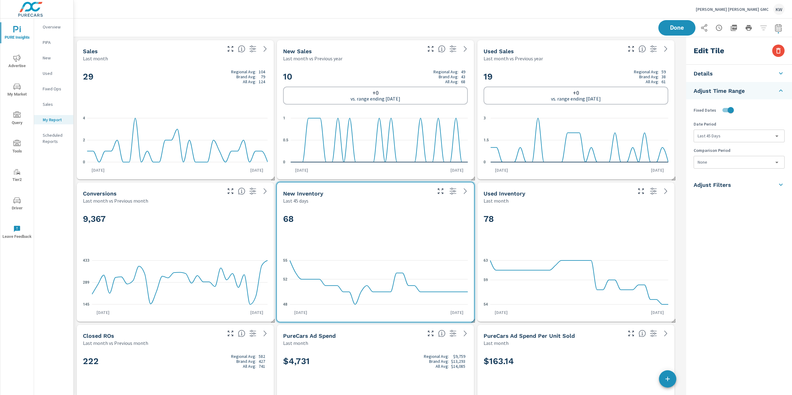
click at [605, 218] on h2 "78" at bounding box center [576, 218] width 185 height 11
checkbox input "false"
type input "last30Days"
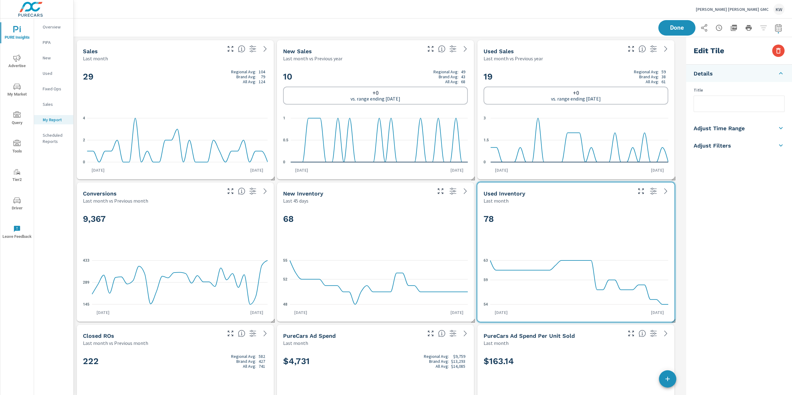
click at [764, 125] on li "Adjust Time Range" at bounding box center [739, 127] width 106 height 17
click at [729, 112] on input "checkbox" at bounding box center [724, 110] width 35 height 12
checkbox input "true"
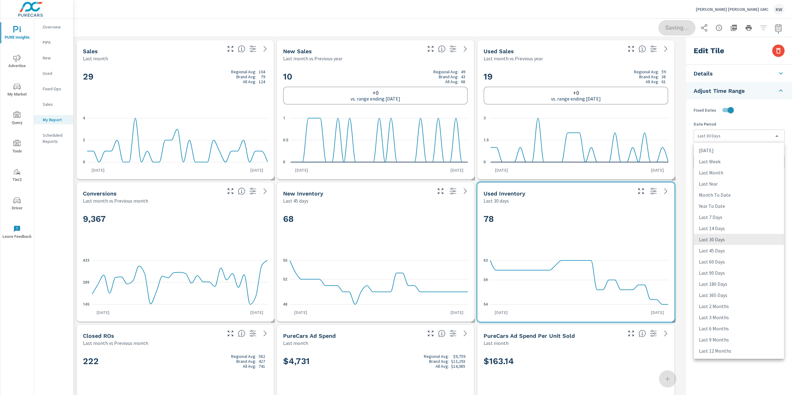
click at [735, 134] on body "PURE Insights Advertise My Market Query Tools Tier2 Driver Leave Feedback Overv…" at bounding box center [396, 197] width 792 height 395
click at [728, 251] on li "Last 45 Days" at bounding box center [739, 250] width 90 height 11
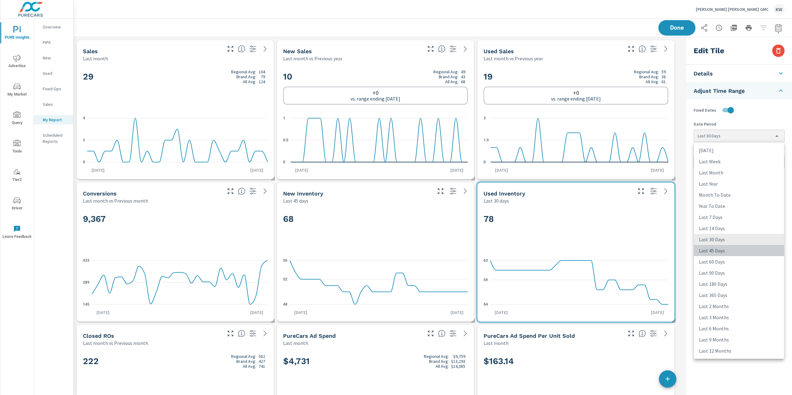
type input "last45Days"
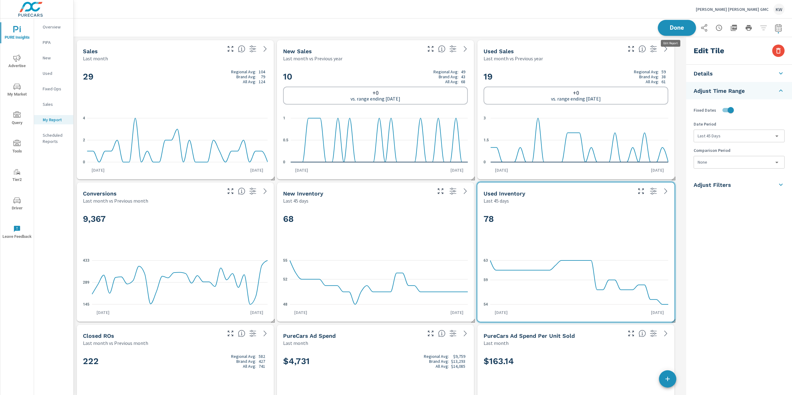
scroll to position [3858, 617]
click at [676, 31] on span "Done" at bounding box center [676, 28] width 25 height 6
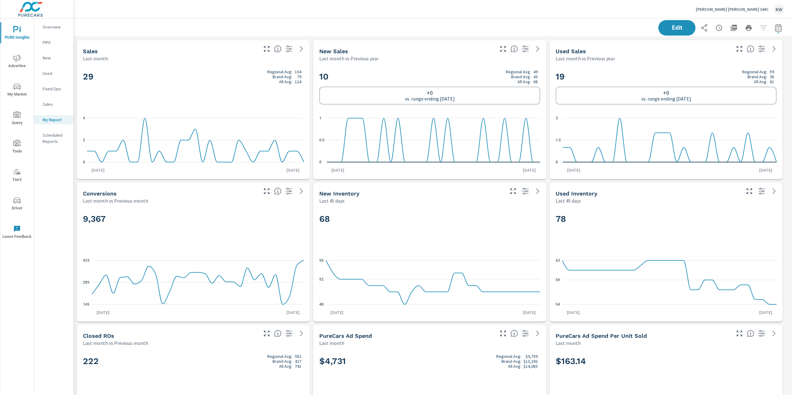
scroll to position [3858, 725]
click at [58, 24] on p "Overview" at bounding box center [56, 27] width 26 height 6
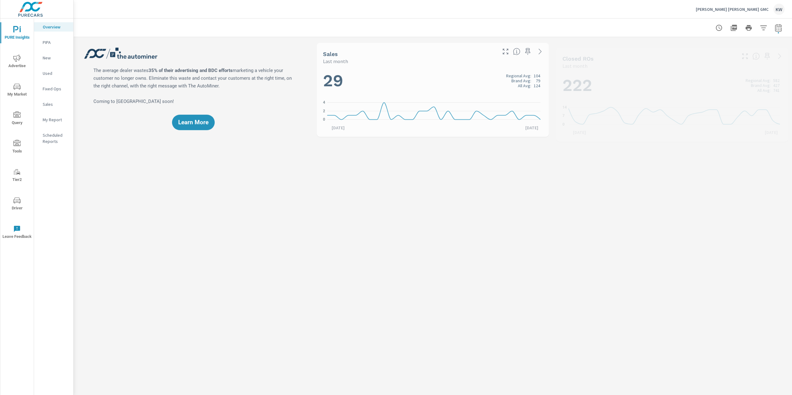
scroll to position [0, 0]
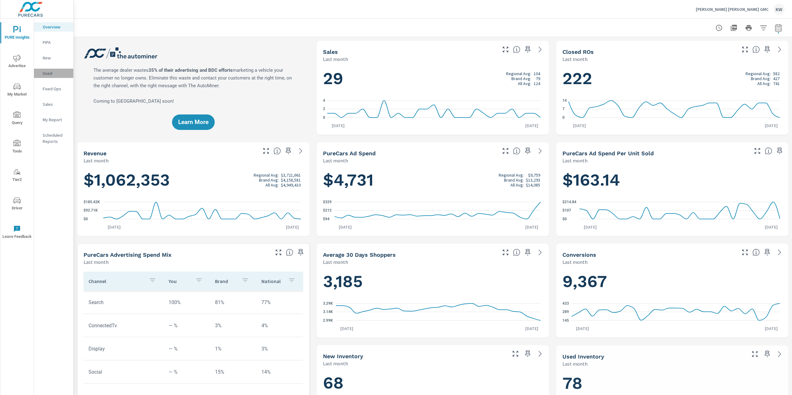
click at [54, 70] on div "Used" at bounding box center [53, 73] width 39 height 9
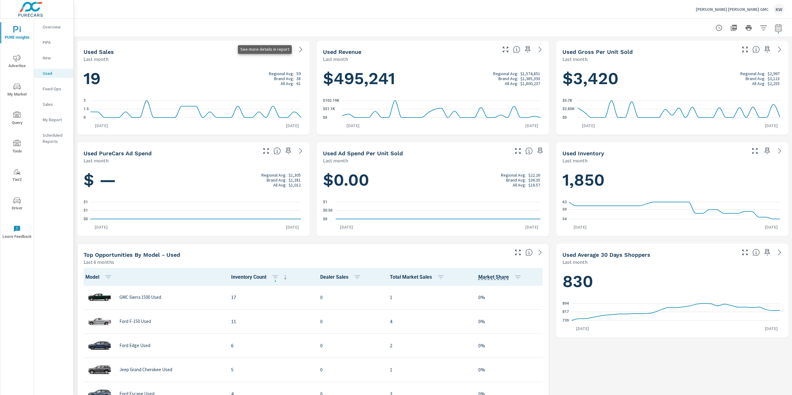
scroll to position [0, 0]
click at [298, 53] on icon at bounding box center [300, 49] width 7 height 7
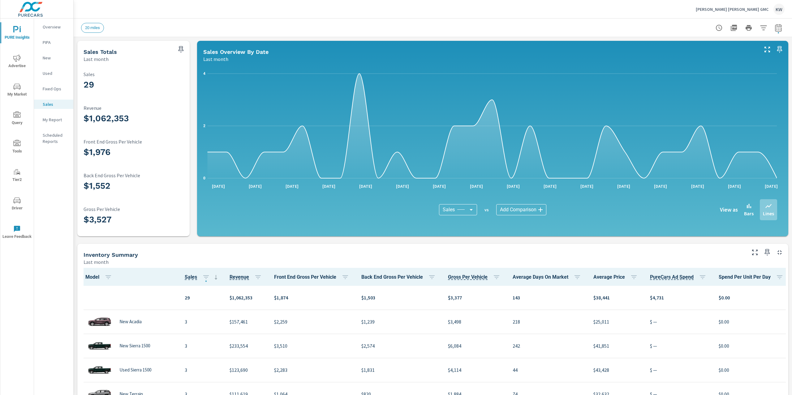
scroll to position [0, 0]
click at [763, 253] on icon "button" at bounding box center [766, 252] width 7 height 7
click at [56, 121] on p "My Report" at bounding box center [56, 120] width 26 height 6
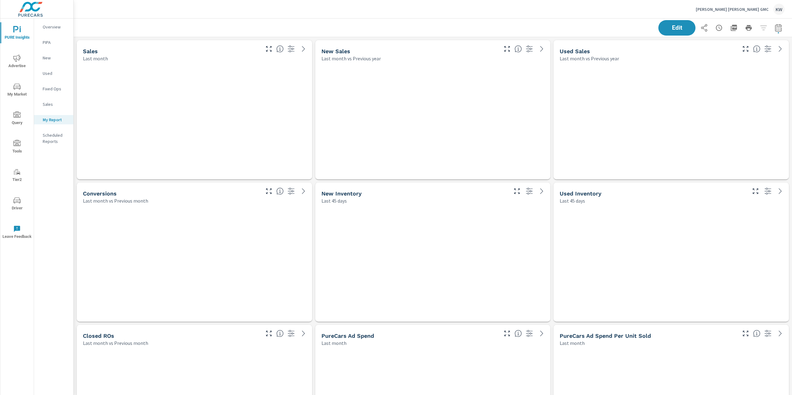
scroll to position [4285, 725]
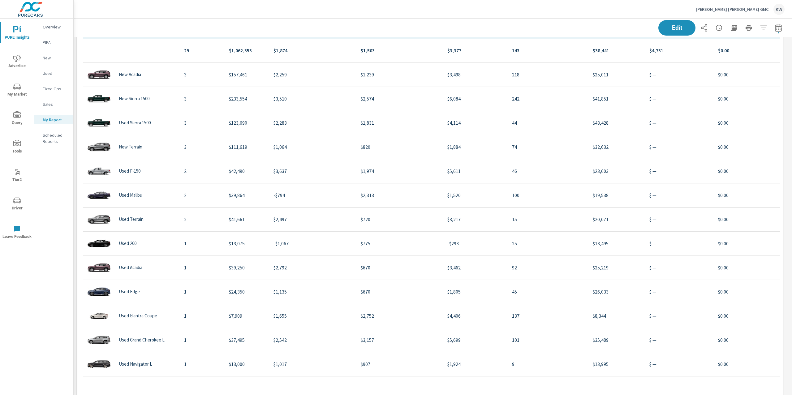
scroll to position [1198, 0]
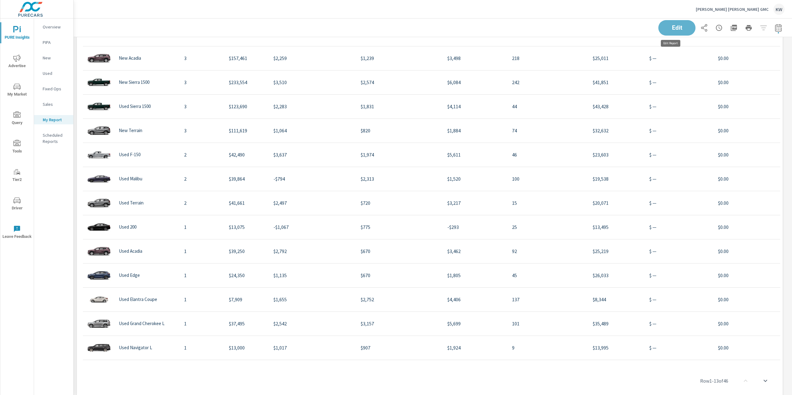
drag, startPoint x: 676, startPoint y: 32, endPoint x: 676, endPoint y: 38, distance: 6.8
click at [676, 32] on button "Edit" at bounding box center [676, 27] width 37 height 15
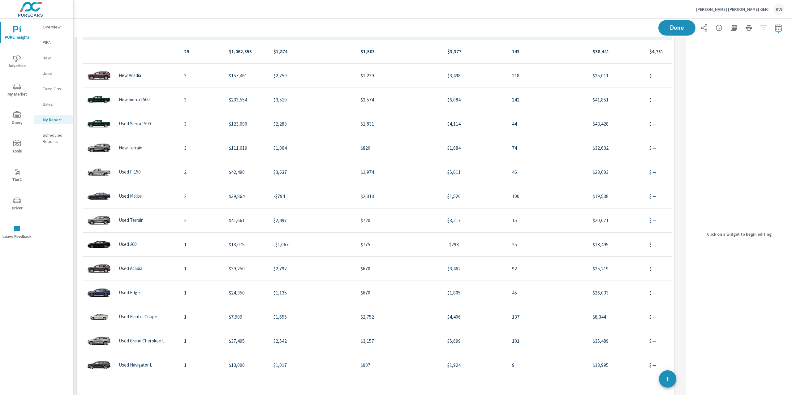
scroll to position [1144, 0]
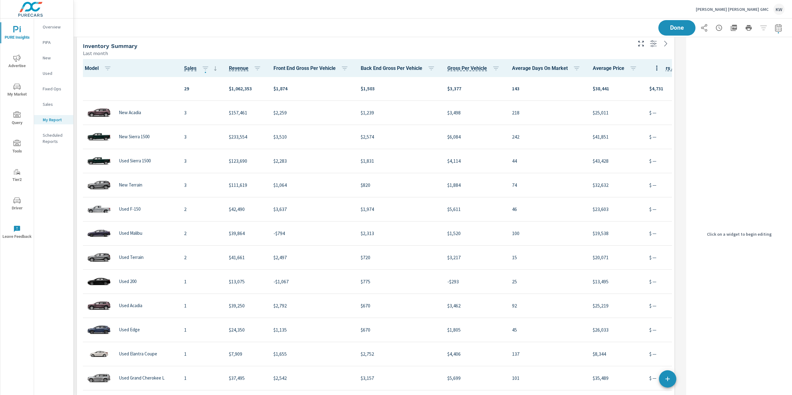
click at [533, 59] on th "Average Days On Market" at bounding box center [547, 68] width 81 height 18
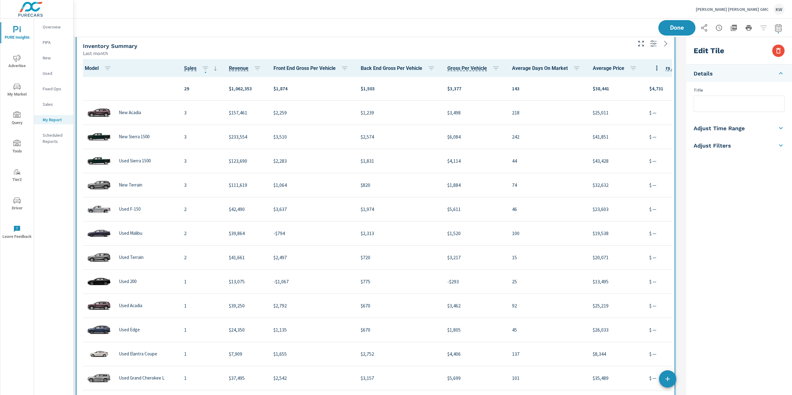
click at [747, 131] on li "Adjust Time Range" at bounding box center [739, 127] width 106 height 17
drag, startPoint x: 730, startPoint y: 111, endPoint x: 733, endPoint y: 117, distance: 6.6
click at [731, 112] on input "checkbox" at bounding box center [724, 110] width 35 height 12
checkbox input "true"
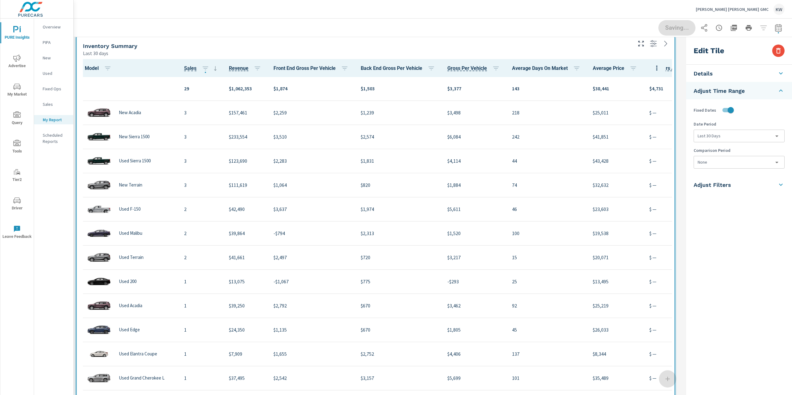
click at [733, 133] on body "PURE Insights Advertise My Market Query Tools Tier2 Driver Leave Feedback Overv…" at bounding box center [396, 197] width 792 height 395
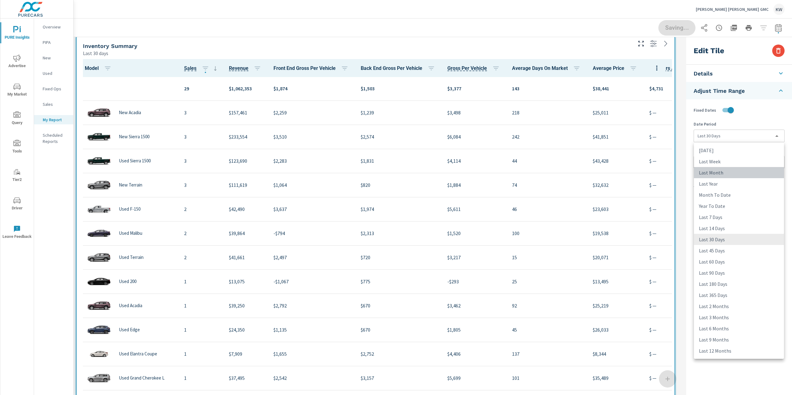
click at [730, 172] on li "Last Month" at bounding box center [739, 172] width 90 height 11
type input "lastMonth"
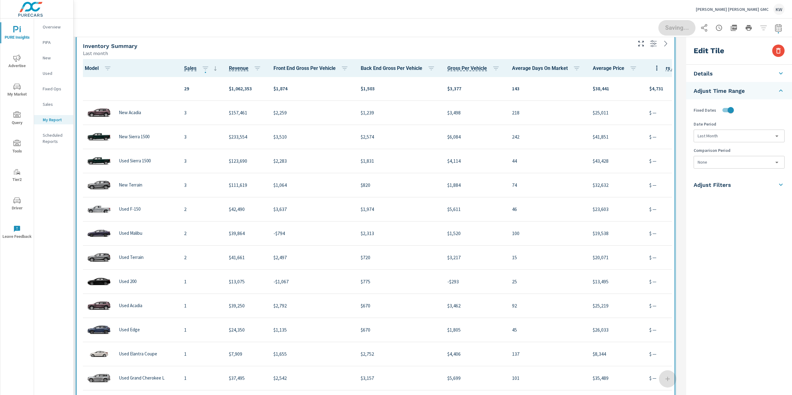
click at [731, 163] on body "PURE Insights Advertise My Market Query Tools Tier2 Driver Leave Feedback Overv…" at bounding box center [396, 197] width 792 height 395
click at [730, 197] on li "Previous Month" at bounding box center [739, 198] width 90 height 11
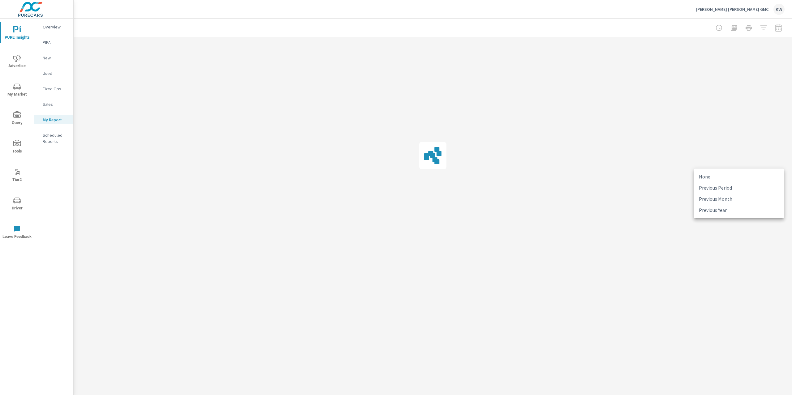
type input "lastMonth"
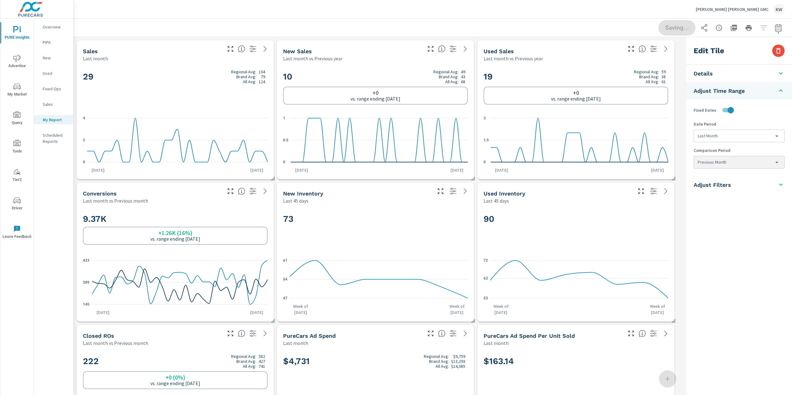
scroll to position [0, 0]
click at [783, 186] on icon at bounding box center [780, 184] width 7 height 7
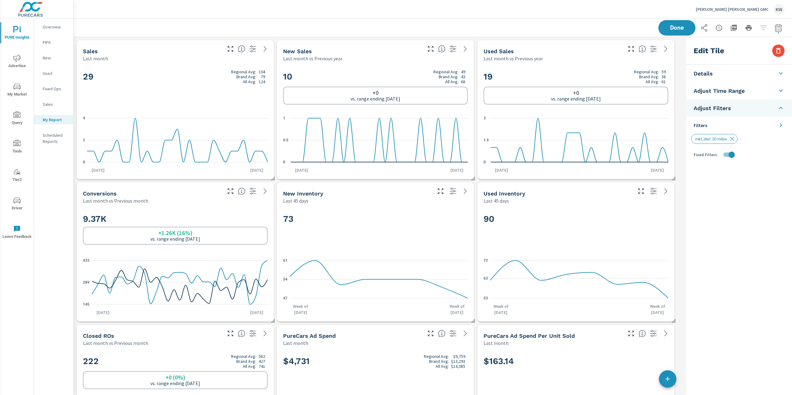
click at [784, 126] on icon at bounding box center [780, 125] width 7 height 7
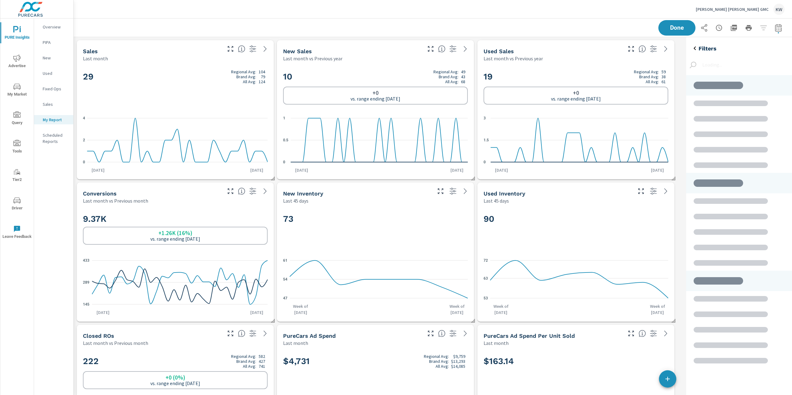
scroll to position [306, 119]
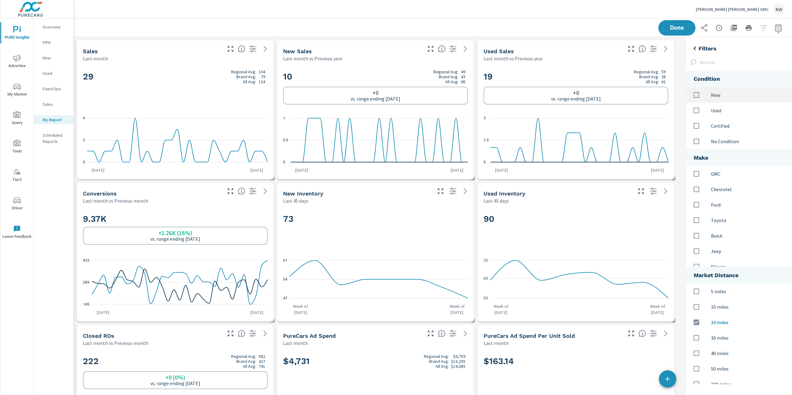
click at [696, 95] on input "options" at bounding box center [696, 94] width 13 height 13
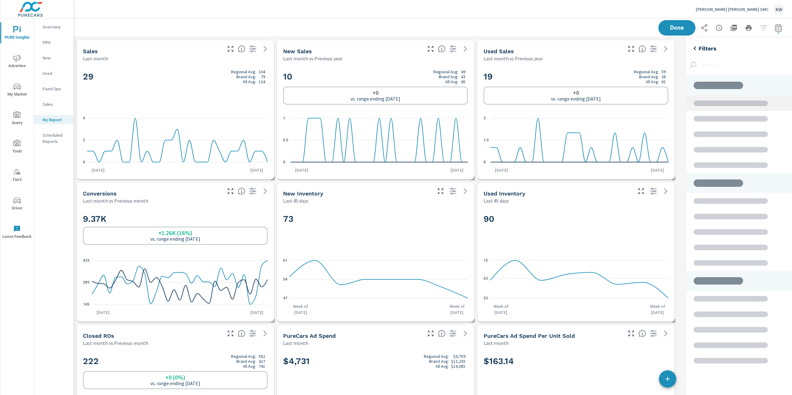
scroll to position [3, 3]
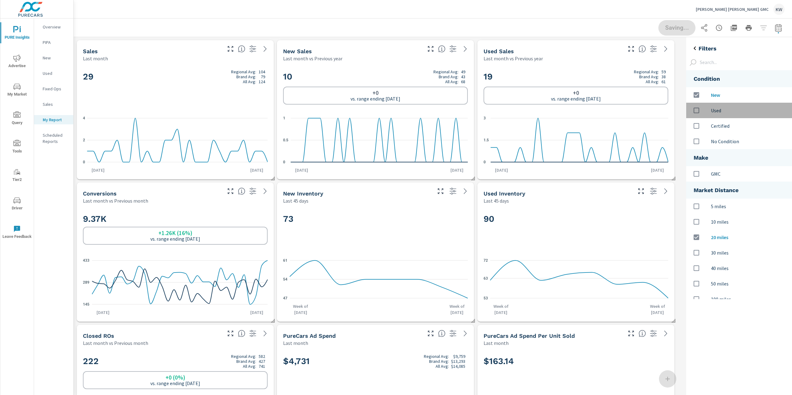
click at [701, 111] on input "options" at bounding box center [696, 110] width 13 height 13
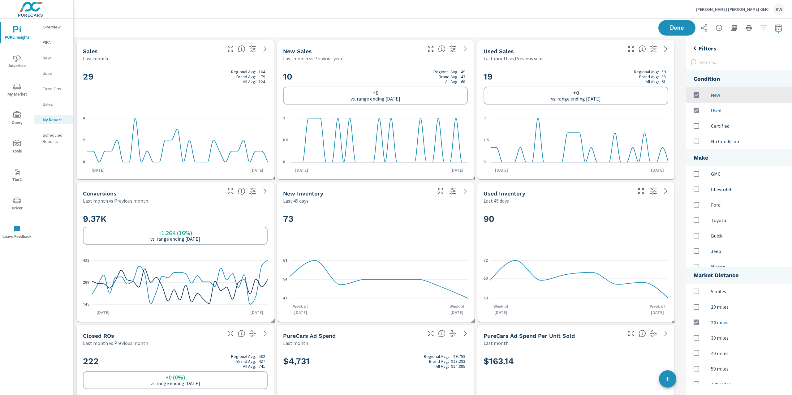
click at [696, 97] on input "options" at bounding box center [696, 94] width 13 height 13
click at [697, 370] on input "options" at bounding box center [696, 368] width 13 height 13
click at [699, 323] on input "options" at bounding box center [696, 322] width 13 height 13
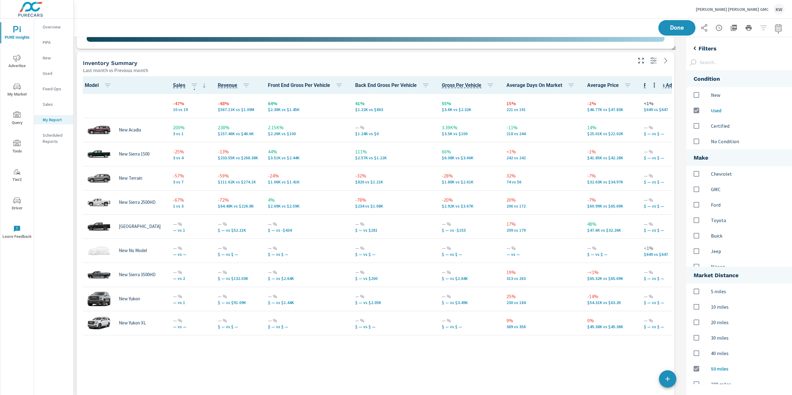
click at [514, 64] on div "Inventory Summary" at bounding box center [357, 62] width 548 height 7
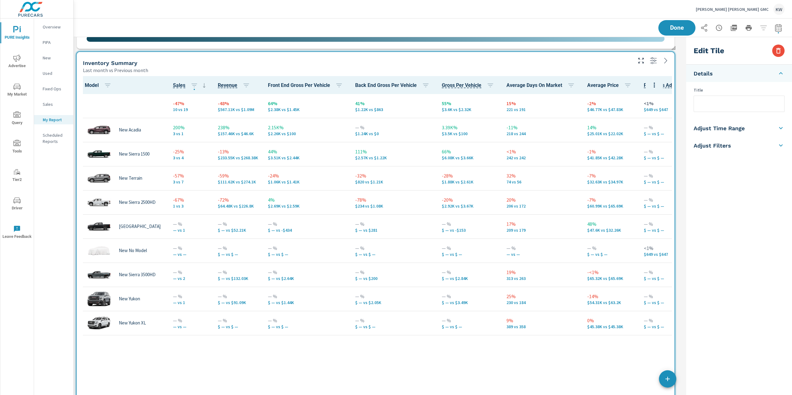
click at [782, 146] on icon at bounding box center [780, 145] width 7 height 7
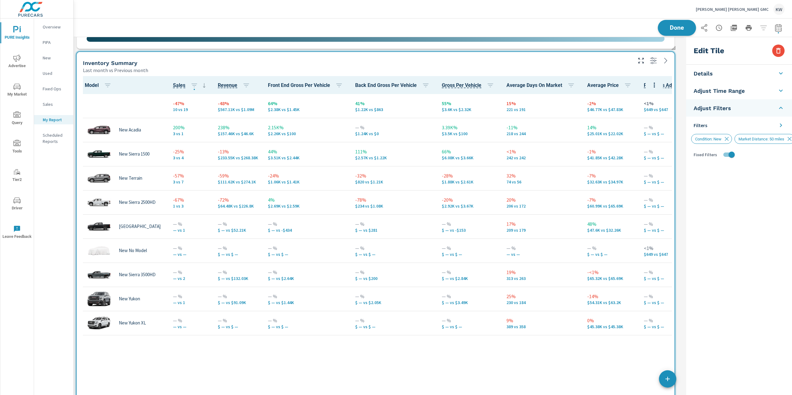
scroll to position [4285, 617]
click at [672, 29] on span "Done" at bounding box center [676, 28] width 25 height 6
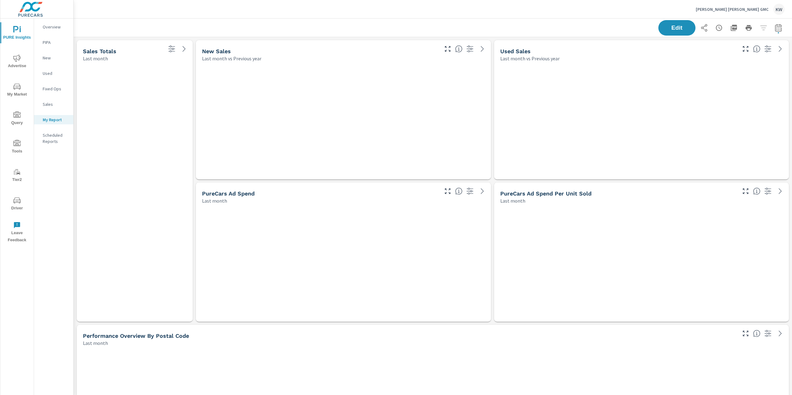
scroll to position [3716, 725]
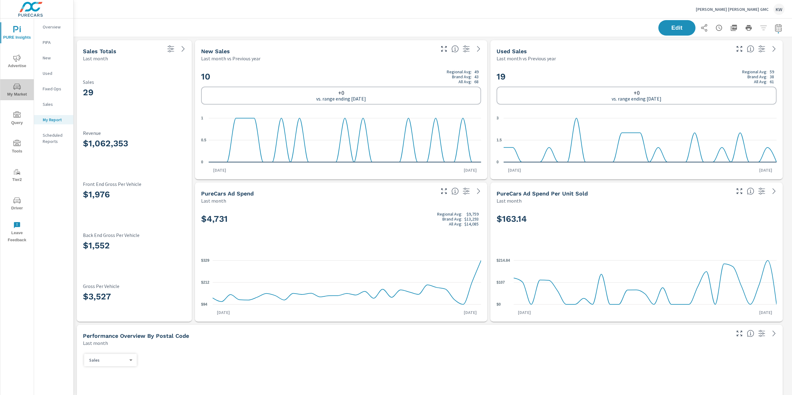
click at [11, 88] on span "My Market" at bounding box center [17, 90] width 30 height 15
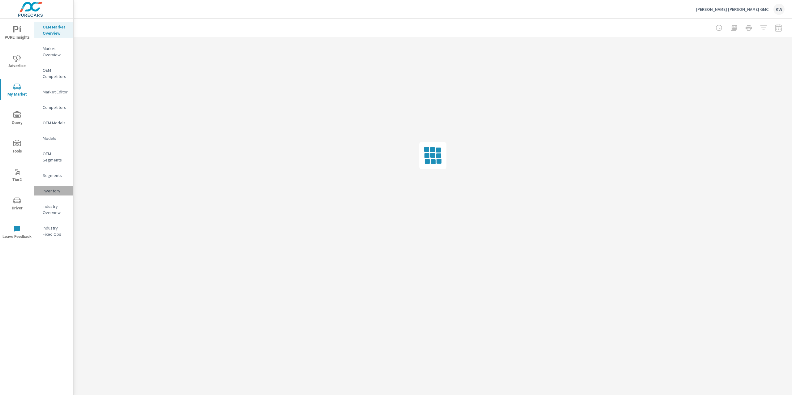
click at [60, 191] on p "Inventory" at bounding box center [56, 191] width 26 height 6
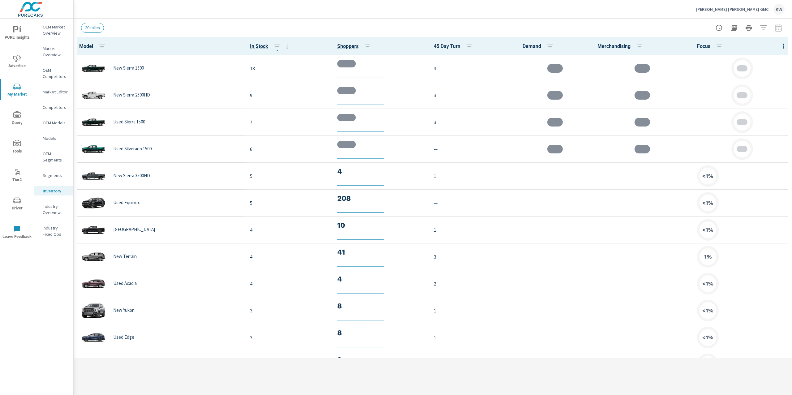
scroll to position [0, 0]
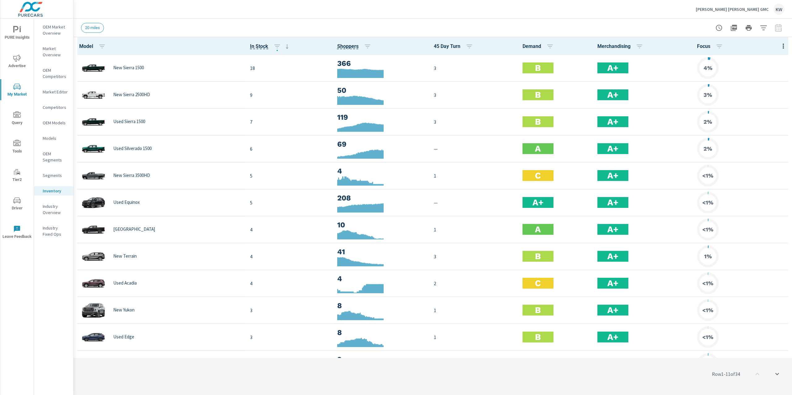
click at [780, 46] on icon "button" at bounding box center [783, 45] width 7 height 7
click at [772, 142] on span "Customize columns..." at bounding box center [763, 143] width 39 height 6
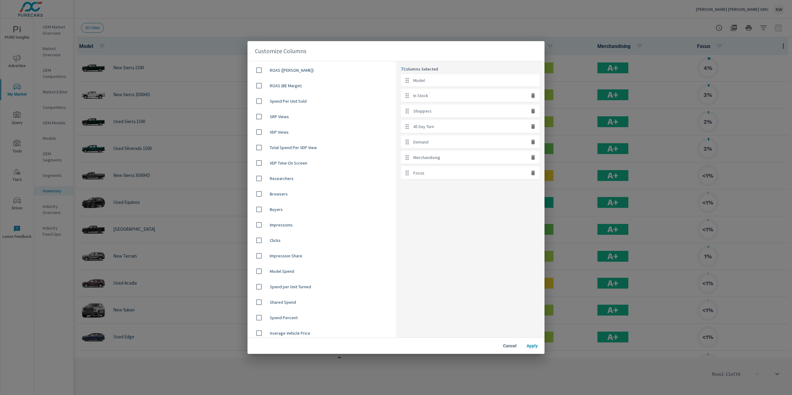
scroll to position [358, 0]
click at [258, 223] on input "checkbox" at bounding box center [258, 221] width 13 height 13
checkbox input "true"
click at [533, 173] on icon "button" at bounding box center [533, 172] width 4 height 5
checkbox input "false"
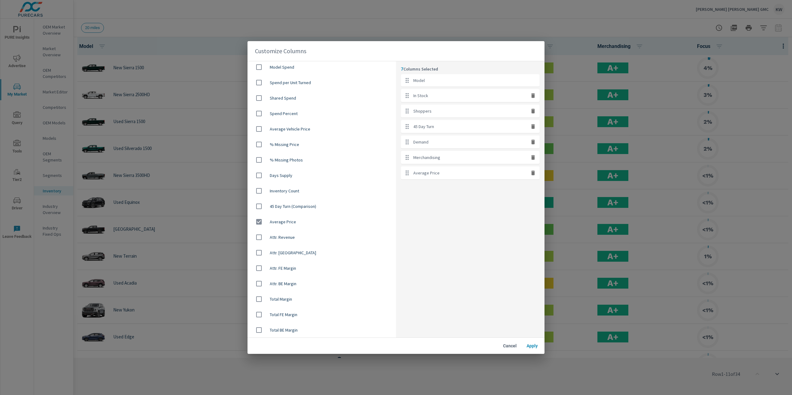
click at [534, 346] on span "Apply" at bounding box center [532, 346] width 15 height 6
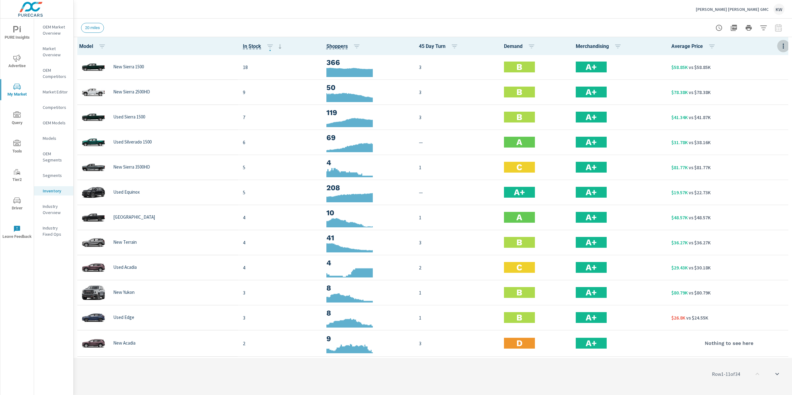
click at [780, 49] on icon "button" at bounding box center [783, 45] width 7 height 7
click at [787, 202] on div at bounding box center [396, 197] width 792 height 395
click at [766, 25] on icon "button" at bounding box center [763, 27] width 6 height 5
click at [755, 75] on icon "filter options" at bounding box center [755, 78] width 7 height 7
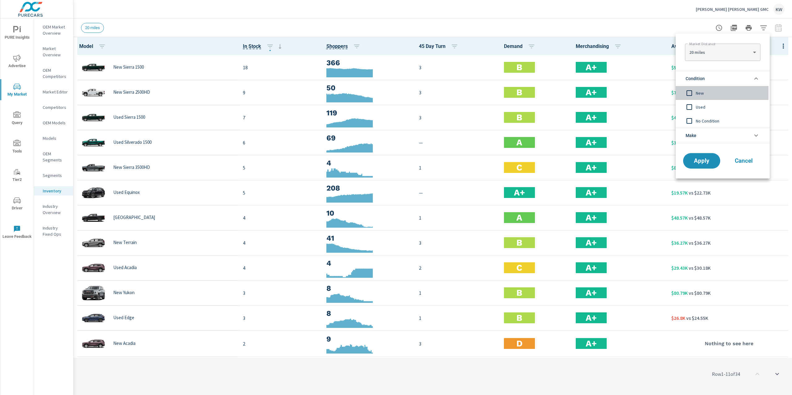
click at [687, 93] on input "filter options" at bounding box center [689, 93] width 13 height 13
click at [742, 163] on span "Cancel" at bounding box center [743, 161] width 25 height 6
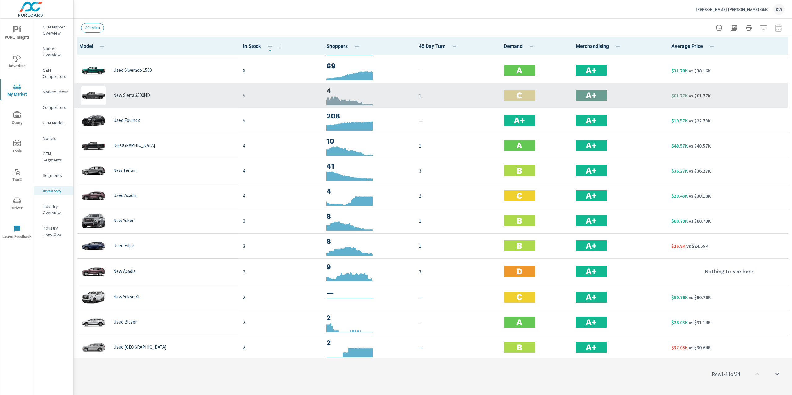
scroll to position [101, 0]
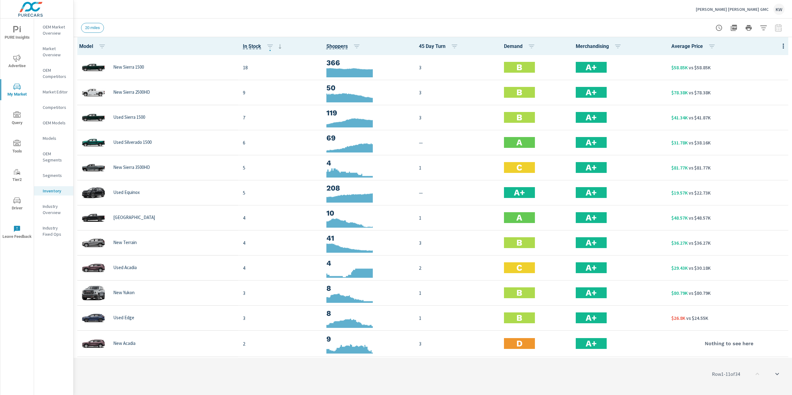
click at [780, 45] on icon "button" at bounding box center [783, 45] width 7 height 7
click at [775, 45] on div at bounding box center [396, 197] width 792 height 395
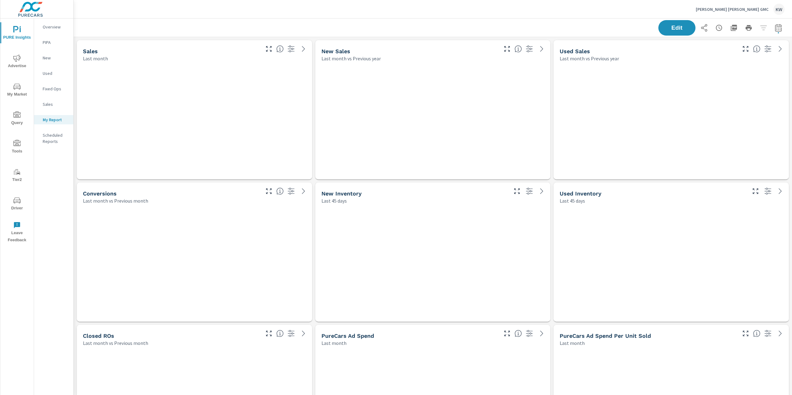
scroll to position [4285, 725]
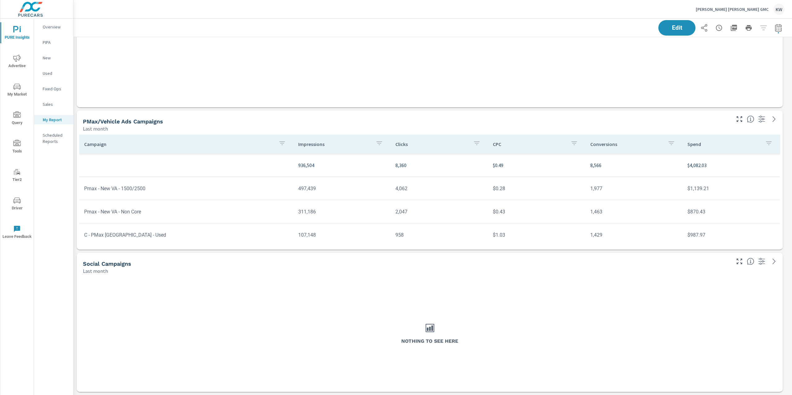
scroll to position [4285, 725]
drag, startPoint x: 671, startPoint y: 31, endPoint x: 677, endPoint y: 40, distance: 11.2
click at [672, 32] on button "Edit" at bounding box center [676, 27] width 37 height 15
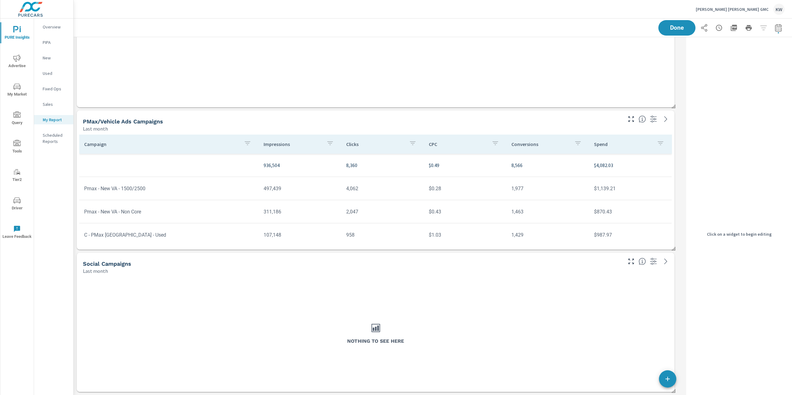
scroll to position [4285, 617]
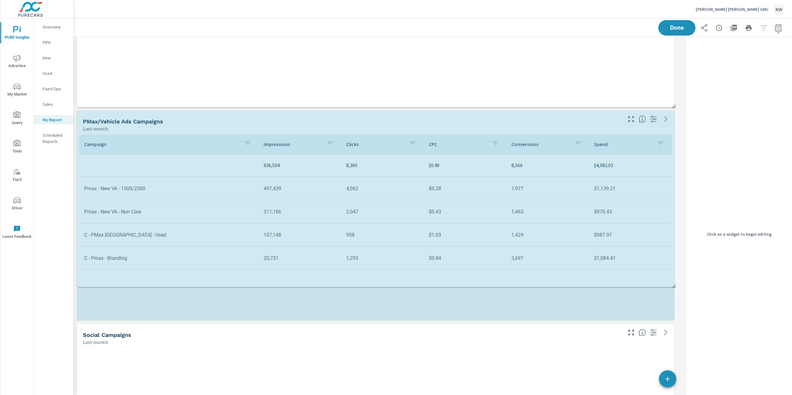
scroll to position [4356, 617]
drag, startPoint x: 672, startPoint y: 247, endPoint x: 674, endPoint y: 284, distance: 37.2
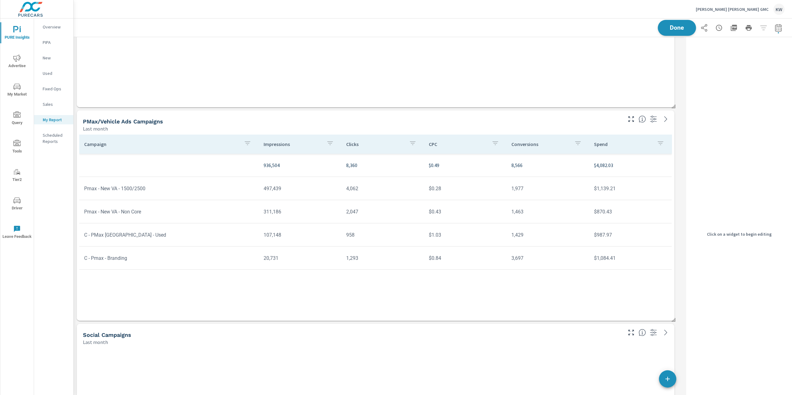
click at [675, 26] on span "Done" at bounding box center [676, 28] width 25 height 6
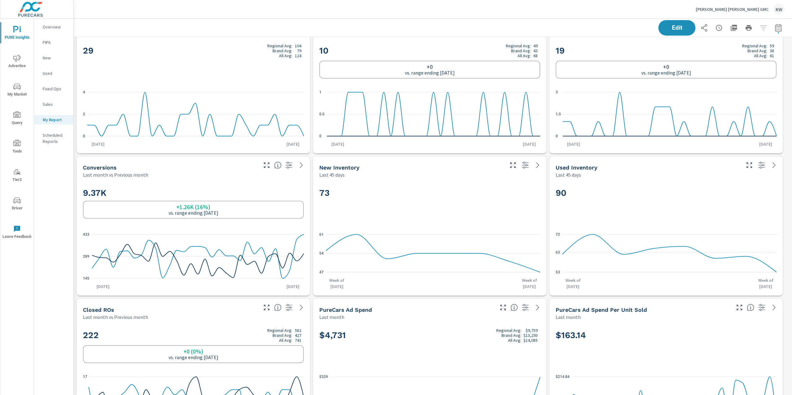
scroll to position [4356, 725]
click at [669, 31] on button "Edit" at bounding box center [677, 28] width 38 height 16
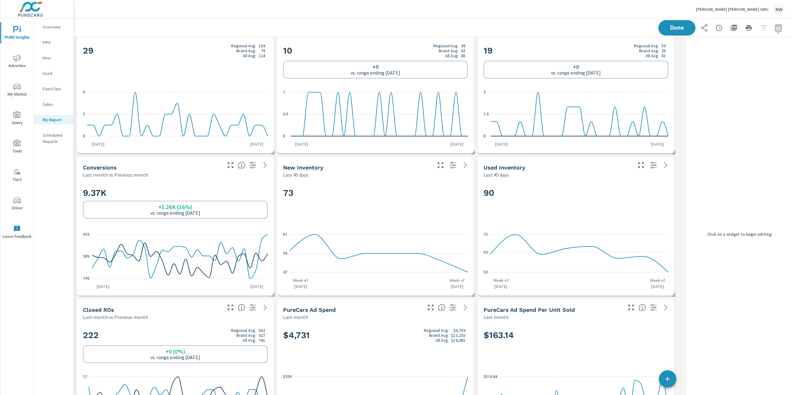
scroll to position [4356, 617]
click at [444, 101] on icon "0 0.5 1" at bounding box center [375, 114] width 185 height 54
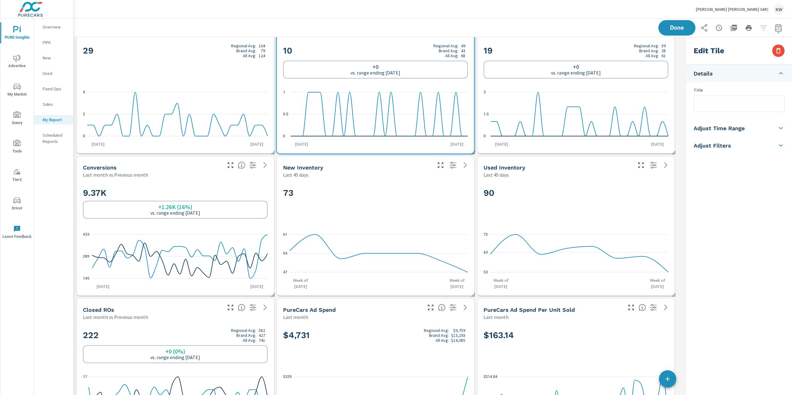
click at [728, 130] on h5 "Adjust Time Range" at bounding box center [719, 128] width 51 height 7
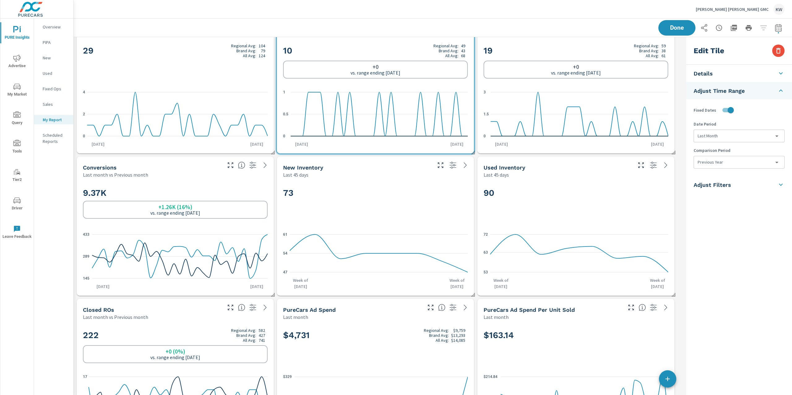
click at [743, 163] on body "PURE Insights Advertise My Market Query Tools Tier2 Driver Leave Feedback Overv…" at bounding box center [396, 197] width 792 height 395
click at [728, 175] on li "None" at bounding box center [739, 176] width 90 height 11
click at [649, 104] on icon "0 1.5 3" at bounding box center [576, 114] width 185 height 54
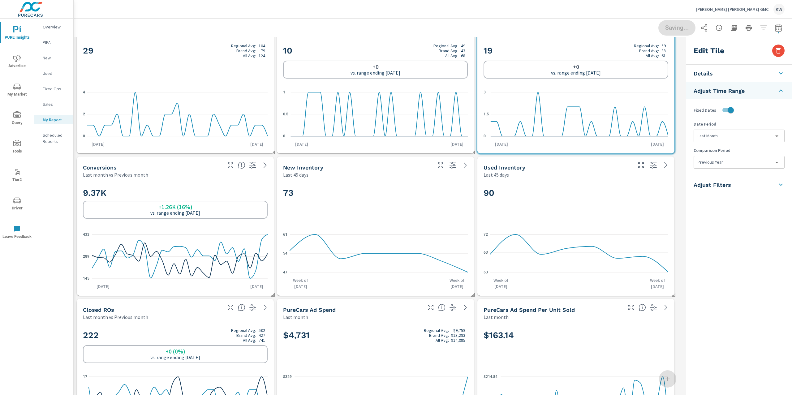
type input "lastYear"
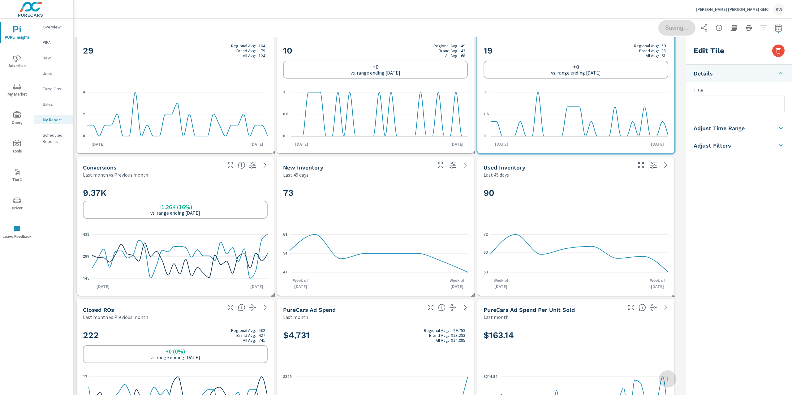
click at [725, 130] on h5 "Adjust Time Range" at bounding box center [719, 128] width 51 height 7
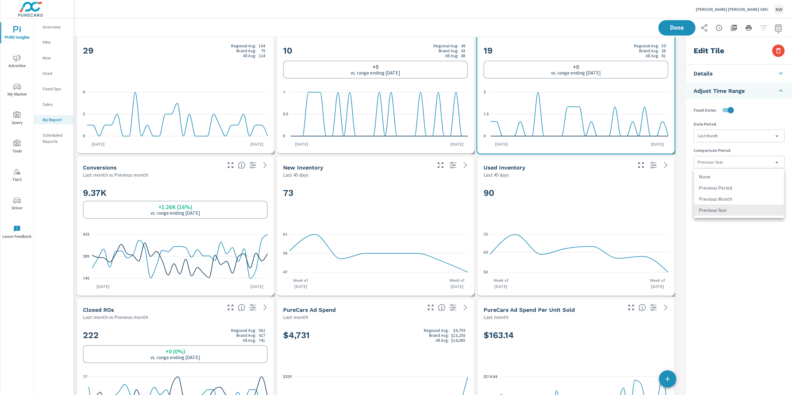
click at [721, 160] on body "PURE Insights Advertise My Market Query Tools Tier2 Driver Leave Feedback Overv…" at bounding box center [396, 197] width 792 height 395
click at [718, 175] on li "None" at bounding box center [739, 176] width 90 height 11
click at [669, 30] on span "Done" at bounding box center [676, 28] width 25 height 6
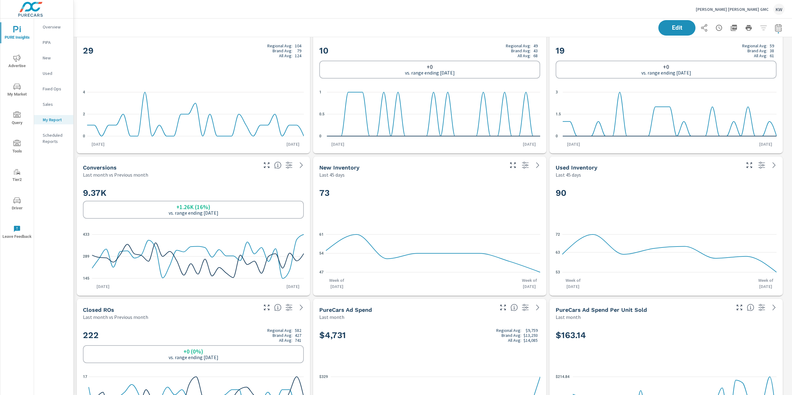
scroll to position [4356, 725]
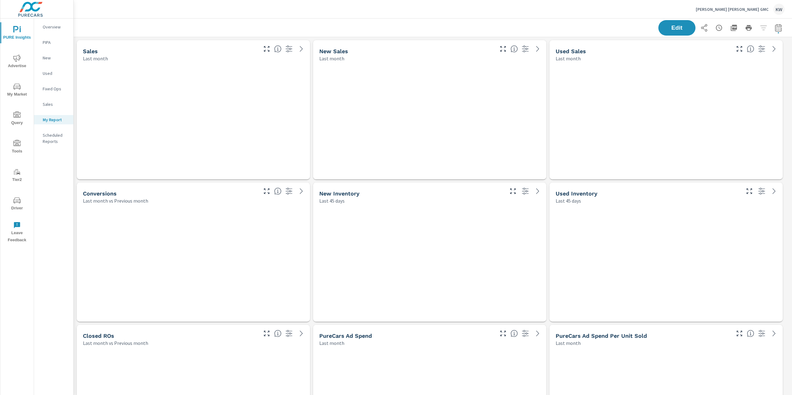
scroll to position [4356, 725]
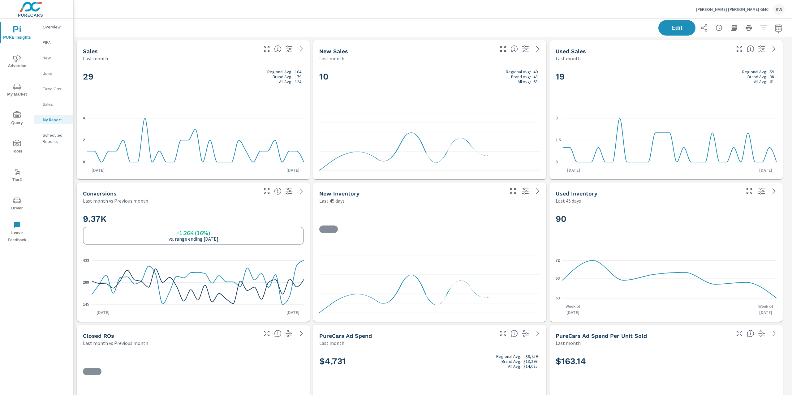
scroll to position [0, 0]
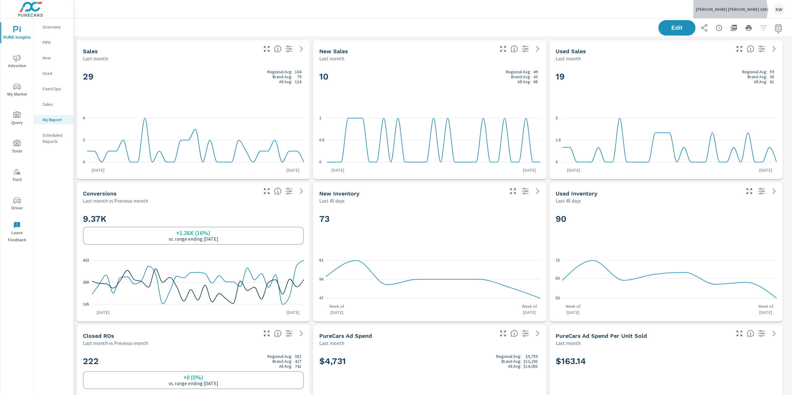
click at [743, 10] on p "[PERSON_NAME] [PERSON_NAME] GMC" at bounding box center [732, 9] width 73 height 6
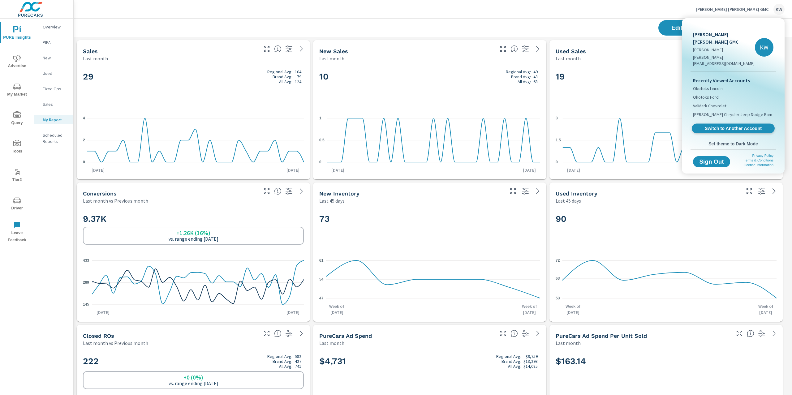
click at [728, 126] on span "Switch to Another Account" at bounding box center [733, 129] width 76 height 6
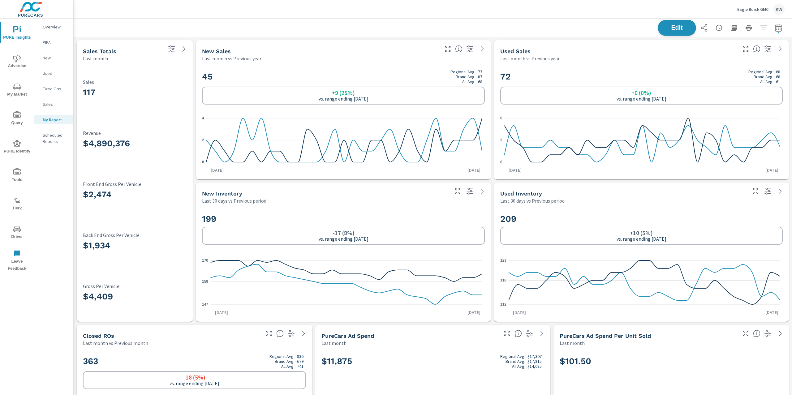
scroll to position [3289, 725]
click at [667, 31] on span "Edit" at bounding box center [676, 28] width 25 height 6
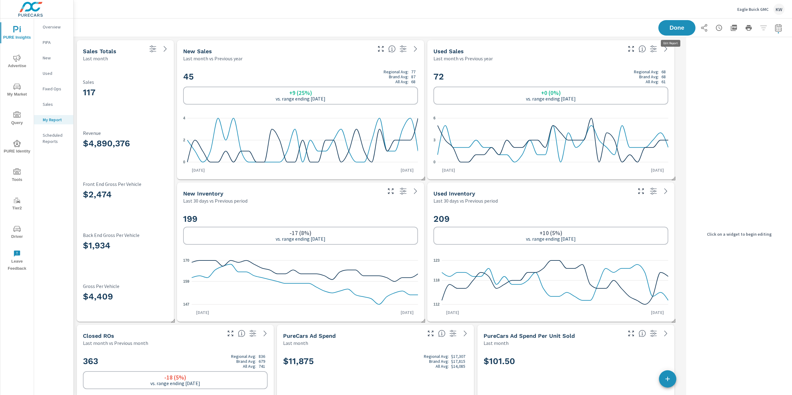
scroll to position [3289, 617]
click at [395, 228] on div "-17 (8%) vs. range ending Aug 09" at bounding box center [300, 236] width 235 height 18
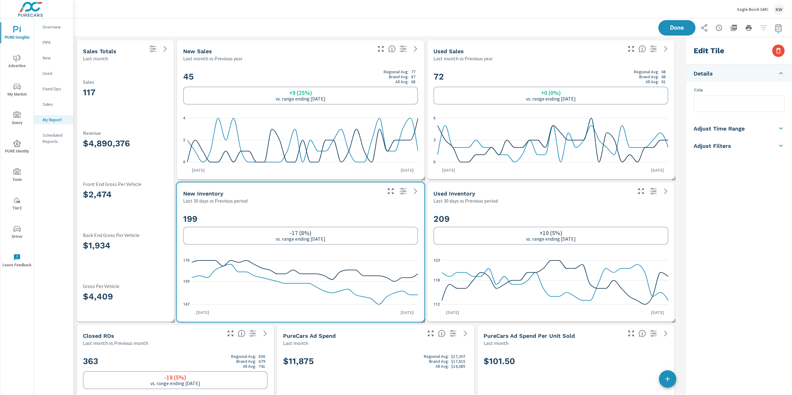
scroll to position [0, 0]
click at [729, 133] on li "Adjust Time Range" at bounding box center [739, 127] width 106 height 17
click at [732, 135] on body "PURE Insights Advertise My Market Query PURE Identity Tools Tier2 Driver Leave …" at bounding box center [396, 197] width 792 height 395
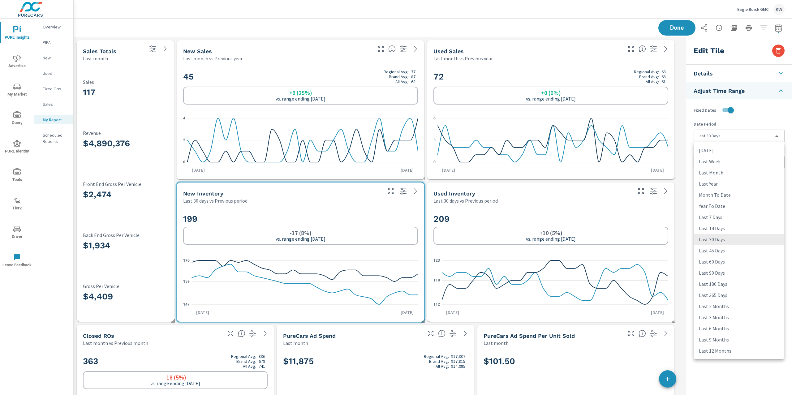
click at [717, 250] on li "Last 45 Days" at bounding box center [739, 250] width 90 height 11
type input "last45Days"
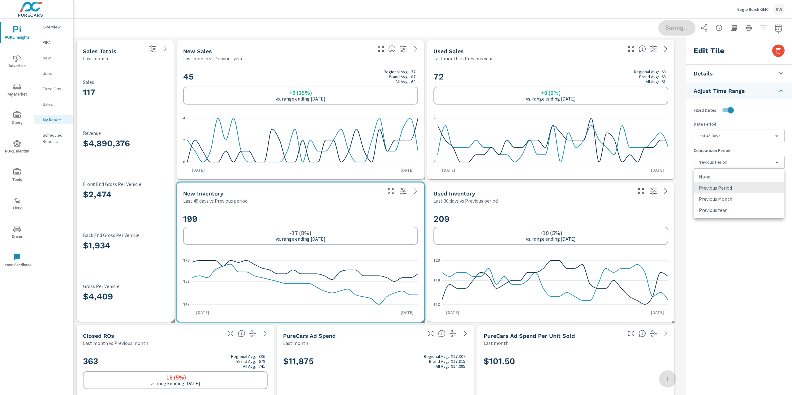
click at [723, 168] on body "PURE Insights Advertise My Market Query PURE Identity Tools Tier2 Driver Leave …" at bounding box center [396, 197] width 792 height 395
click at [716, 176] on li "None" at bounding box center [739, 176] width 90 height 11
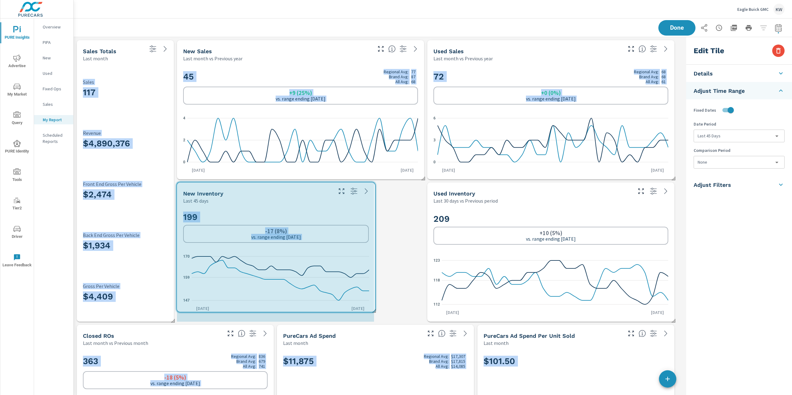
drag, startPoint x: 421, startPoint y: 319, endPoint x: 394, endPoint y: 311, distance: 29.1
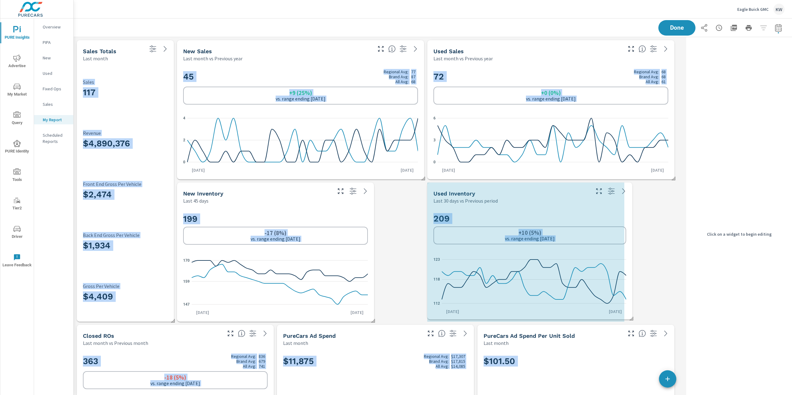
drag, startPoint x: 673, startPoint y: 319, endPoint x: 637, endPoint y: 317, distance: 36.2
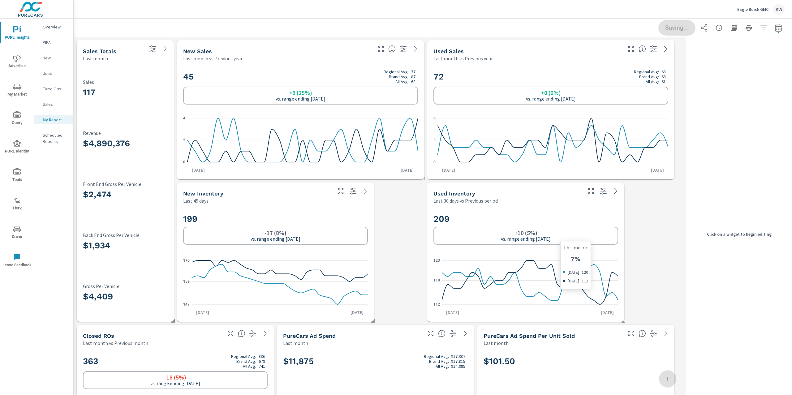
click at [601, 265] on icon "112 118 123" at bounding box center [525, 283] width 185 height 54
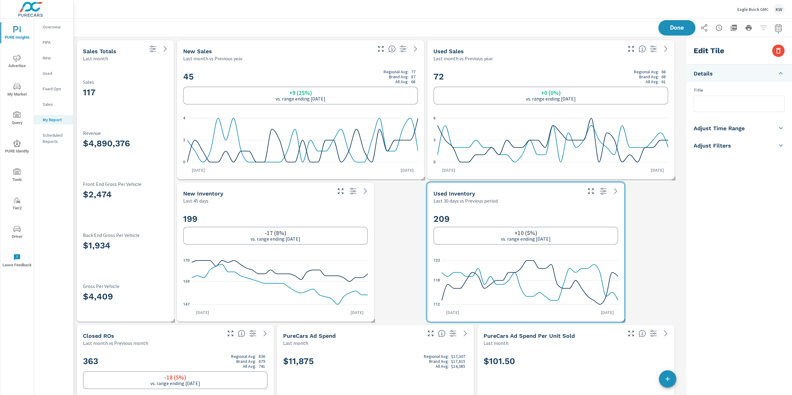
click at [749, 131] on li "Adjust Time Range" at bounding box center [739, 127] width 106 height 17
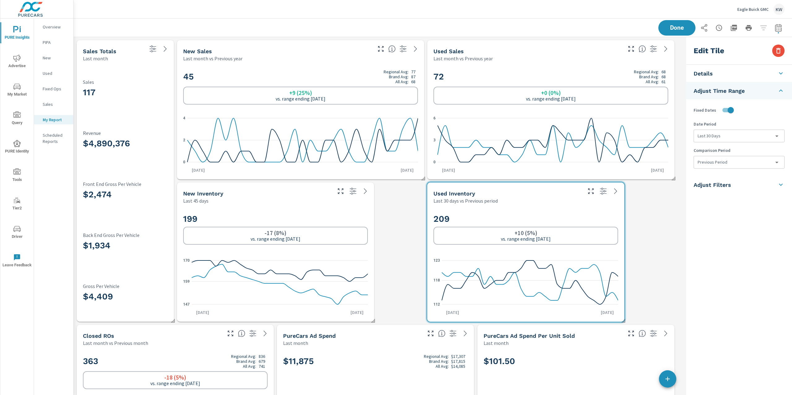
click at [746, 136] on body "PURE Insights Advertise My Market Query PURE Identity Tools Tier2 Driver Leave …" at bounding box center [396, 197] width 792 height 395
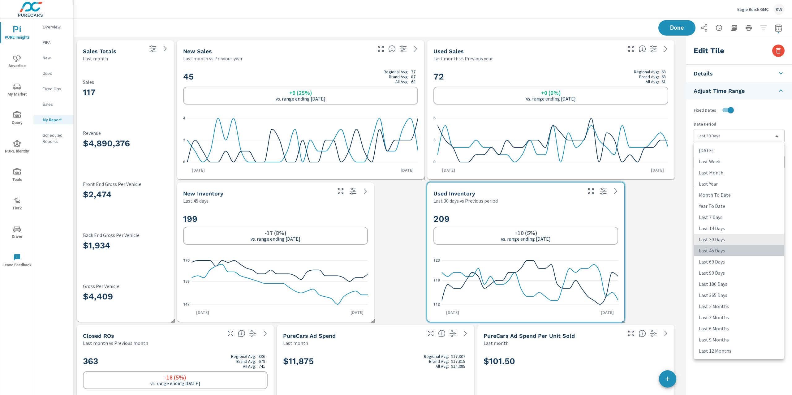
click at [716, 250] on li "Last 45 Days" at bounding box center [739, 250] width 90 height 11
type input "last45Days"
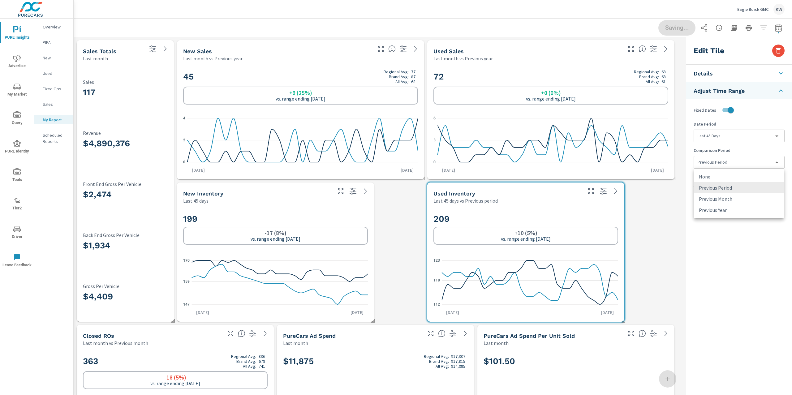
click at [733, 165] on body "PURE Insights Advertise My Market Query PURE Identity Tools Tier2 Driver Leave …" at bounding box center [396, 197] width 792 height 395
click at [722, 176] on li "None" at bounding box center [739, 176] width 90 height 11
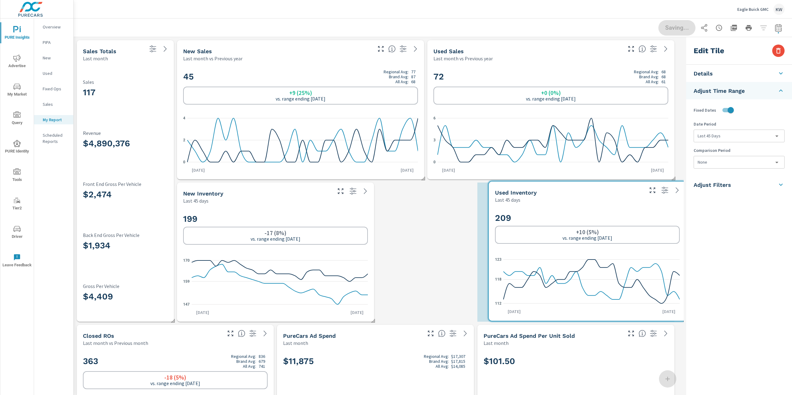
drag, startPoint x: 556, startPoint y: 206, endPoint x: 544, endPoint y: 209, distance: 12.8
click at [592, 204] on div "209 +10 (5%) vs. range ending Aug 09 112 118 123 Aug 10th Sep 8th" at bounding box center [587, 262] width 197 height 118
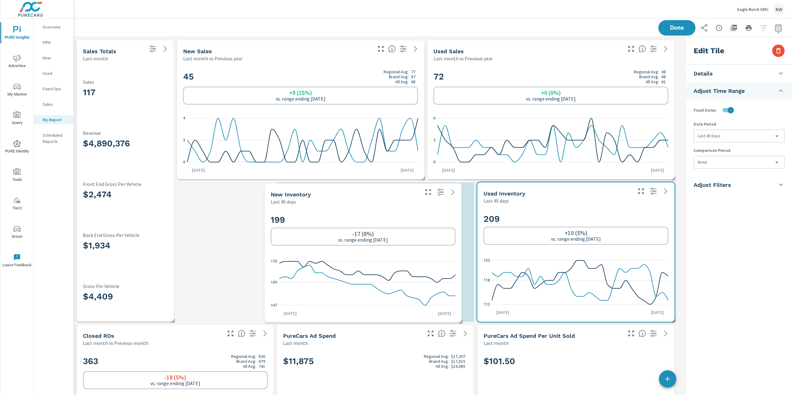
drag, startPoint x: 333, startPoint y: 213, endPoint x: 397, endPoint y: 213, distance: 64.7
click at [397, 213] on div "199 -17 (8%) vs. range ending Aug 09" at bounding box center [363, 230] width 185 height 38
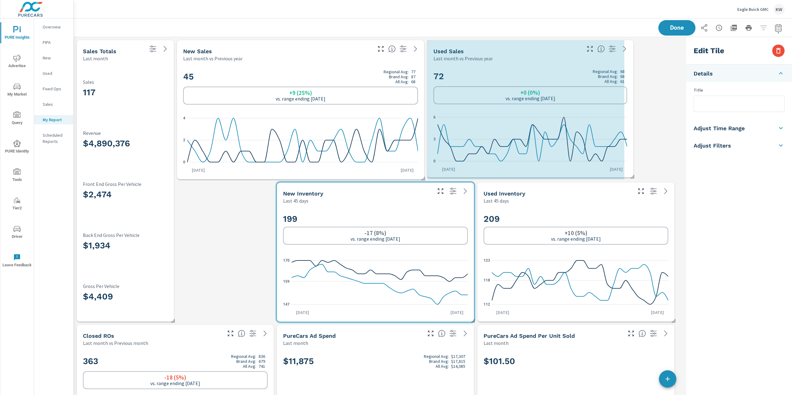
drag, startPoint x: 673, startPoint y: 176, endPoint x: 629, endPoint y: 174, distance: 44.6
click at [632, 174] on span at bounding box center [630, 174] width 6 height 6
type input "lastMonth"
type input "lastYear"
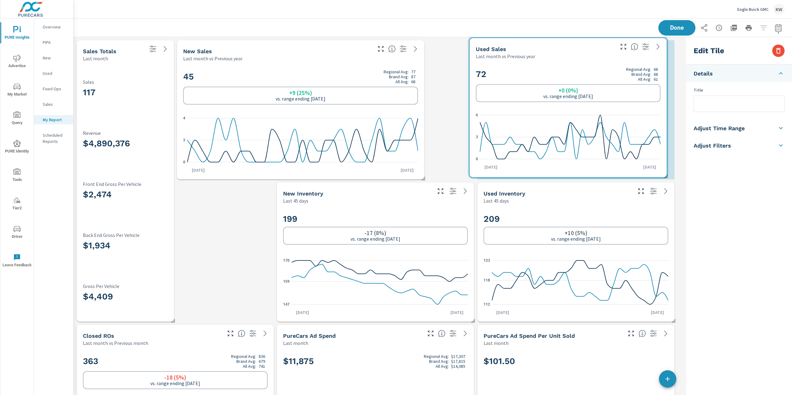
drag, startPoint x: 582, startPoint y: 109, endPoint x: 566, endPoint y: 104, distance: 17.4
click at [604, 104] on div "72 Regional Avg: 68 Brand Avg: 68 All Avg: 61 +0 (0%) vs. range ending Aug 31 0…" at bounding box center [568, 117] width 192 height 111
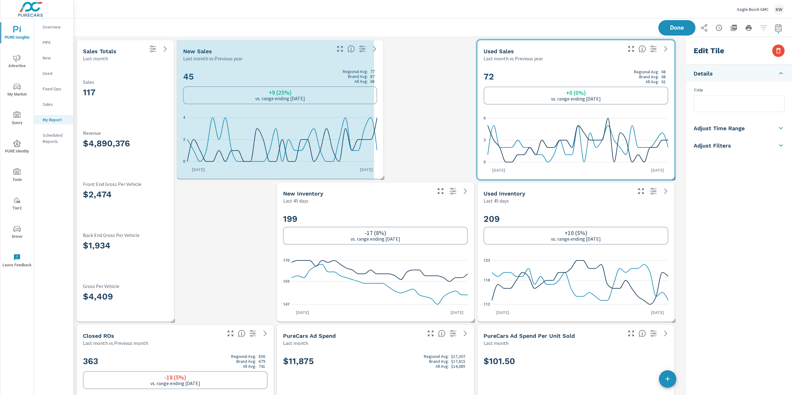
drag, startPoint x: 417, startPoint y: 176, endPoint x: 376, endPoint y: 174, distance: 41.2
click at [377, 176] on span at bounding box center [380, 176] width 6 height 6
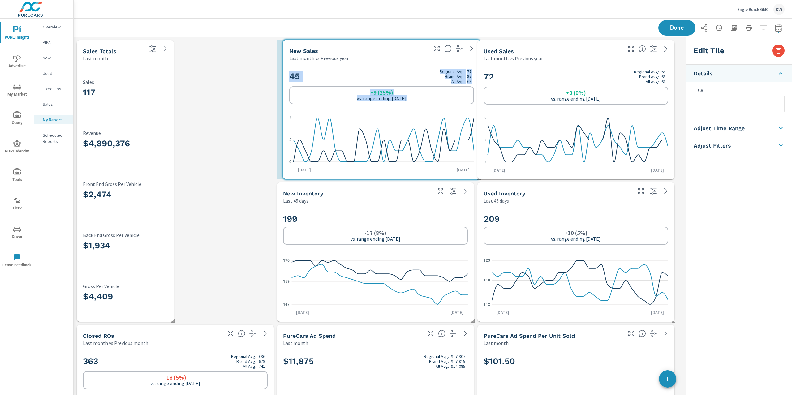
drag, startPoint x: 328, startPoint y: 95, endPoint x: 434, endPoint y: 94, distance: 106.1
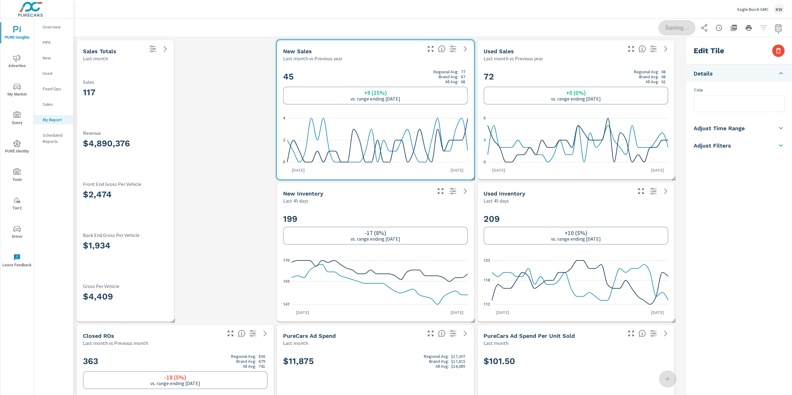
click at [162, 100] on div "117 Sales" at bounding box center [125, 89] width 85 height 21
checkbox input "false"
type input "last30Days"
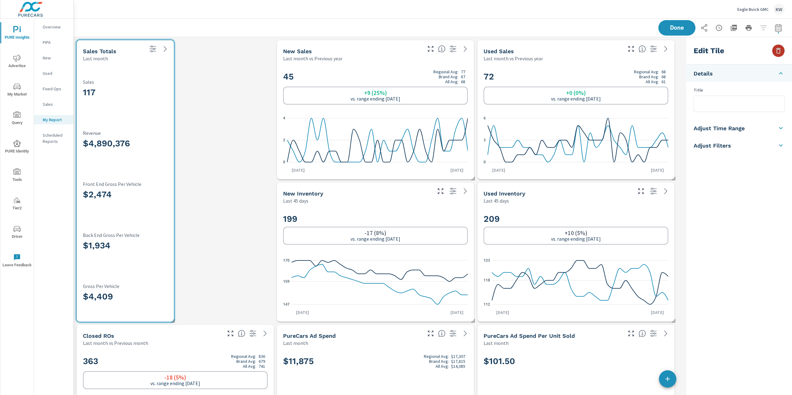
click at [781, 50] on icon "button" at bounding box center [778, 50] width 7 height 7
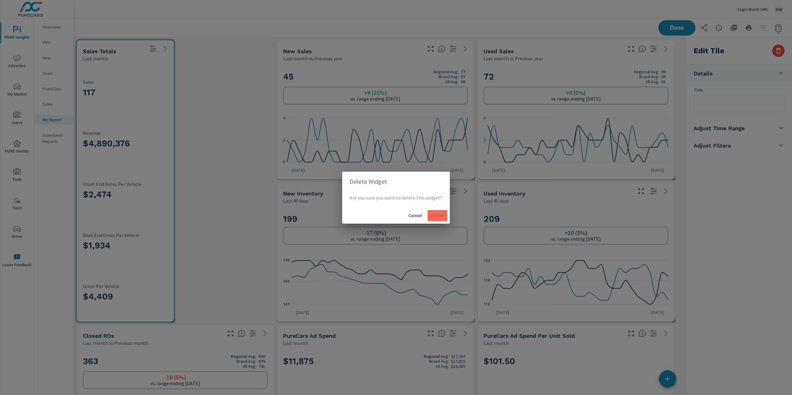
click at [441, 216] on span "Delete" at bounding box center [437, 216] width 15 height 6
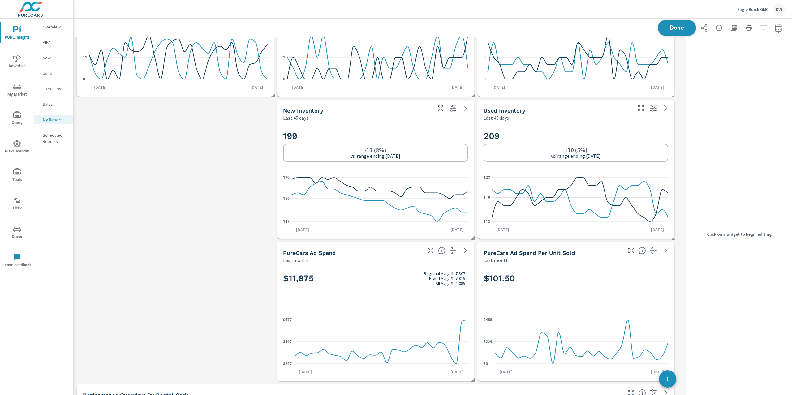
scroll to position [3289, 617]
click at [679, 32] on button "Done" at bounding box center [677, 28] width 38 height 16
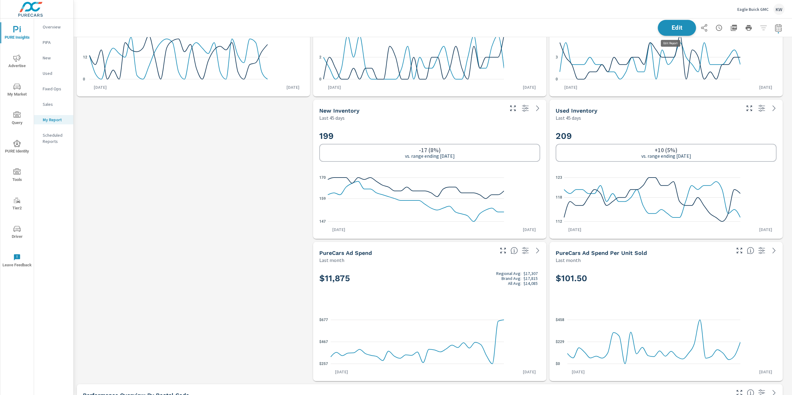
scroll to position [3, 3]
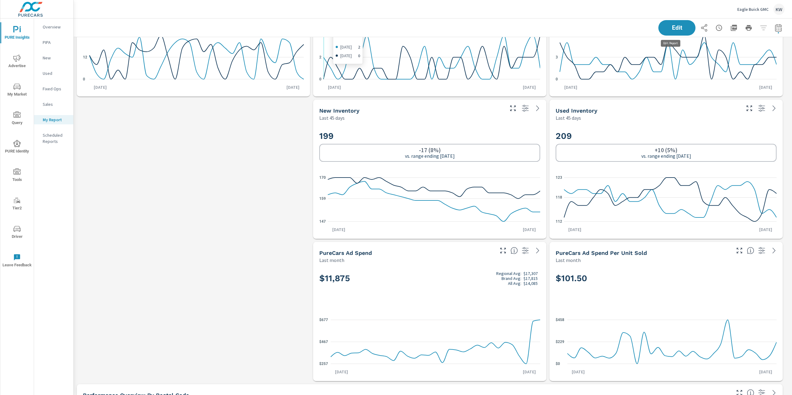
scroll to position [3289, 725]
click at [50, 27] on p "Overview" at bounding box center [56, 27] width 26 height 6
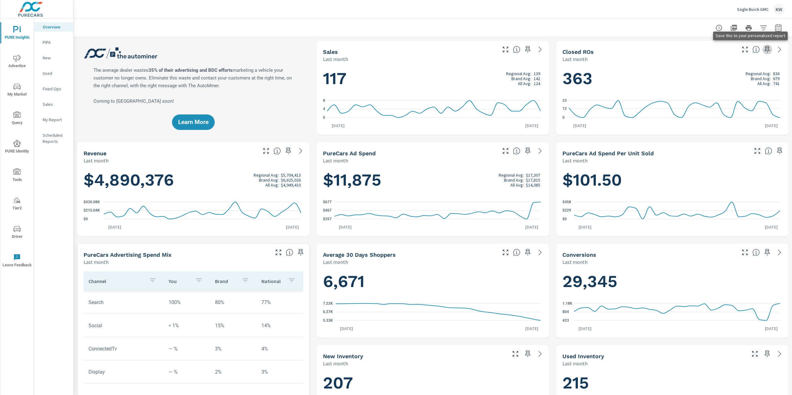
click at [765, 49] on icon "button" at bounding box center [767, 49] width 5 height 7
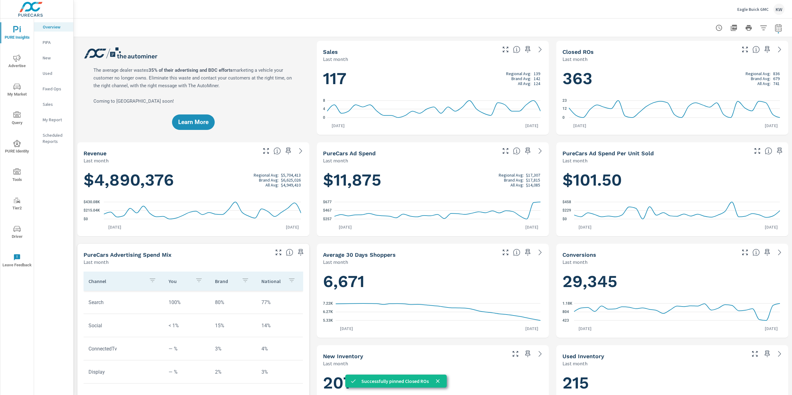
scroll to position [0, 0]
click at [765, 251] on icon "button" at bounding box center [767, 252] width 5 height 7
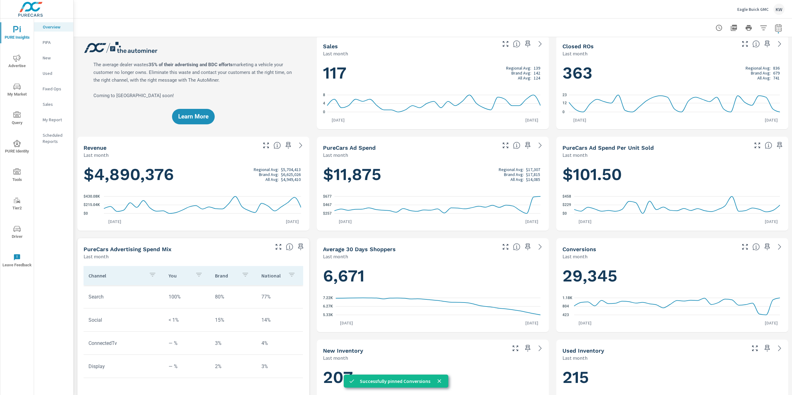
scroll to position [19, 0]
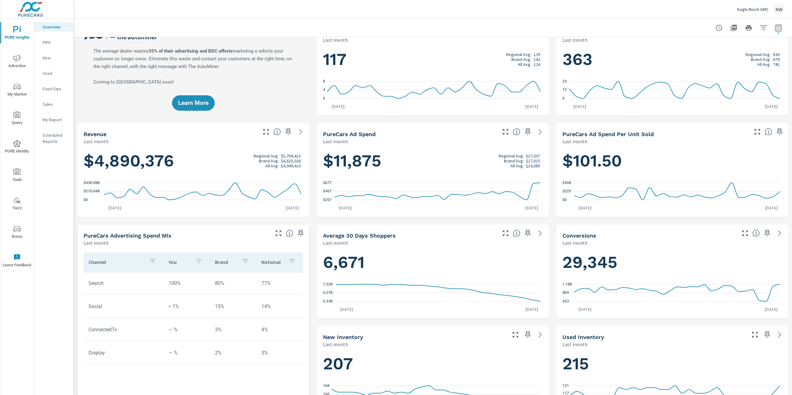
click at [59, 120] on p "My Report" at bounding box center [56, 120] width 26 height 6
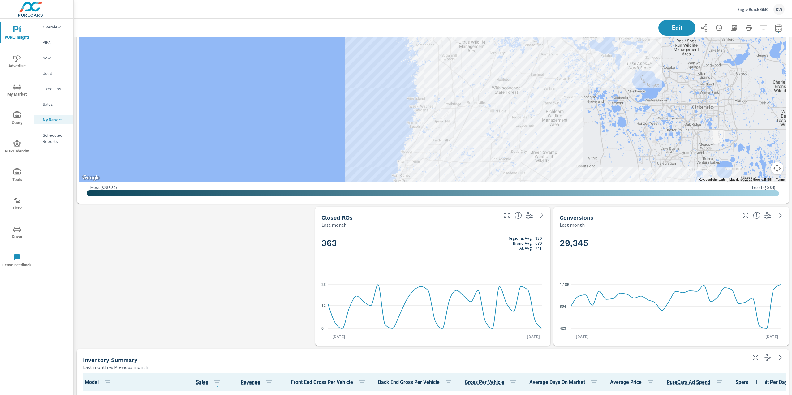
scroll to position [634, 0]
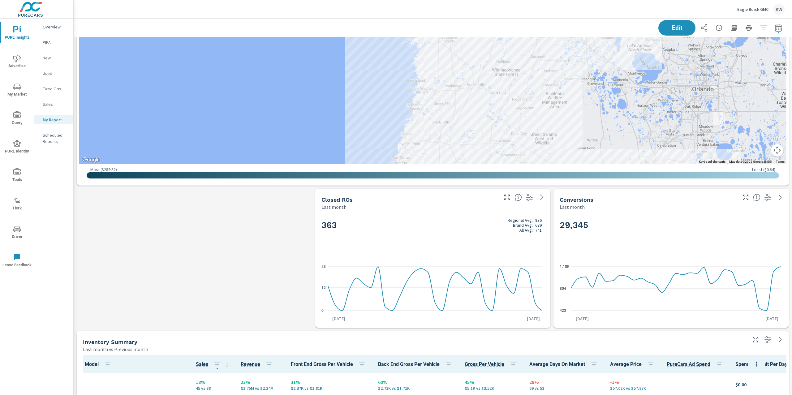
click at [455, 233] on div "363 Regional Avg: 836 Brand Avg: 679 All Avg: 741" at bounding box center [432, 236] width 223 height 38
click at [457, 231] on h2 "363 Regional Avg: 836 Brand Avg: 679 All Avg: 741" at bounding box center [432, 225] width 223 height 15
click at [662, 22] on button "Edit" at bounding box center [677, 28] width 38 height 16
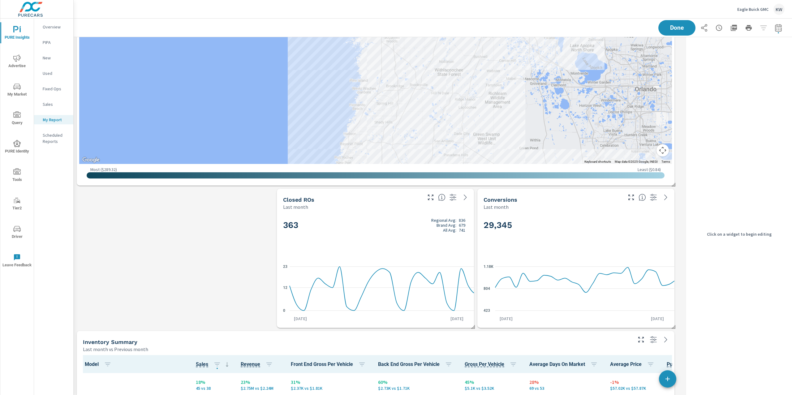
scroll to position [3, 3]
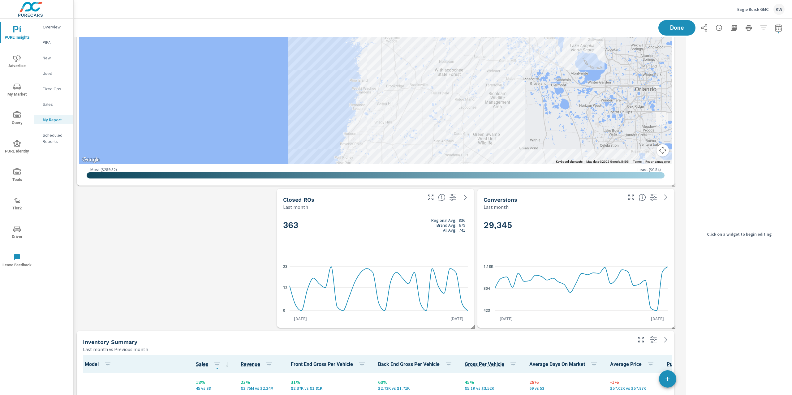
scroll to position [3431, 617]
click at [398, 227] on h2 "363 Regional Avg: 836 Brand Avg: 679 All Avg: 741" at bounding box center [375, 225] width 185 height 15
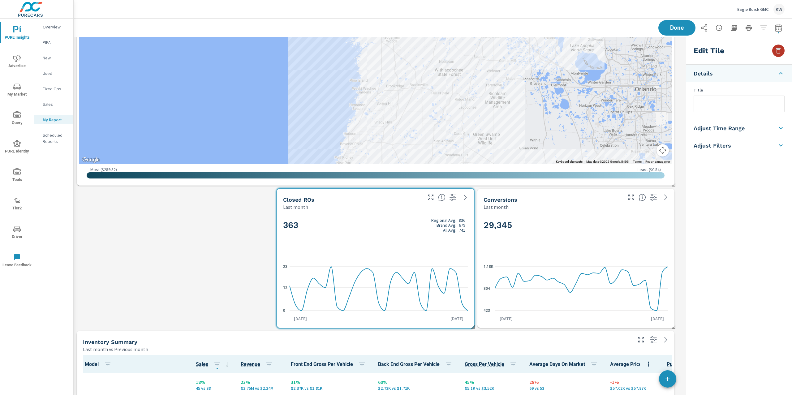
click at [780, 49] on icon "button" at bounding box center [778, 50] width 7 height 7
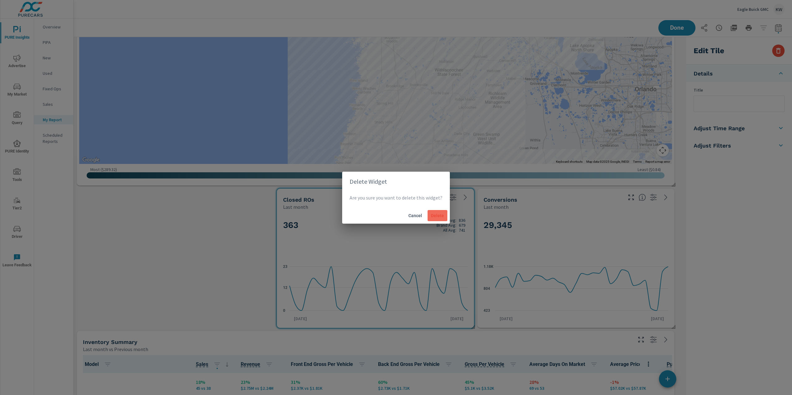
drag, startPoint x: 430, startPoint y: 214, endPoint x: 439, endPoint y: 217, distance: 9.5
click at [430, 214] on span "Delete" at bounding box center [437, 216] width 15 height 6
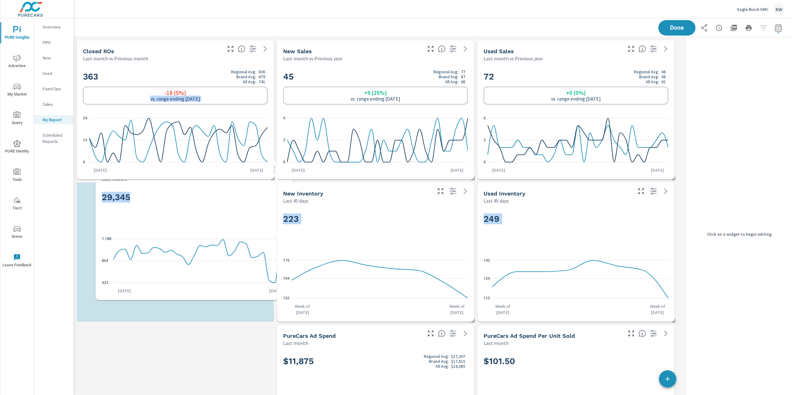
scroll to position [3, 3]
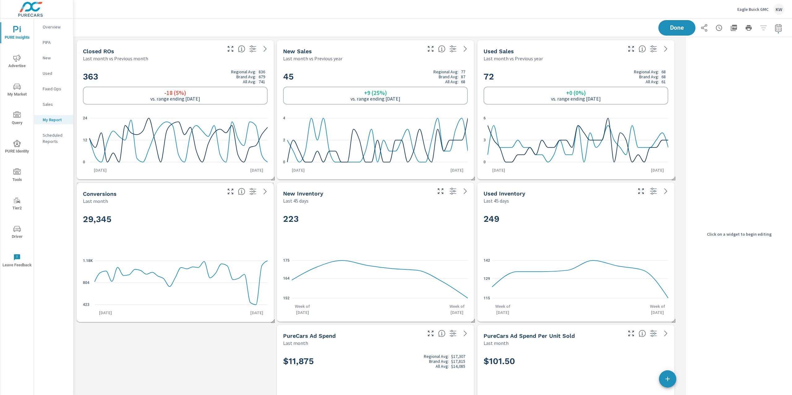
drag, startPoint x: 396, startPoint y: 228, endPoint x: 196, endPoint y: 223, distance: 199.9
click at [196, 223] on h2 "29,345" at bounding box center [175, 219] width 185 height 11
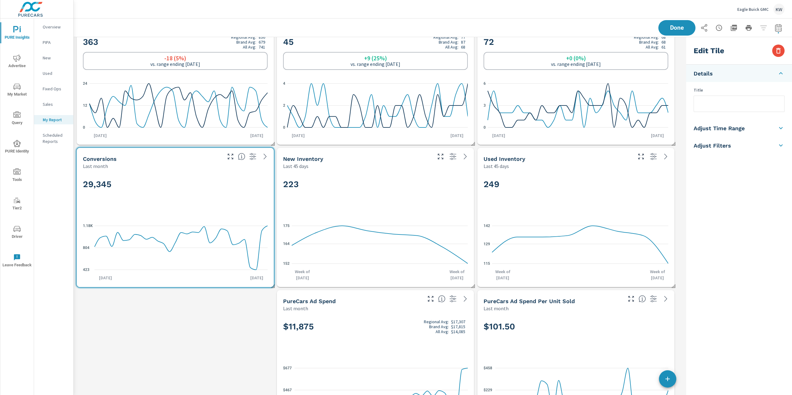
scroll to position [0, 0]
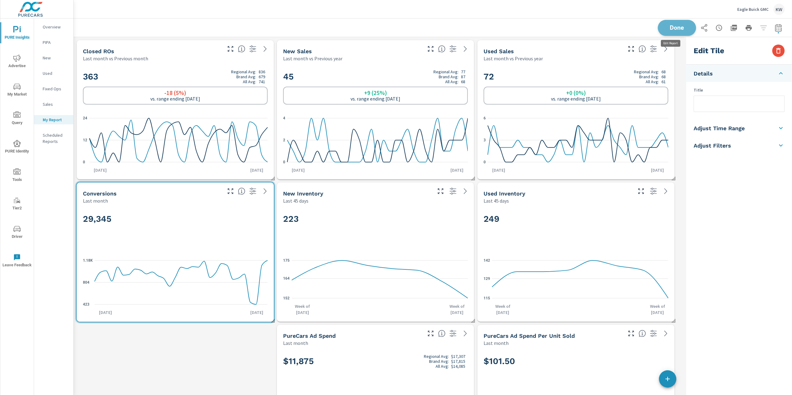
click at [672, 32] on button "Done" at bounding box center [677, 28] width 38 height 16
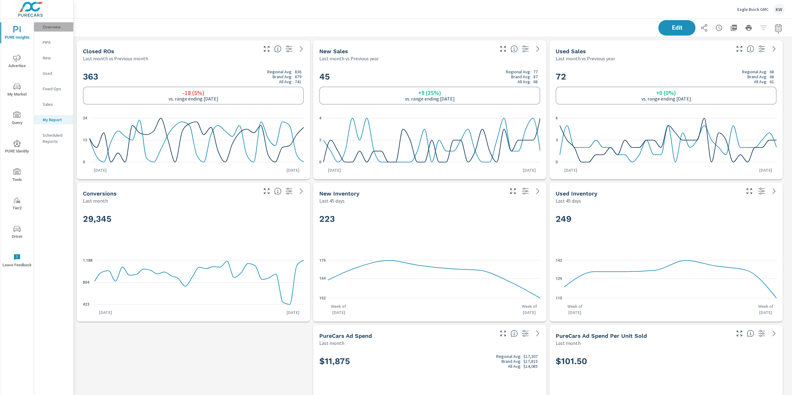
click at [42, 28] on div "Overview" at bounding box center [53, 26] width 39 height 9
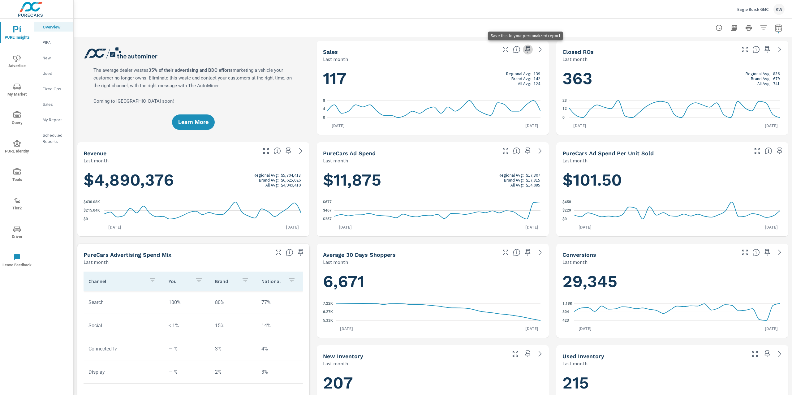
click at [525, 49] on icon "button" at bounding box center [527, 49] width 5 height 7
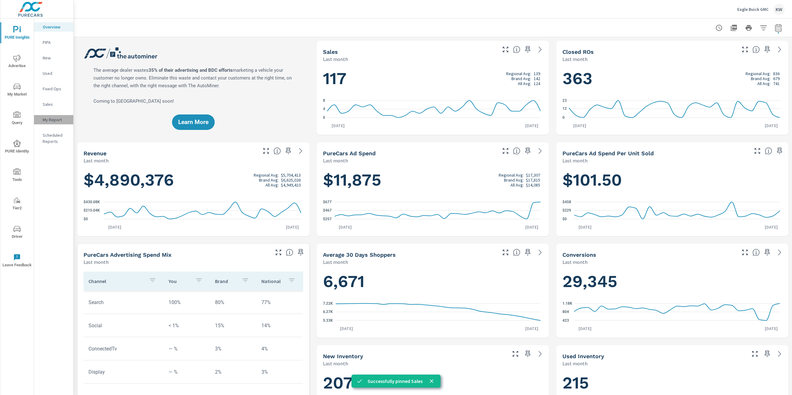
click at [54, 118] on p "My Report" at bounding box center [56, 120] width 26 height 6
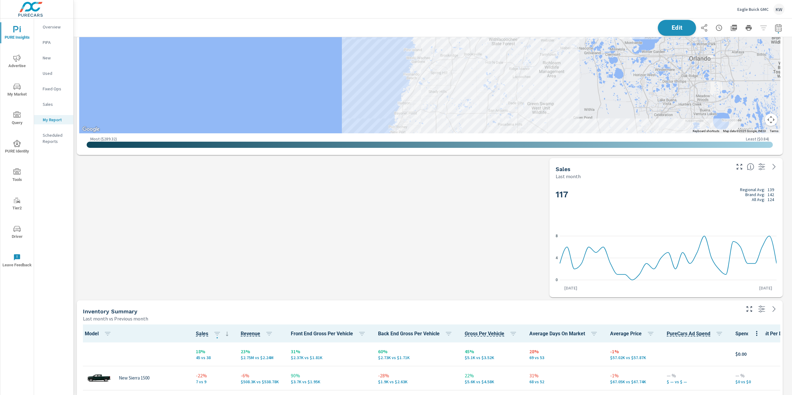
click at [669, 33] on button "Edit" at bounding box center [677, 28] width 38 height 16
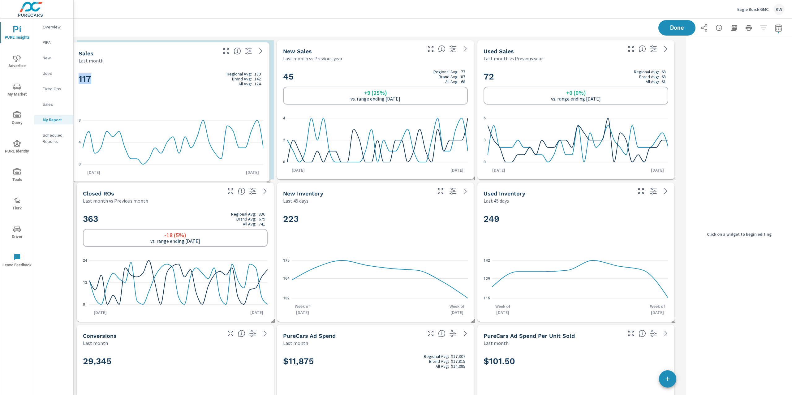
drag, startPoint x: 542, startPoint y: 187, endPoint x: 148, endPoint y: 72, distance: 410.0
click at [148, 72] on h2 "117 Regional Avg: 139 Brand Avg: 142 All Avg: 124" at bounding box center [171, 78] width 185 height 15
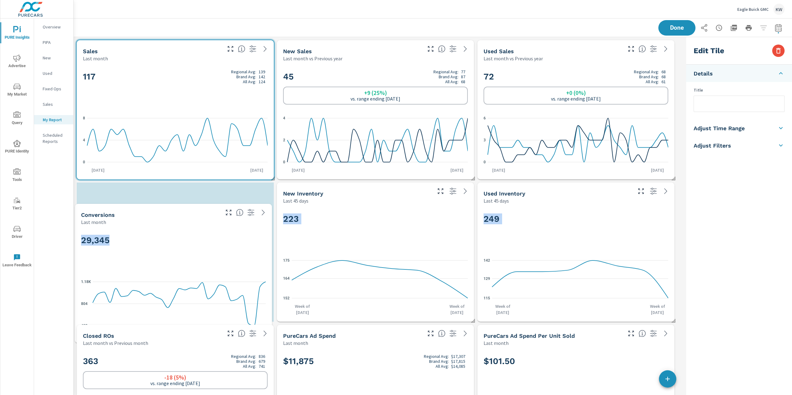
drag, startPoint x: 215, startPoint y: 356, endPoint x: 213, endPoint y: 236, distance: 119.7
click at [214, 235] on h2 "29,345" at bounding box center [173, 240] width 185 height 11
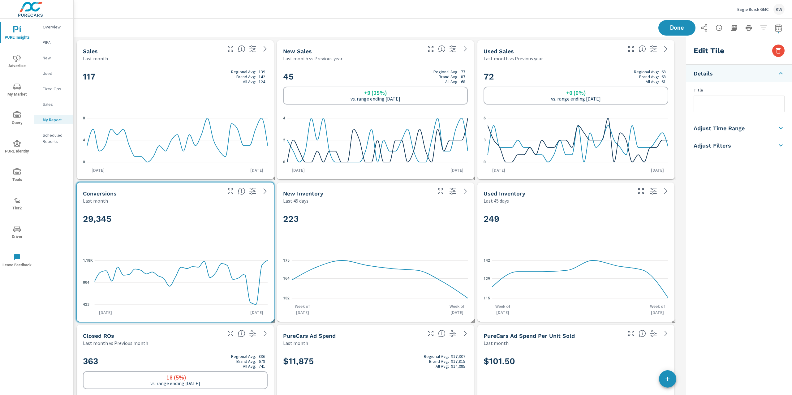
click at [746, 130] on li "Adjust Time Range" at bounding box center [739, 127] width 106 height 17
drag, startPoint x: 732, startPoint y: 111, endPoint x: 733, endPoint y: 114, distance: 3.4
click at [733, 112] on input "checkbox" at bounding box center [724, 110] width 35 height 12
checkbox input "true"
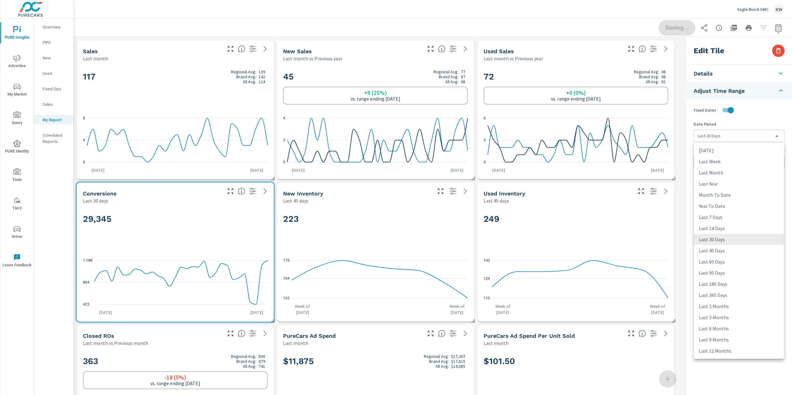
click at [736, 135] on body "PURE Insights Advertise My Market Query PURE Identity Tools Tier2 Driver Leave …" at bounding box center [396, 197] width 792 height 395
click at [740, 174] on li "Last Month" at bounding box center [739, 172] width 90 height 11
type input "lastMonth"
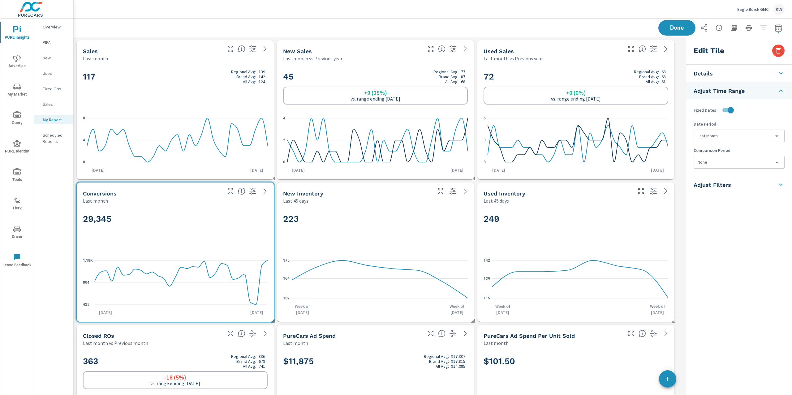
click at [736, 165] on body "PURE Insights Advertise My Market Query PURE Identity Tools Tier2 Driver Leave …" at bounding box center [396, 197] width 792 height 395
click at [738, 199] on li "Previous Month" at bounding box center [739, 198] width 90 height 11
type input "lastMonth"
click at [678, 30] on span "Done" at bounding box center [676, 28] width 25 height 6
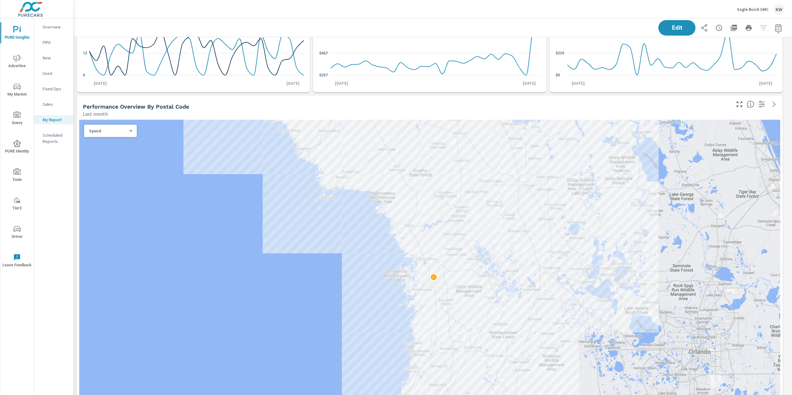
click at [128, 135] on div "Spend 0 ​" at bounding box center [110, 131] width 53 height 12
click at [128, 131] on body "PURE Insights Advertise My Market Query PURE Identity Tools Tier2 Driver Leave …" at bounding box center [396, 197] width 792 height 395
click at [118, 143] on li "Sales" at bounding box center [108, 141] width 48 height 10
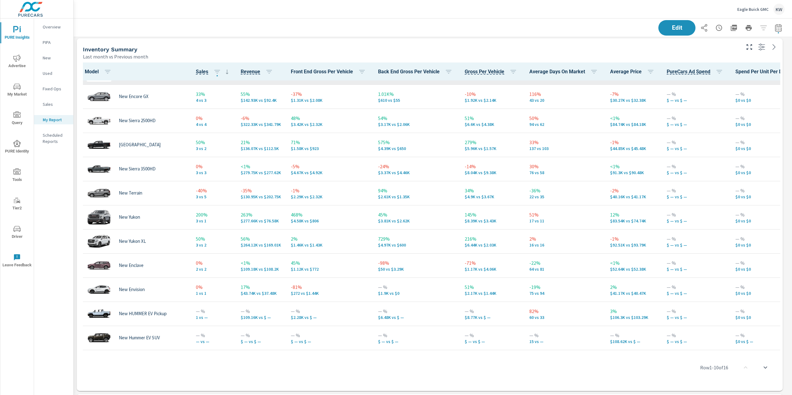
scroll to position [93, 0]
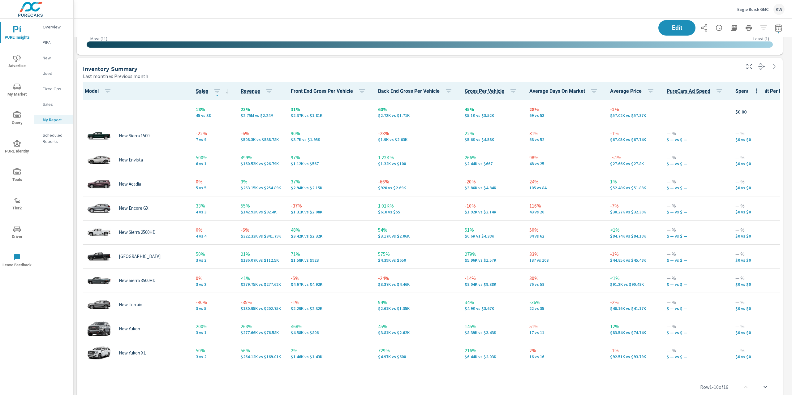
scroll to position [789, 0]
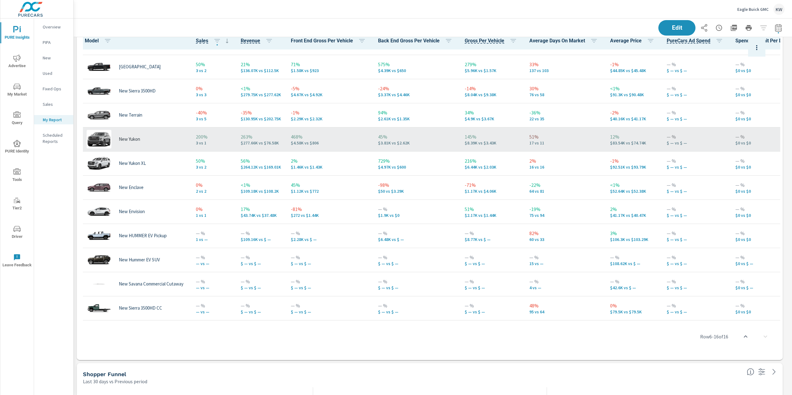
scroll to position [816, 0]
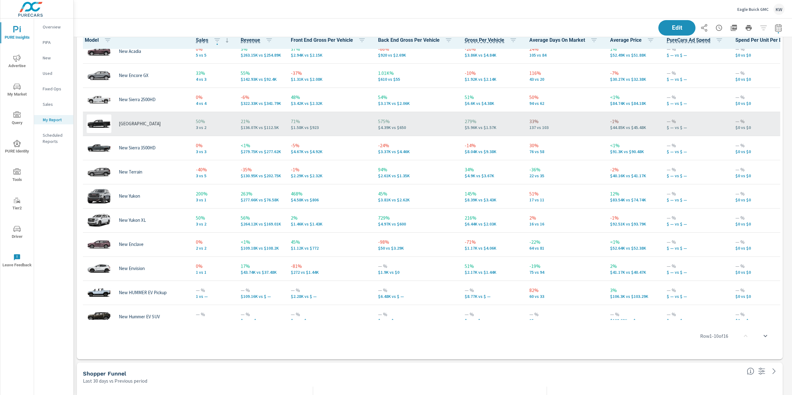
scroll to position [3289, 725]
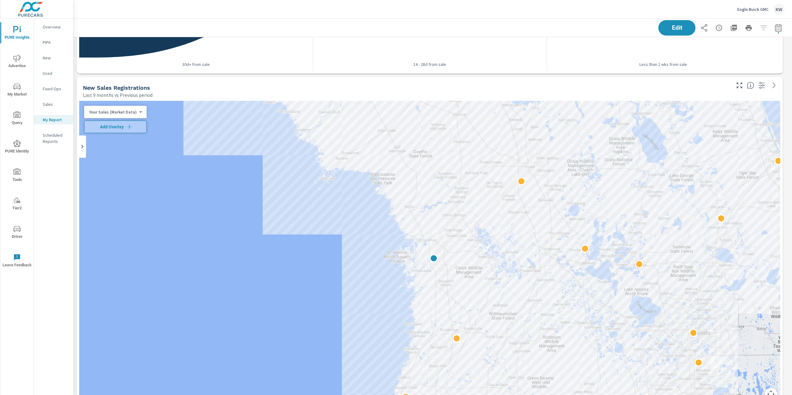
scroll to position [1422, 0]
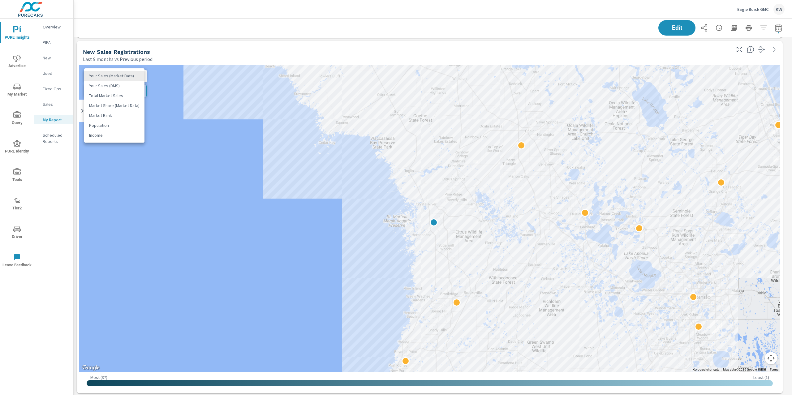
click at [122, 78] on body "PURE Insights Advertise My Market Query PURE Identity Tools Tier2 Driver Leave …" at bounding box center [396, 197] width 792 height 395
click at [122, 88] on li "Your Sales (DMS)" at bounding box center [114, 86] width 60 height 10
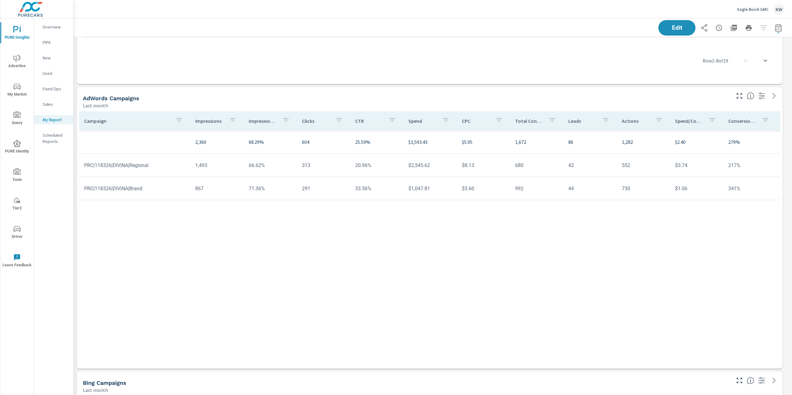
scroll to position [2305, 0]
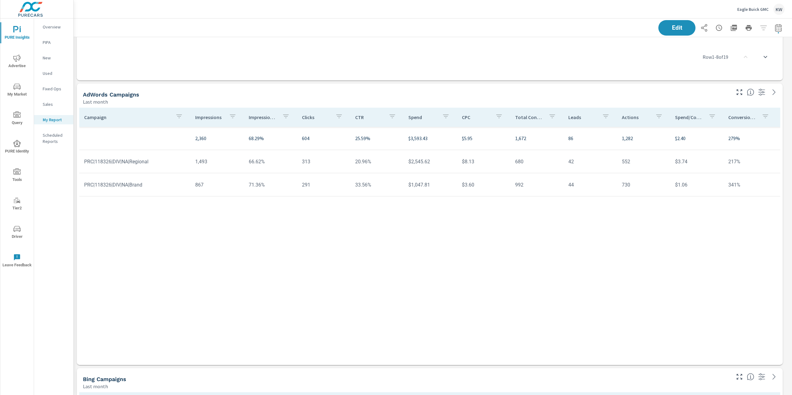
click at [673, 36] on div "Edit" at bounding box center [432, 28] width 703 height 18
click at [671, 28] on span "Edit" at bounding box center [676, 28] width 25 height 6
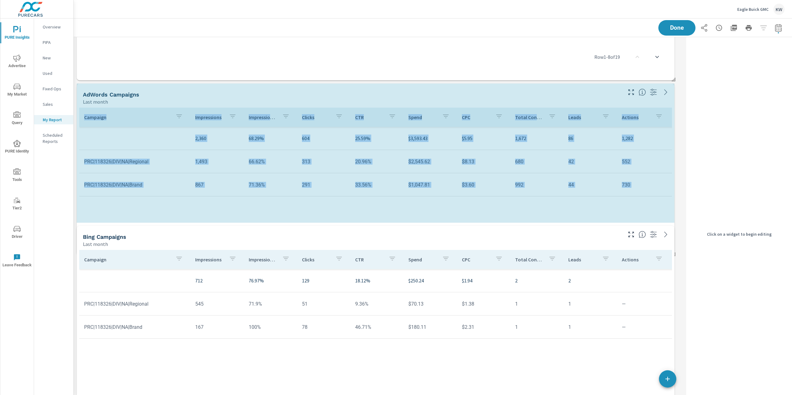
scroll to position [3, 3]
drag, startPoint x: 673, startPoint y: 363, endPoint x: 680, endPoint y: 279, distance: 84.8
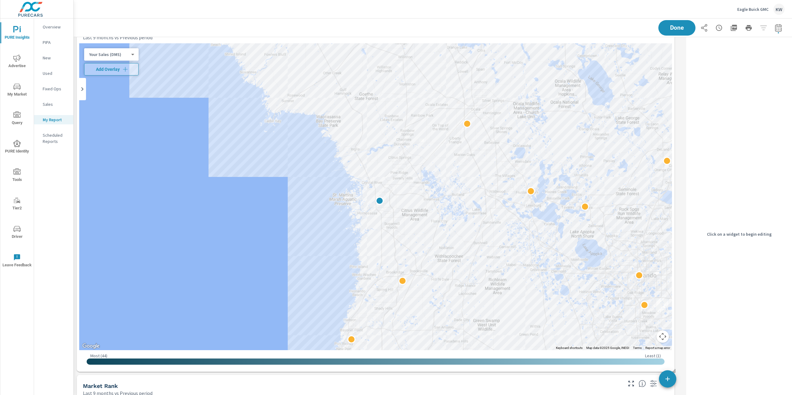
scroll to position [1316, 0]
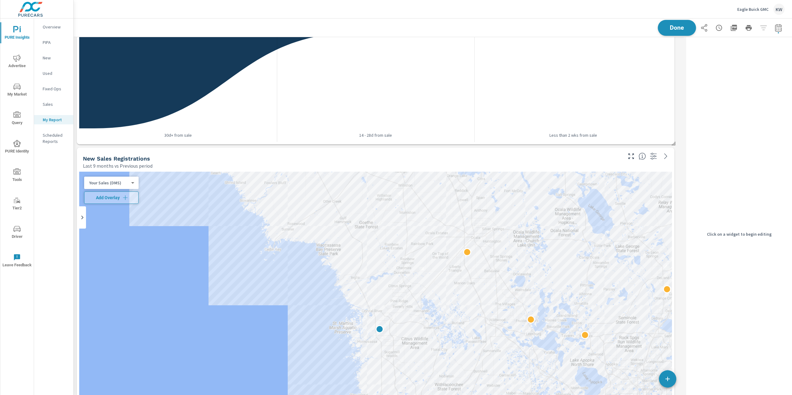
click at [676, 28] on span "Done" at bounding box center [676, 28] width 25 height 6
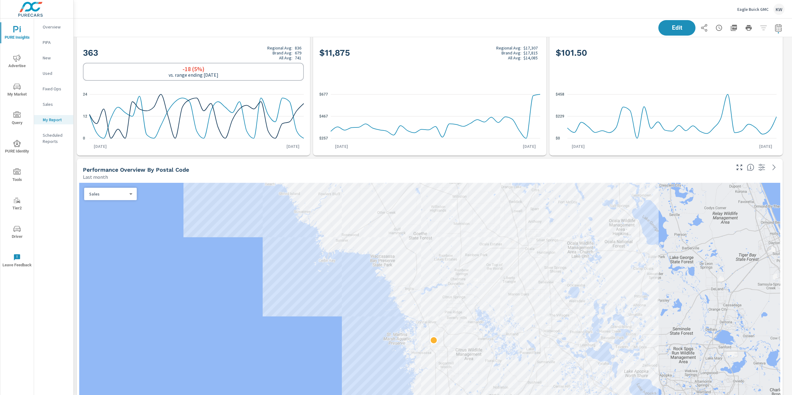
scroll to position [0, 0]
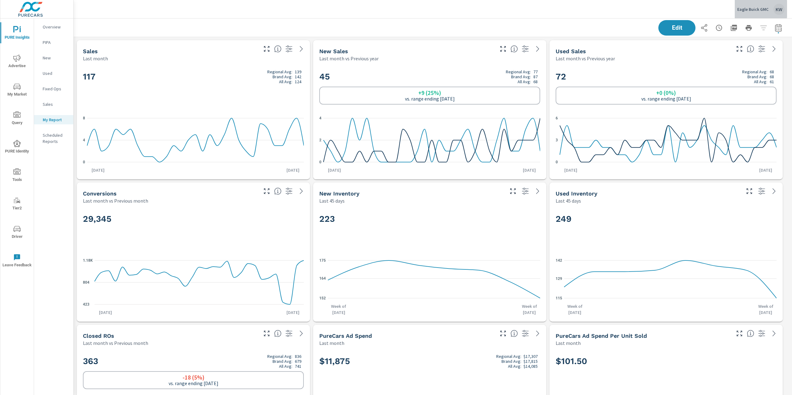
click at [751, 9] on p "Eagle Buick GMC" at bounding box center [752, 9] width 31 height 6
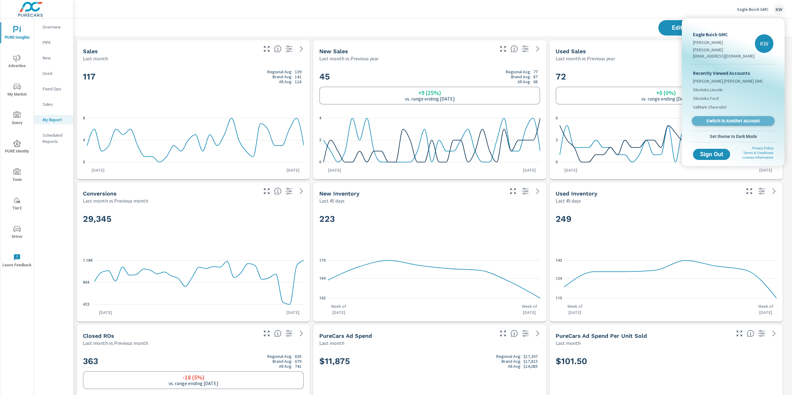
click at [720, 118] on span "Switch to Another Account" at bounding box center [733, 121] width 76 height 6
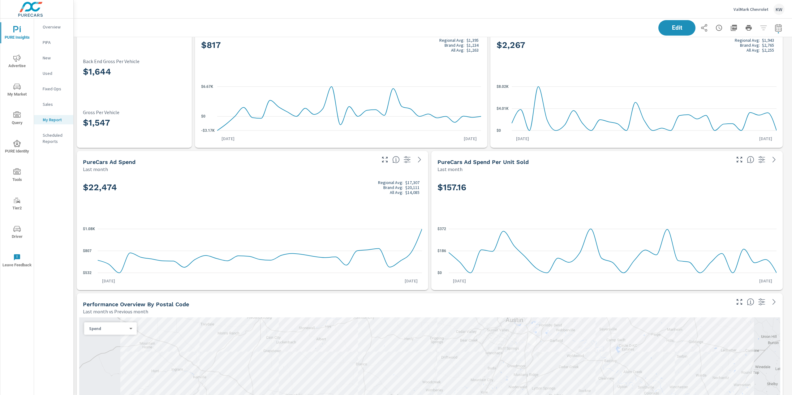
scroll to position [2008, 725]
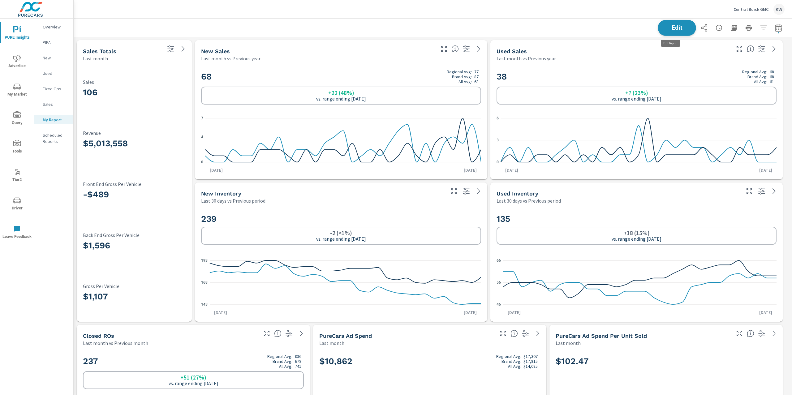
click at [668, 32] on button "Edit" at bounding box center [677, 28] width 38 height 16
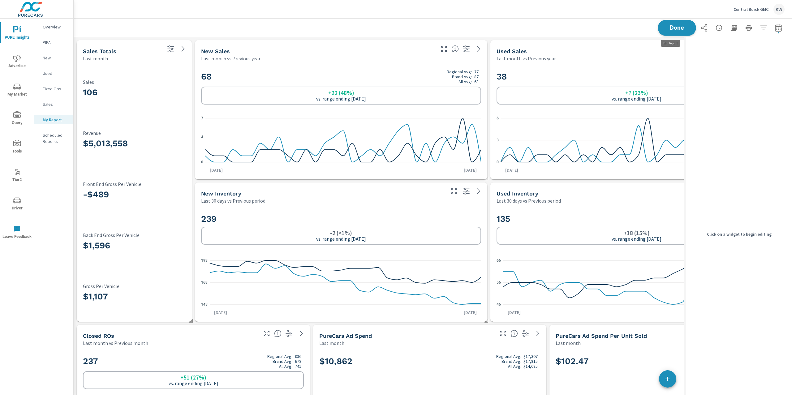
scroll to position [3, 3]
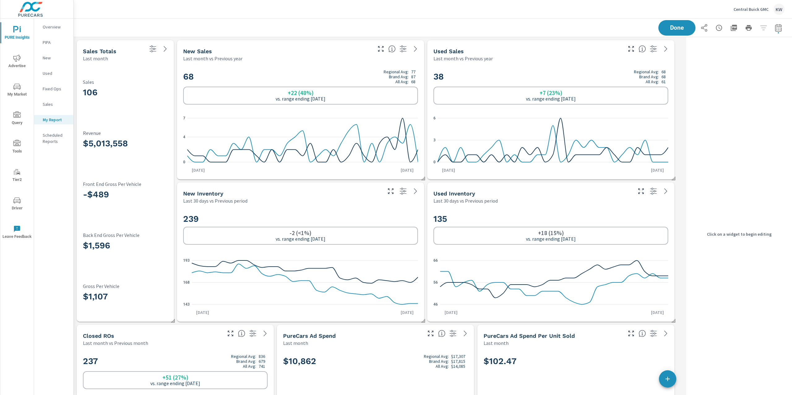
scroll to position [4143, 617]
click at [82, 63] on div "106 Sales $5,013,558 Revenue -$489 Front End Gross Per Vehicle $1,596 Back End …" at bounding box center [125, 192] width 97 height 260
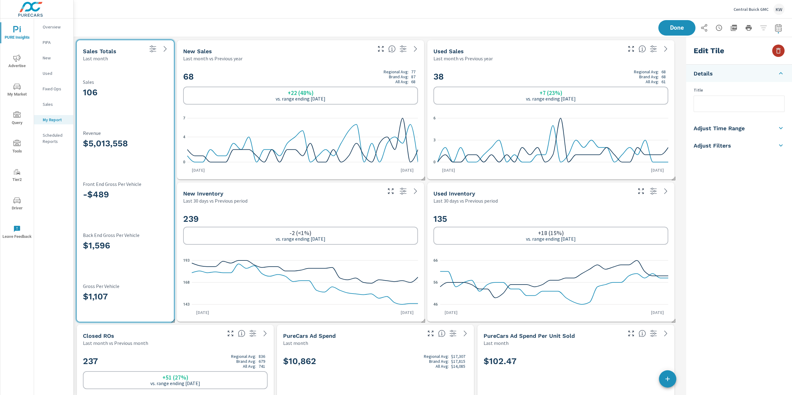
click at [781, 53] on icon "button" at bounding box center [778, 50] width 7 height 7
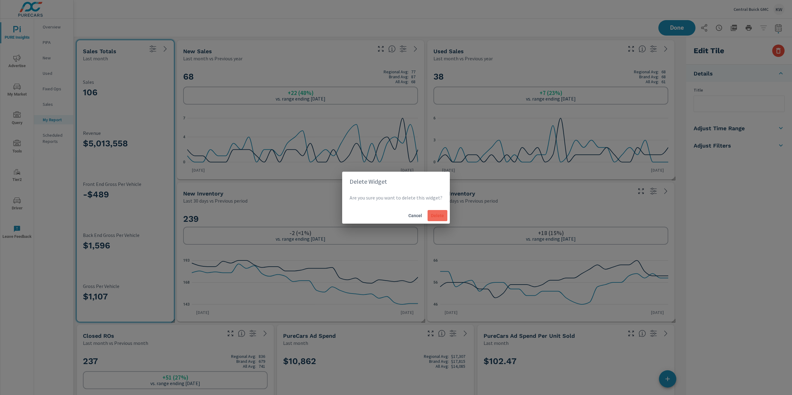
click at [437, 214] on span "Delete" at bounding box center [437, 216] width 15 height 6
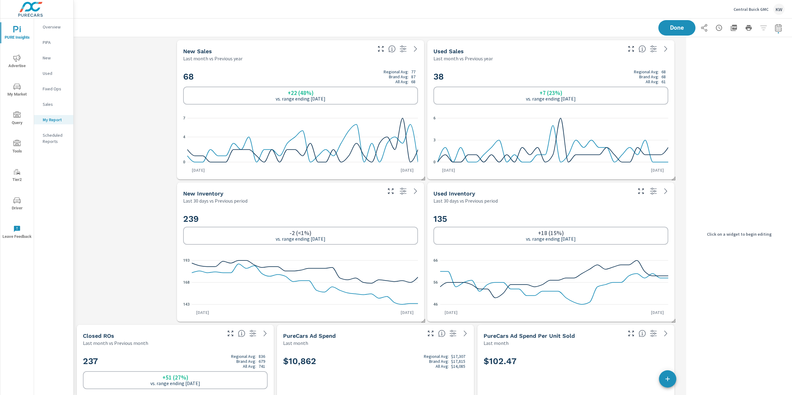
drag, startPoint x: 424, startPoint y: 177, endPoint x: 374, endPoint y: 172, distance: 50.7
click at [374, 172] on div "New Sales Last month vs Previous year 68 Regional Avg: 77 Brand Avg: 87 All Avg…" at bounding box center [300, 109] width 247 height 139
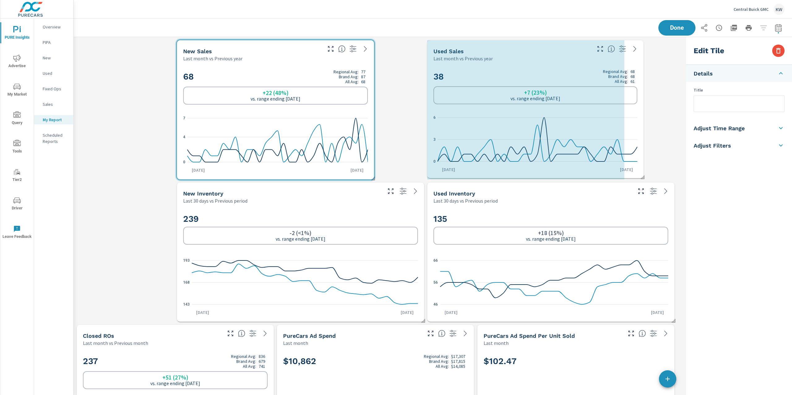
drag, startPoint x: 673, startPoint y: 176, endPoint x: 630, endPoint y: 173, distance: 44.0
click at [637, 173] on span at bounding box center [640, 175] width 6 height 6
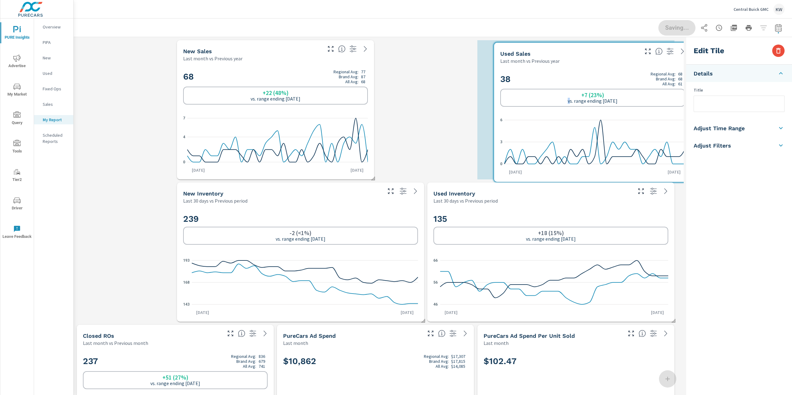
drag, startPoint x: 504, startPoint y: 99, endPoint x: 560, endPoint y: 101, distance: 56.0
click at [568, 101] on p "vs. range ending [DATE]" at bounding box center [593, 101] width 50 height 6
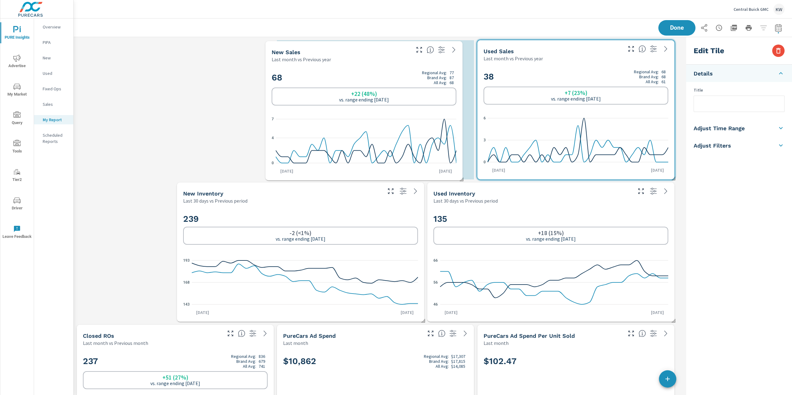
drag, startPoint x: 277, startPoint y: 99, endPoint x: 350, endPoint y: 99, distance: 73.0
click at [350, 99] on p "vs. range ending [DATE]" at bounding box center [364, 100] width 50 height 6
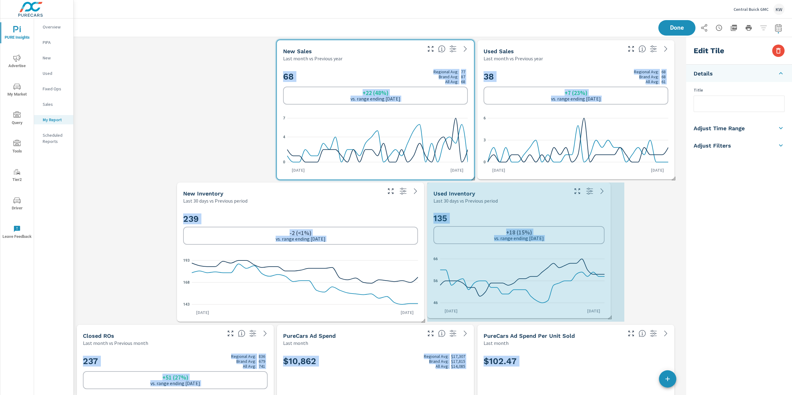
drag, startPoint x: 675, startPoint y: 321, endPoint x: 626, endPoint y: 318, distance: 48.7
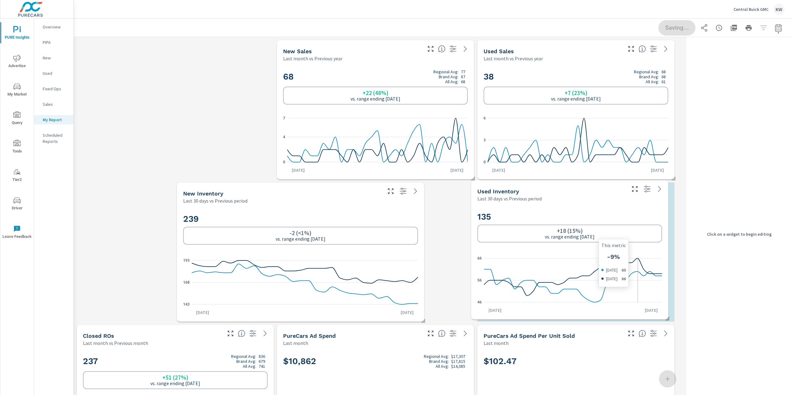
drag, startPoint x: 591, startPoint y: 267, endPoint x: 612, endPoint y: 265, distance: 21.4
click at [612, 265] on icon "46 56 66" at bounding box center [569, 280] width 185 height 54
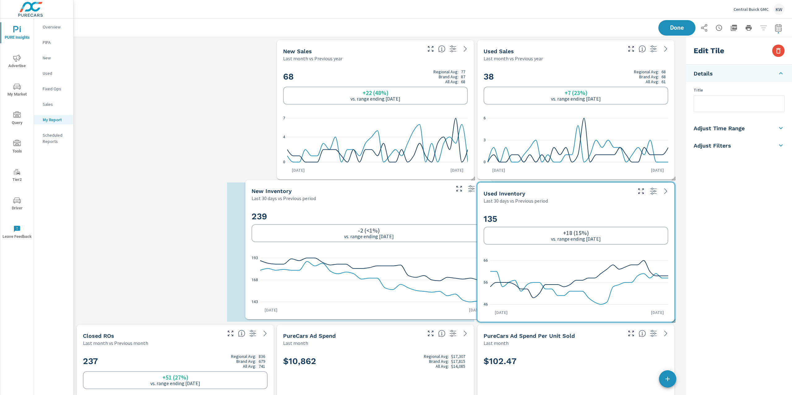
drag, startPoint x: 382, startPoint y: 265, endPoint x: 436, endPoint y: 262, distance: 54.5
click at [436, 262] on icon "143 168 193" at bounding box center [369, 280] width 235 height 54
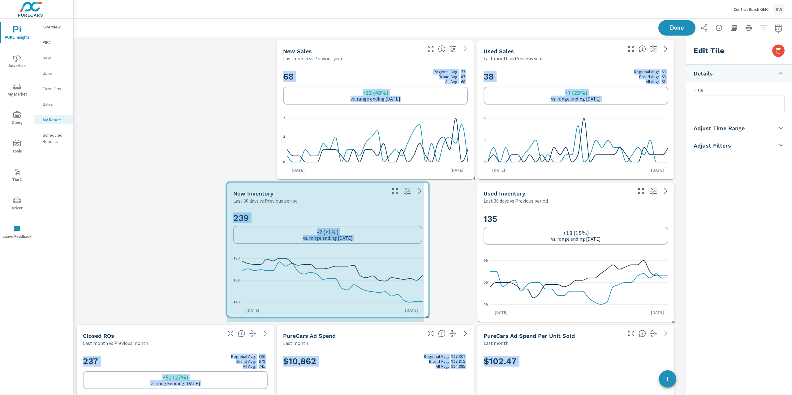
drag, startPoint x: 474, startPoint y: 319, endPoint x: 429, endPoint y: 314, distance: 45.1
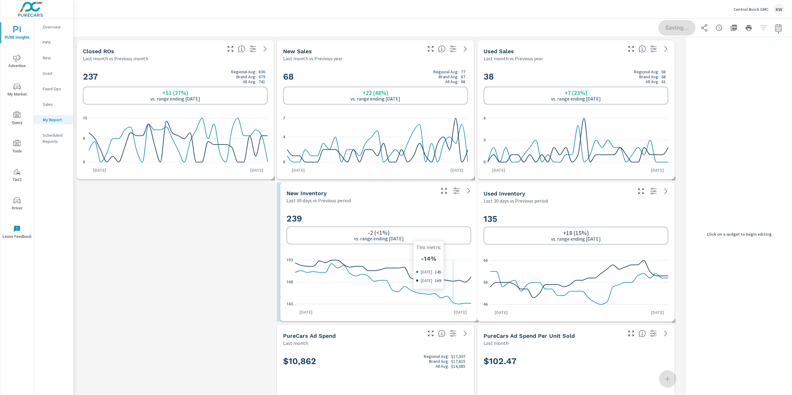
drag, startPoint x: 359, startPoint y: 276, endPoint x: 412, endPoint y: 276, distance: 53.2
click at [412, 276] on icon at bounding box center [383, 271] width 176 height 23
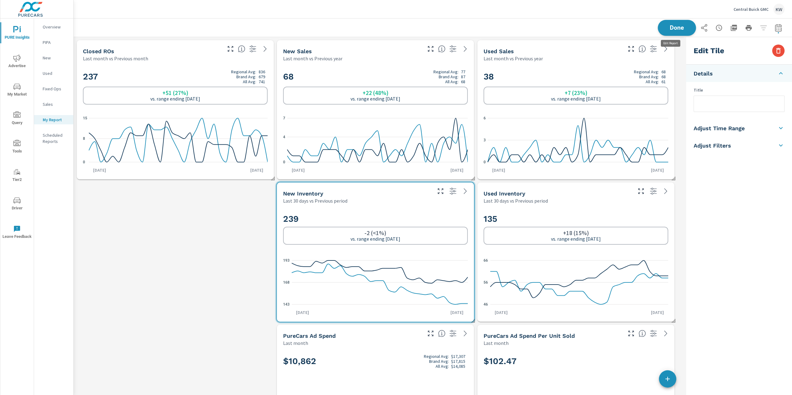
scroll to position [4143, 617]
click at [670, 31] on button "Done" at bounding box center [677, 28] width 38 height 16
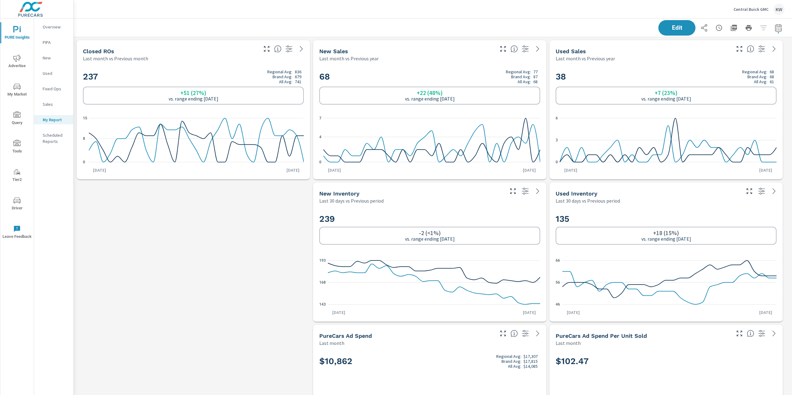
scroll to position [4143, 725]
click at [58, 25] on p "Overview" at bounding box center [56, 27] width 26 height 6
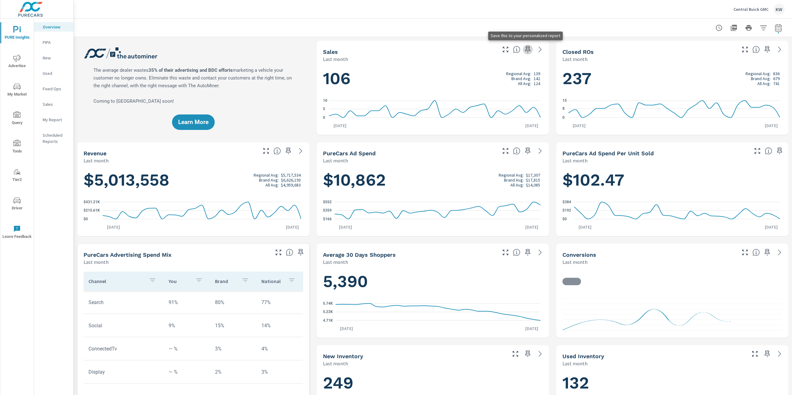
click at [526, 49] on icon "button" at bounding box center [527, 49] width 7 height 7
click at [763, 253] on icon "button" at bounding box center [766, 252] width 7 height 7
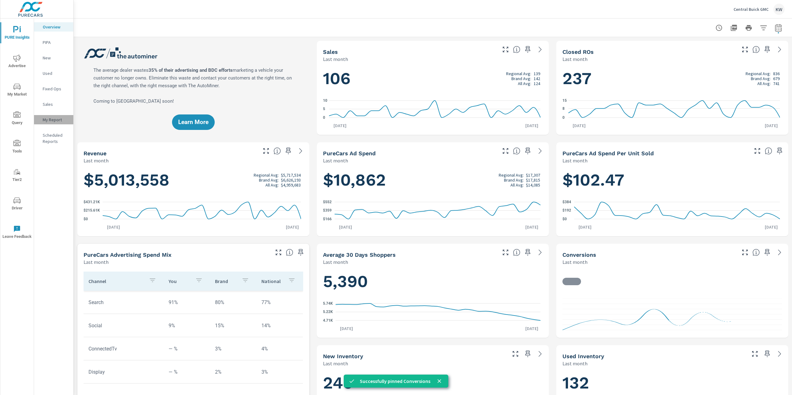
click at [66, 118] on p "My Report" at bounding box center [56, 120] width 26 height 6
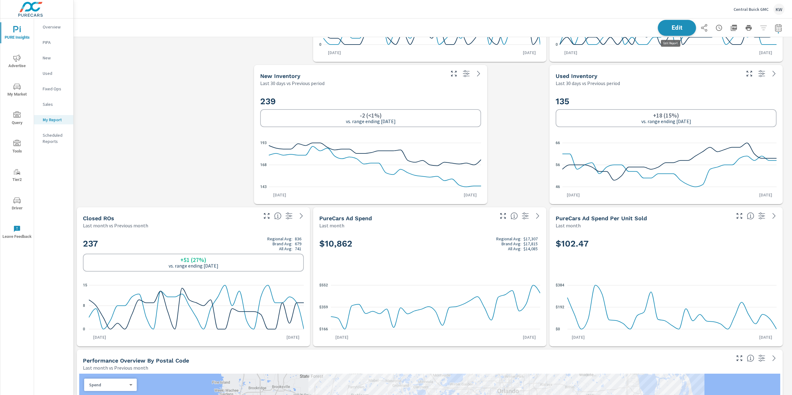
click at [669, 27] on span "Edit" at bounding box center [676, 28] width 25 height 6
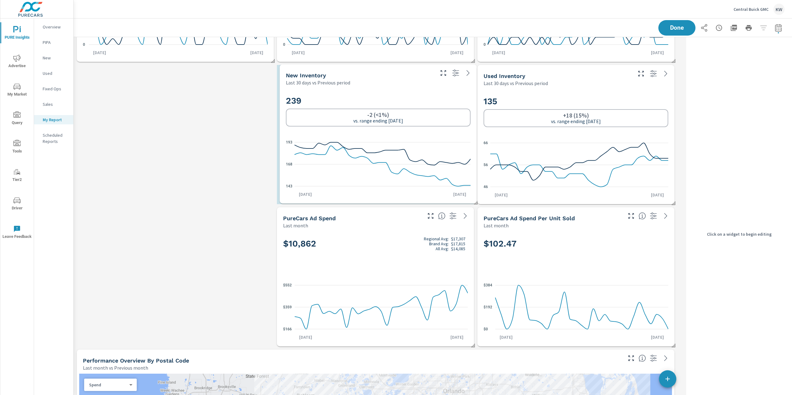
drag, startPoint x: 373, startPoint y: 98, endPoint x: 426, endPoint y: 97, distance: 52.6
click at [426, 97] on h2 "239" at bounding box center [378, 100] width 185 height 11
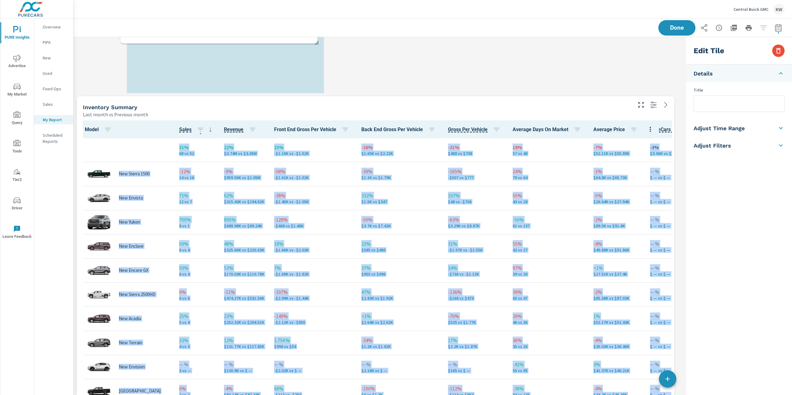
scroll to position [3, 3]
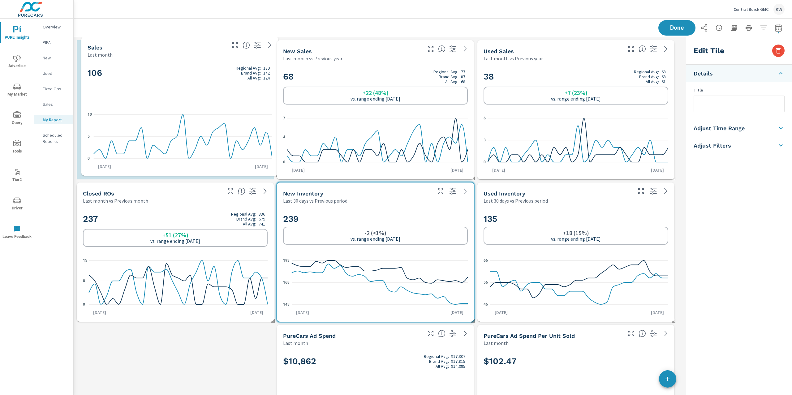
drag, startPoint x: 381, startPoint y: 331, endPoint x: 193, endPoint y: 71, distance: 320.7
click at [193, 71] on h2 "106 Regional Avg: 139 Brand Avg: 142 All Avg: 124" at bounding box center [180, 73] width 185 height 15
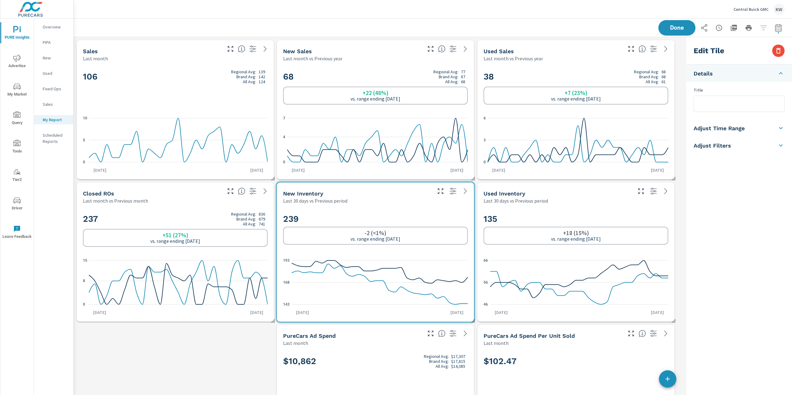
checkbox input "false"
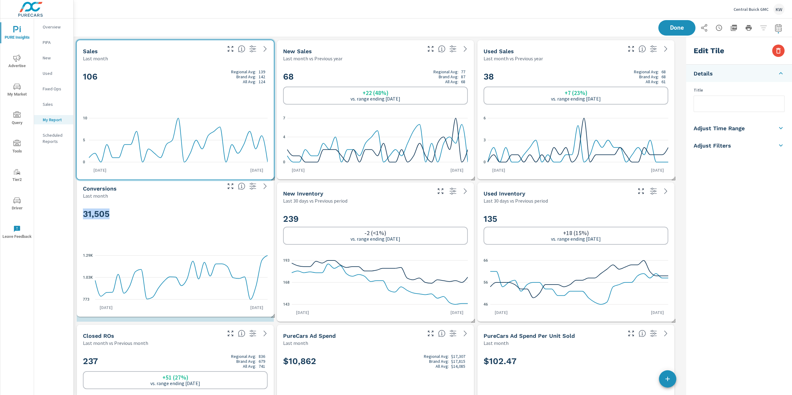
drag, startPoint x: 562, startPoint y: 265, endPoint x: 195, endPoint y: 208, distance: 371.7
click at [193, 208] on div "31,505 773 1.03K 1.29K [DATE] [DATE]" at bounding box center [175, 258] width 192 height 113
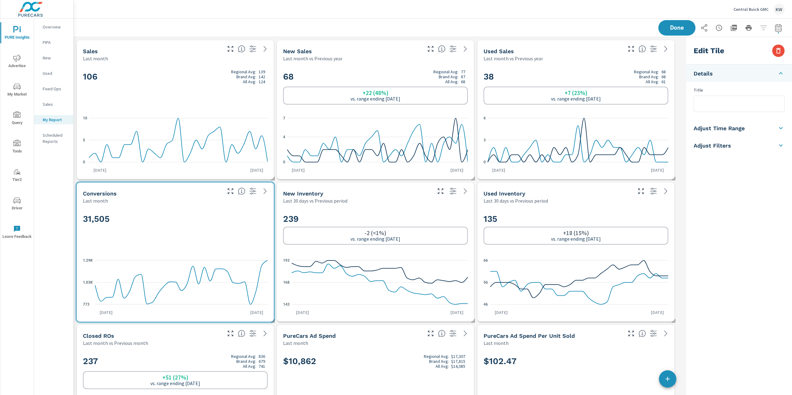
click at [734, 132] on h5 "Adjust Time Range" at bounding box center [719, 128] width 51 height 7
click at [732, 114] on input "checkbox" at bounding box center [724, 110] width 35 height 12
checkbox input "true"
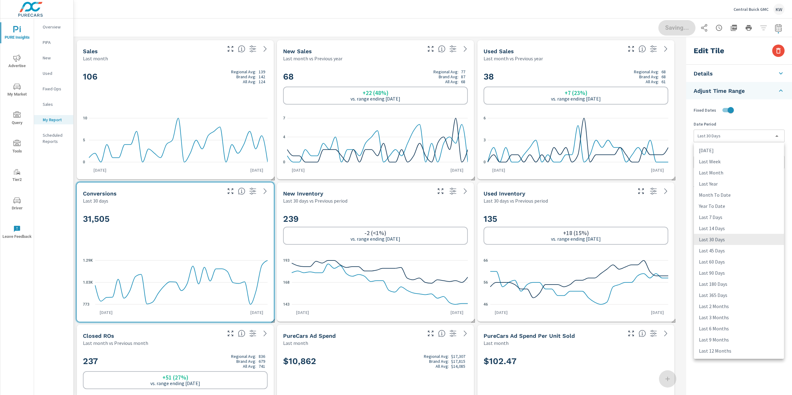
click at [734, 132] on body "PURE Insights Advertise My Market Query Tools Tier2 Driver Leave Feedback Overv…" at bounding box center [396, 197] width 792 height 395
click at [733, 172] on li "Last Month" at bounding box center [739, 172] width 90 height 11
type input "lastMonth"
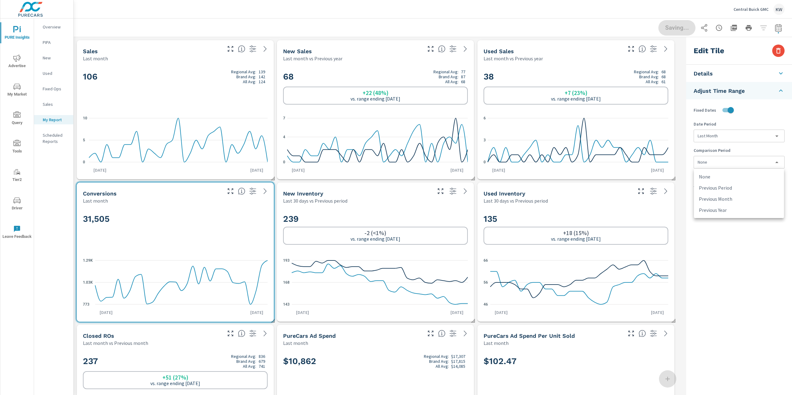
click at [733, 164] on body "PURE Insights Advertise My Market Query Tools Tier2 Driver Leave Feedback Overv…" at bounding box center [396, 197] width 792 height 395
click at [730, 198] on li "Previous Month" at bounding box center [739, 198] width 90 height 11
type input "lastMonth"
click at [440, 210] on div "239 -2 (<1%) vs. range ending [DATE] 143 168 193 [DATE] [DATE]" at bounding box center [375, 263] width 192 height 113
type input "last30Days"
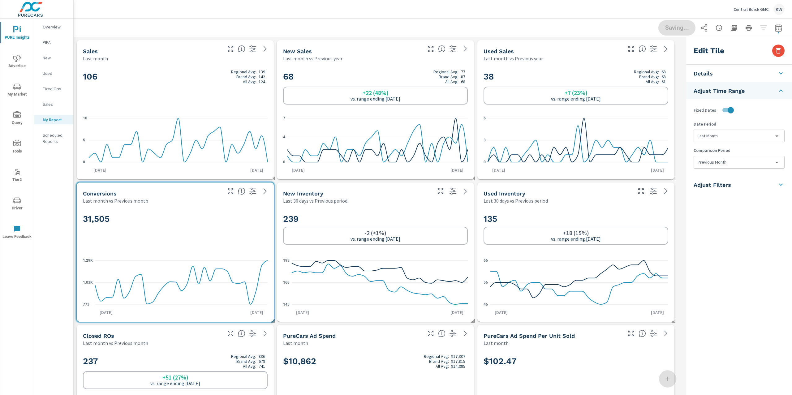
type input "currentPeriodStart"
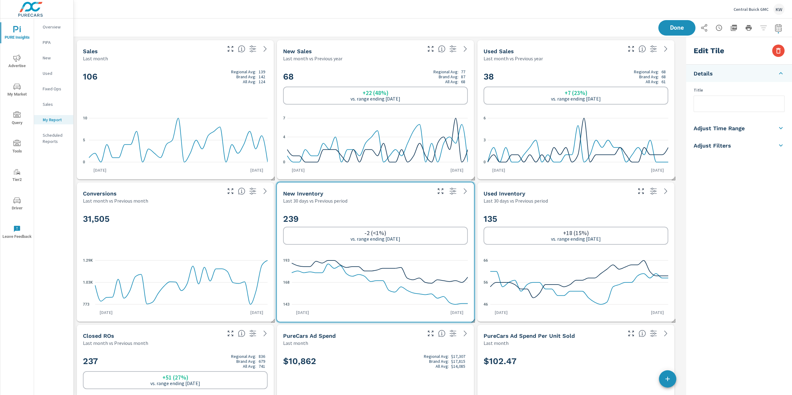
click at [742, 130] on h5 "Adjust Time Range" at bounding box center [719, 128] width 51 height 7
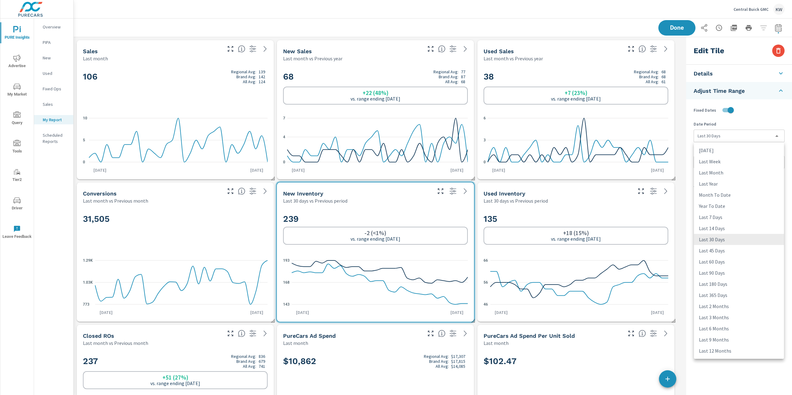
click at [739, 134] on body "PURE Insights Advertise My Market Query Tools Tier2 Driver Leave Feedback Overv…" at bounding box center [396, 197] width 792 height 395
click at [728, 253] on li "Last 45 Days" at bounding box center [739, 250] width 90 height 11
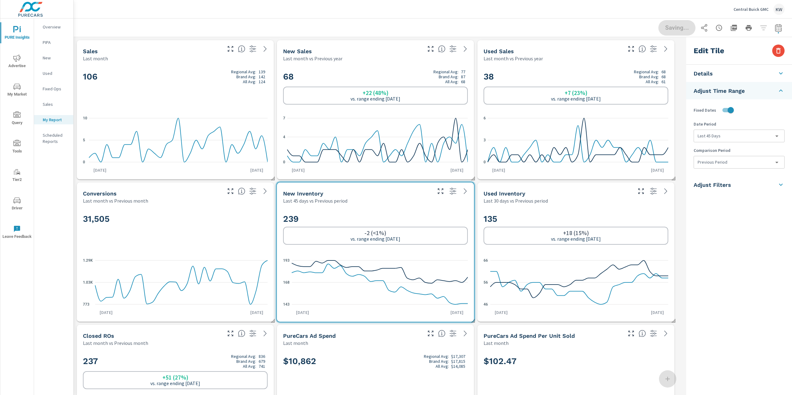
click at [609, 214] on h2 "135" at bounding box center [576, 218] width 185 height 11
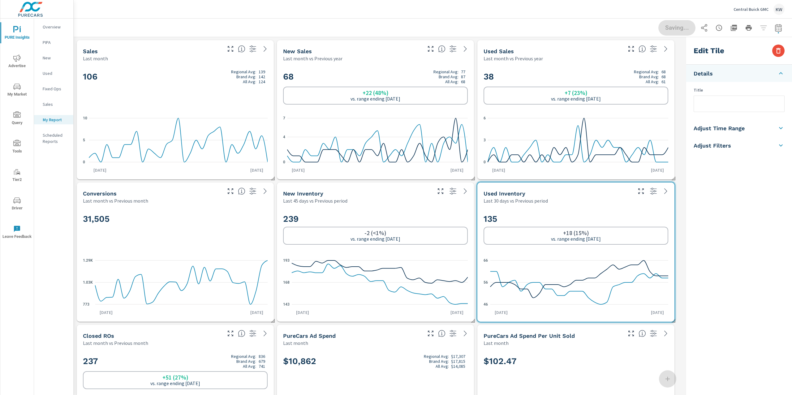
click at [723, 131] on h5 "Adjust Time Range" at bounding box center [719, 128] width 51 height 7
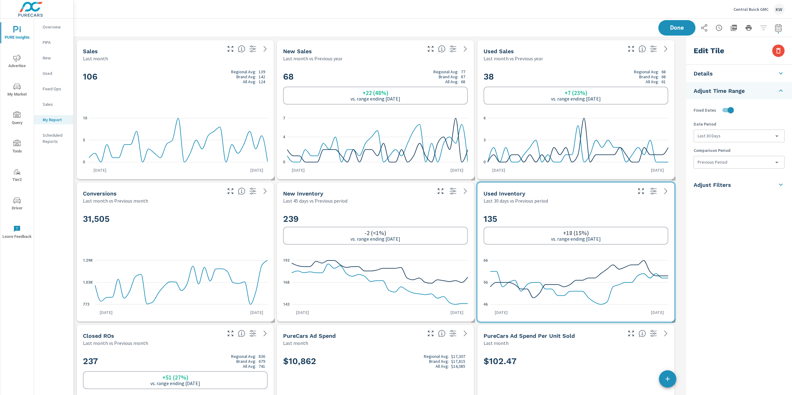
click at [738, 134] on body "PURE Insights Advertise My Market Query Tools Tier2 Driver Leave Feedback Overv…" at bounding box center [396, 197] width 792 height 395
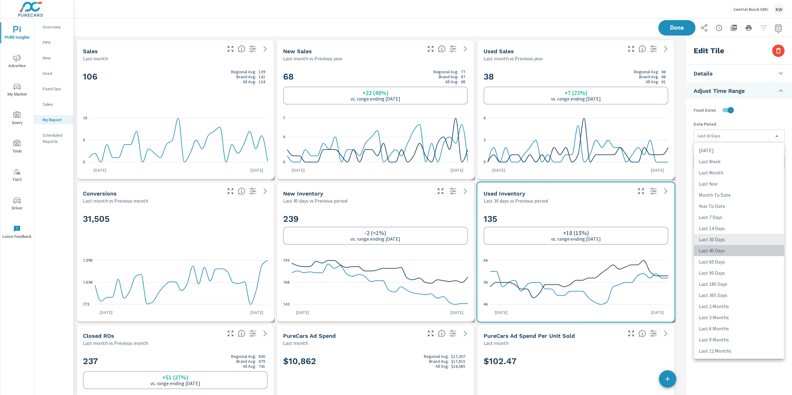
click at [721, 252] on li "Last 45 Days" at bounding box center [739, 250] width 90 height 11
type input "last45Days"
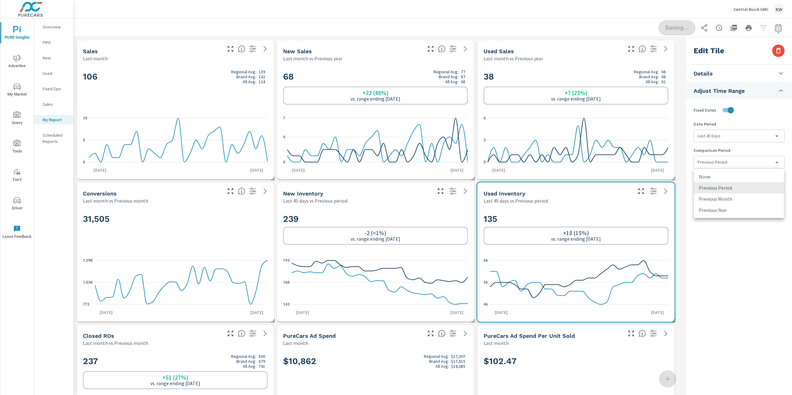
click at [744, 164] on body "PURE Insights Advertise My Market Query Tools Tier2 Driver Leave Feedback Overv…" at bounding box center [396, 197] width 792 height 395
click at [724, 175] on li "None" at bounding box center [739, 176] width 90 height 11
click at [442, 193] on icon "button" at bounding box center [441, 191] width 6 height 6
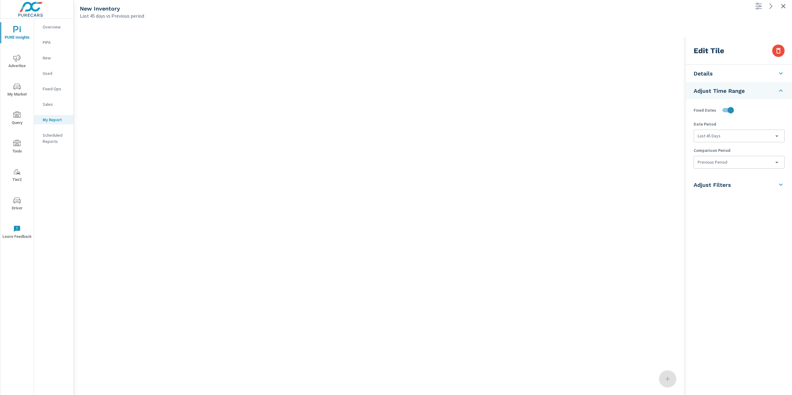
type input "currentPeriodStart"
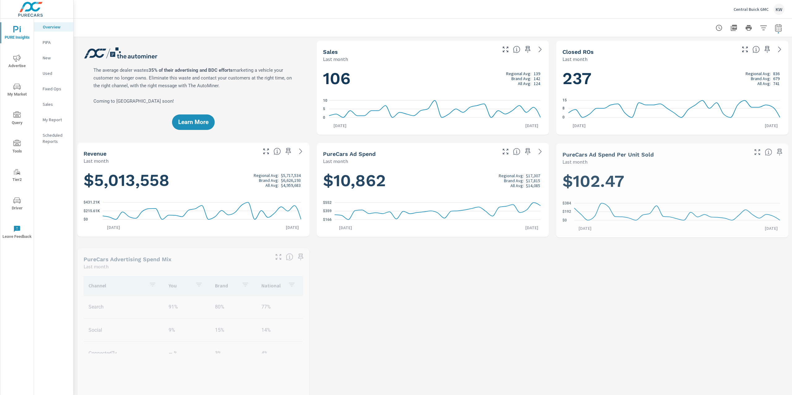
scroll to position [0, 0]
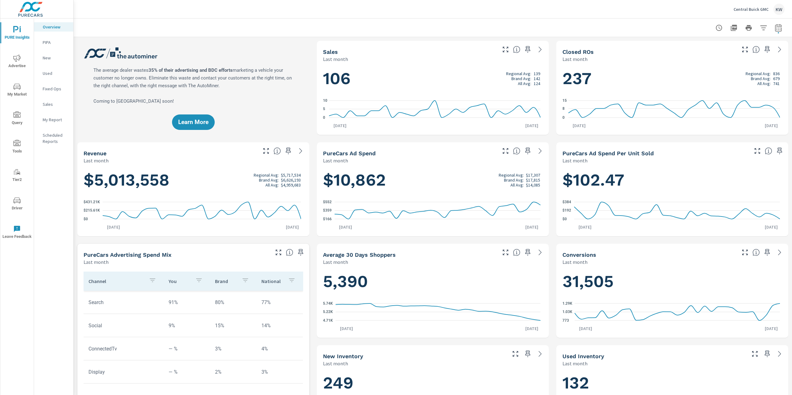
click at [53, 122] on p "My Report" at bounding box center [56, 120] width 26 height 6
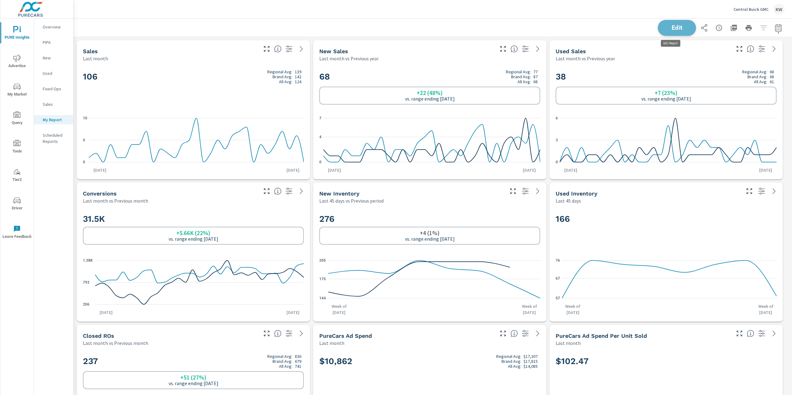
click at [678, 30] on span "Edit" at bounding box center [676, 28] width 25 height 6
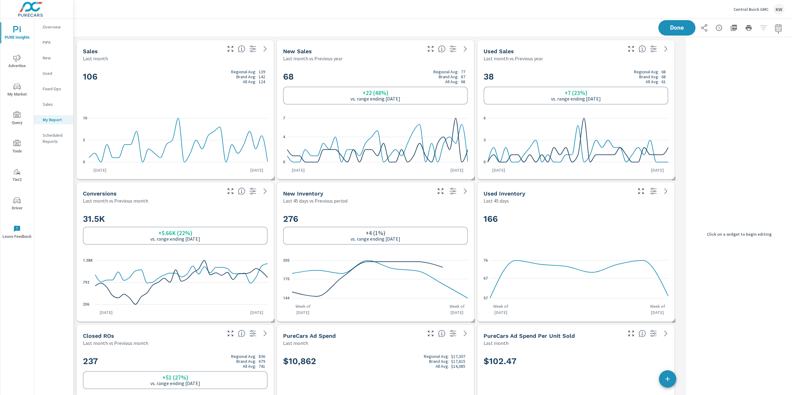
click at [419, 213] on div "276 +4 (1%) vs. range ending [DATE]" at bounding box center [375, 229] width 185 height 38
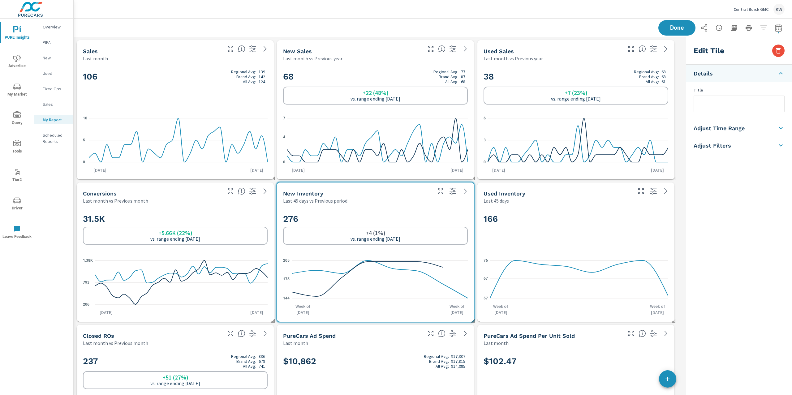
click at [740, 130] on h5 "Adjust Time Range" at bounding box center [719, 128] width 51 height 7
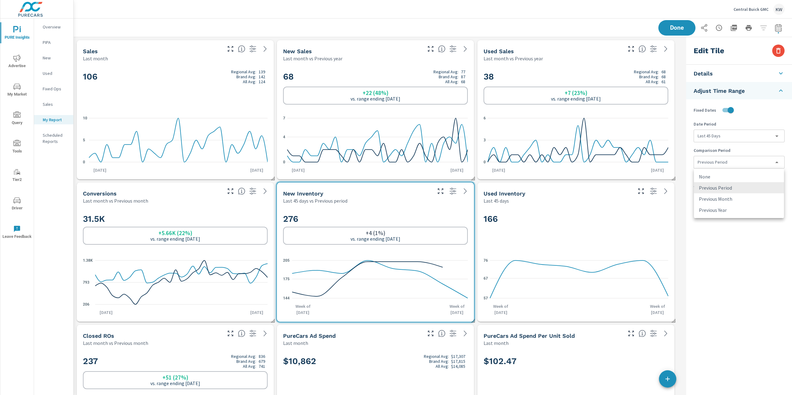
click at [733, 163] on body "PURE Insights Advertise My Market Query Tools Tier2 Driver Leave Feedback Overv…" at bounding box center [396, 197] width 792 height 395
click at [730, 179] on li "None" at bounding box center [739, 176] width 90 height 11
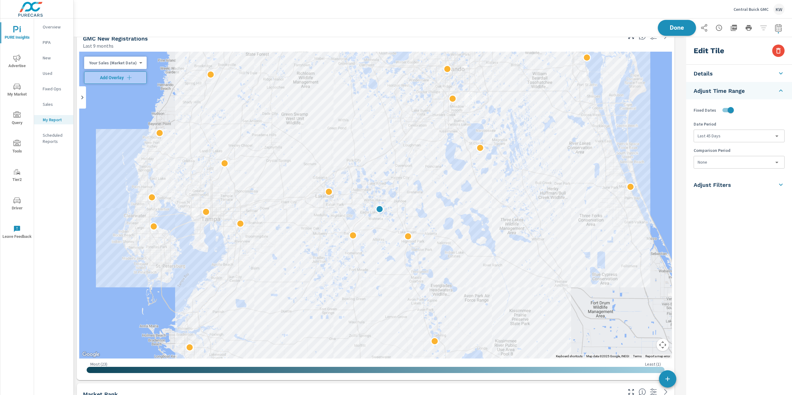
scroll to position [4143, 617]
click at [674, 27] on span "Done" at bounding box center [676, 28] width 25 height 6
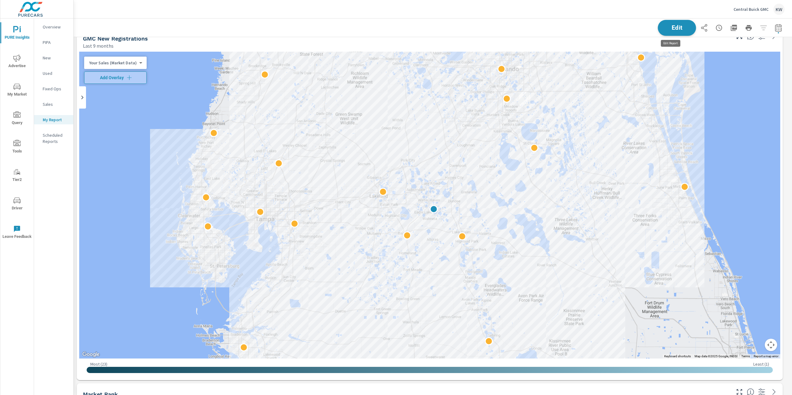
scroll to position [4143, 725]
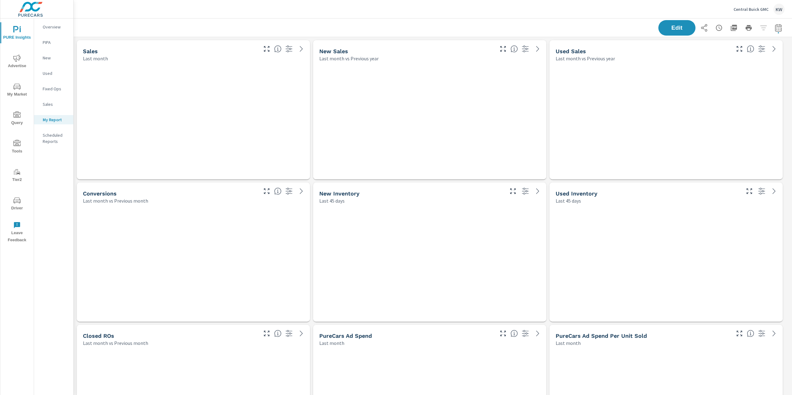
scroll to position [4143, 725]
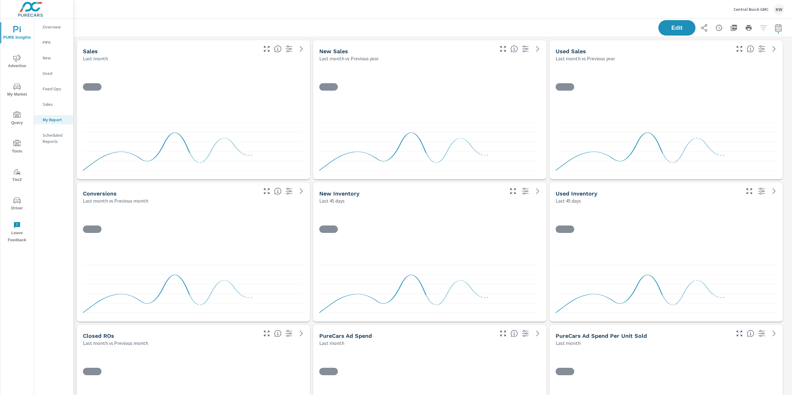
scroll to position [0, 0]
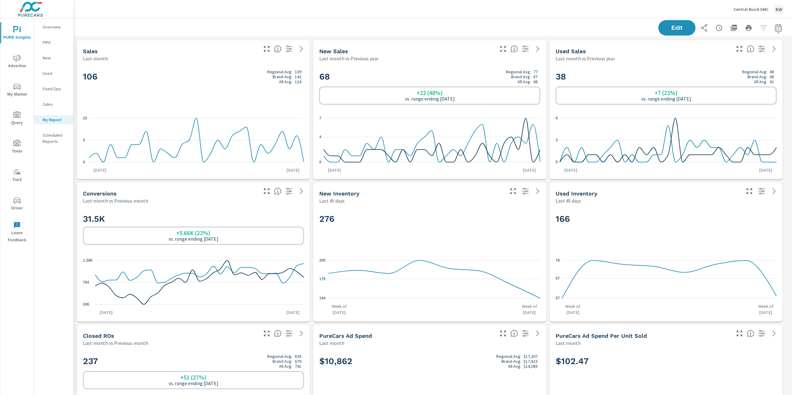
scroll to position [0, 0]
